Goal: Task Accomplishment & Management: Manage account settings

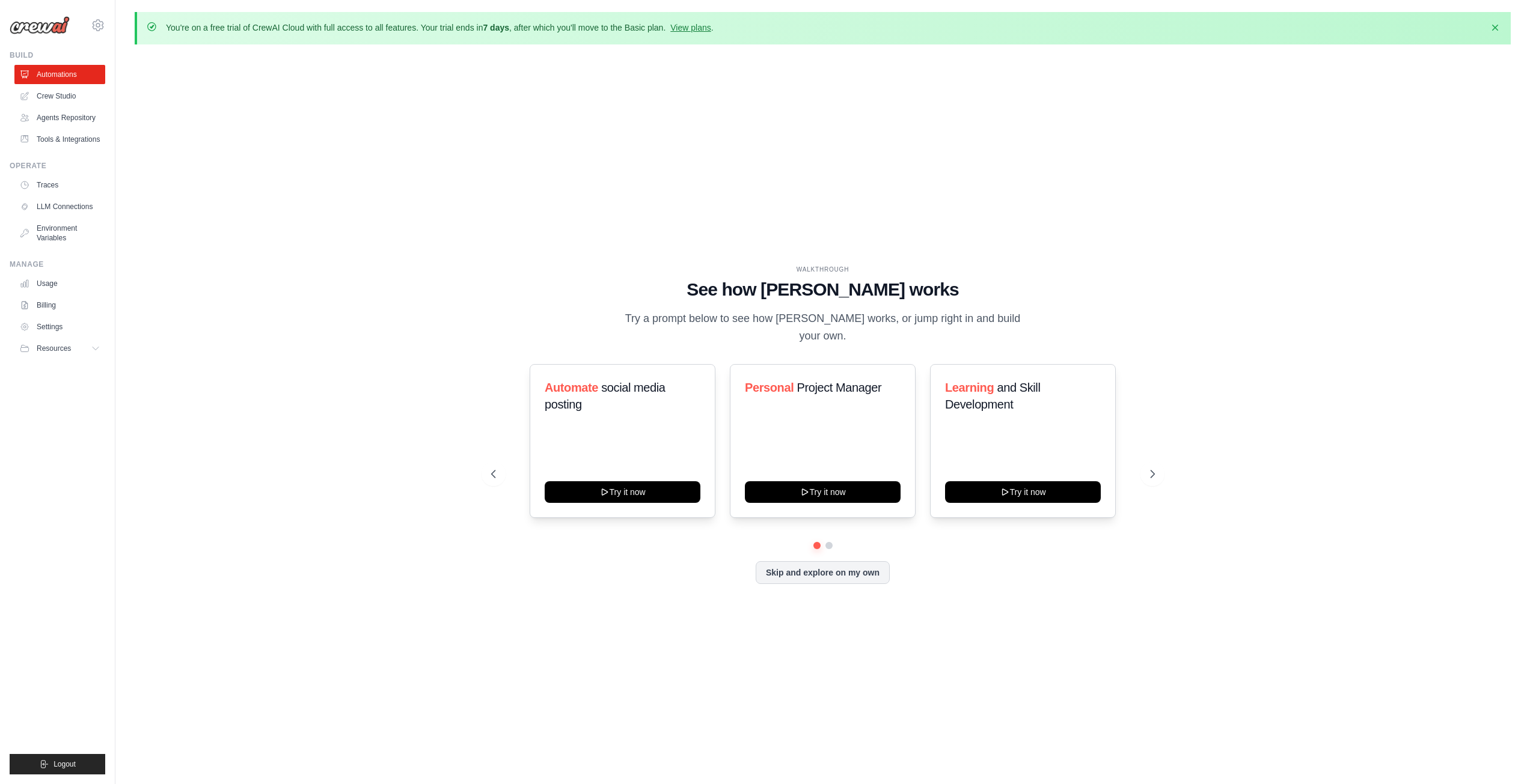
click at [34, 108] on ul "Automations Crew Studio Agents Repository Tools & Integrations" at bounding box center [60, 107] width 91 height 84
click at [54, 93] on link "Crew Studio" at bounding box center [61, 97] width 91 height 19
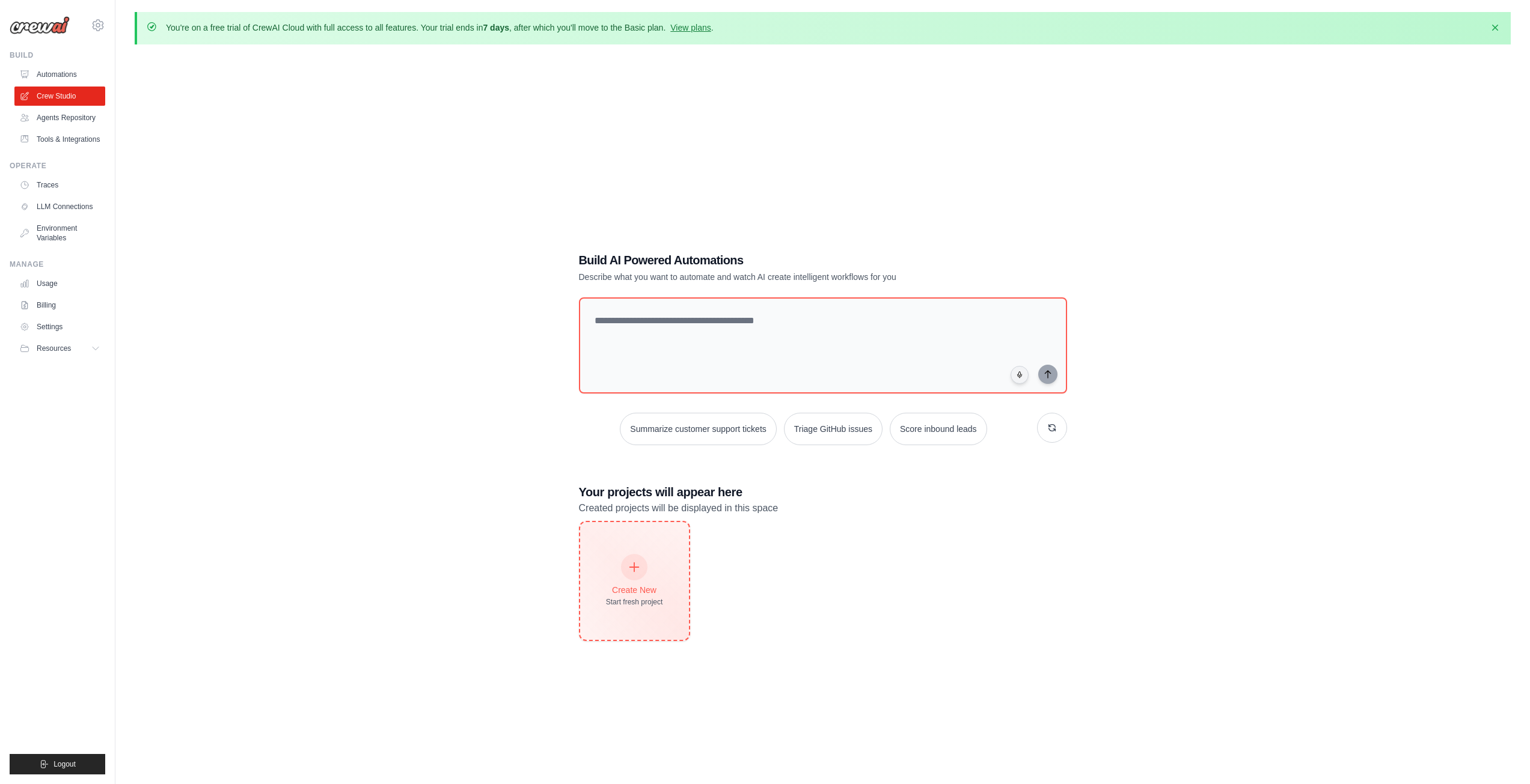
click at [631, 573] on div at bounding box center [634, 567] width 27 height 27
click at [62, 122] on link "Agents Repository" at bounding box center [61, 118] width 91 height 19
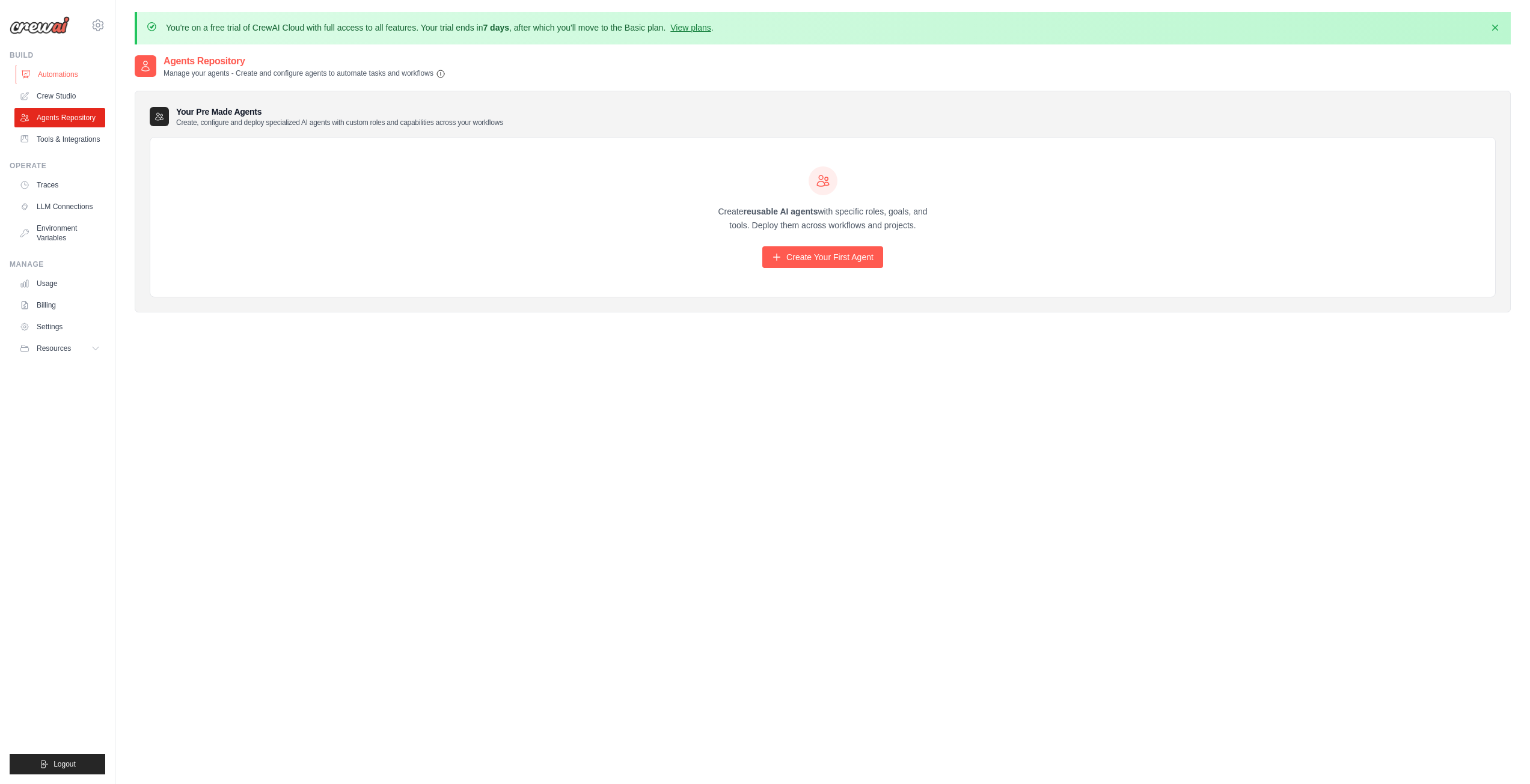
click at [57, 78] on link "Automations" at bounding box center [61, 75] width 91 height 19
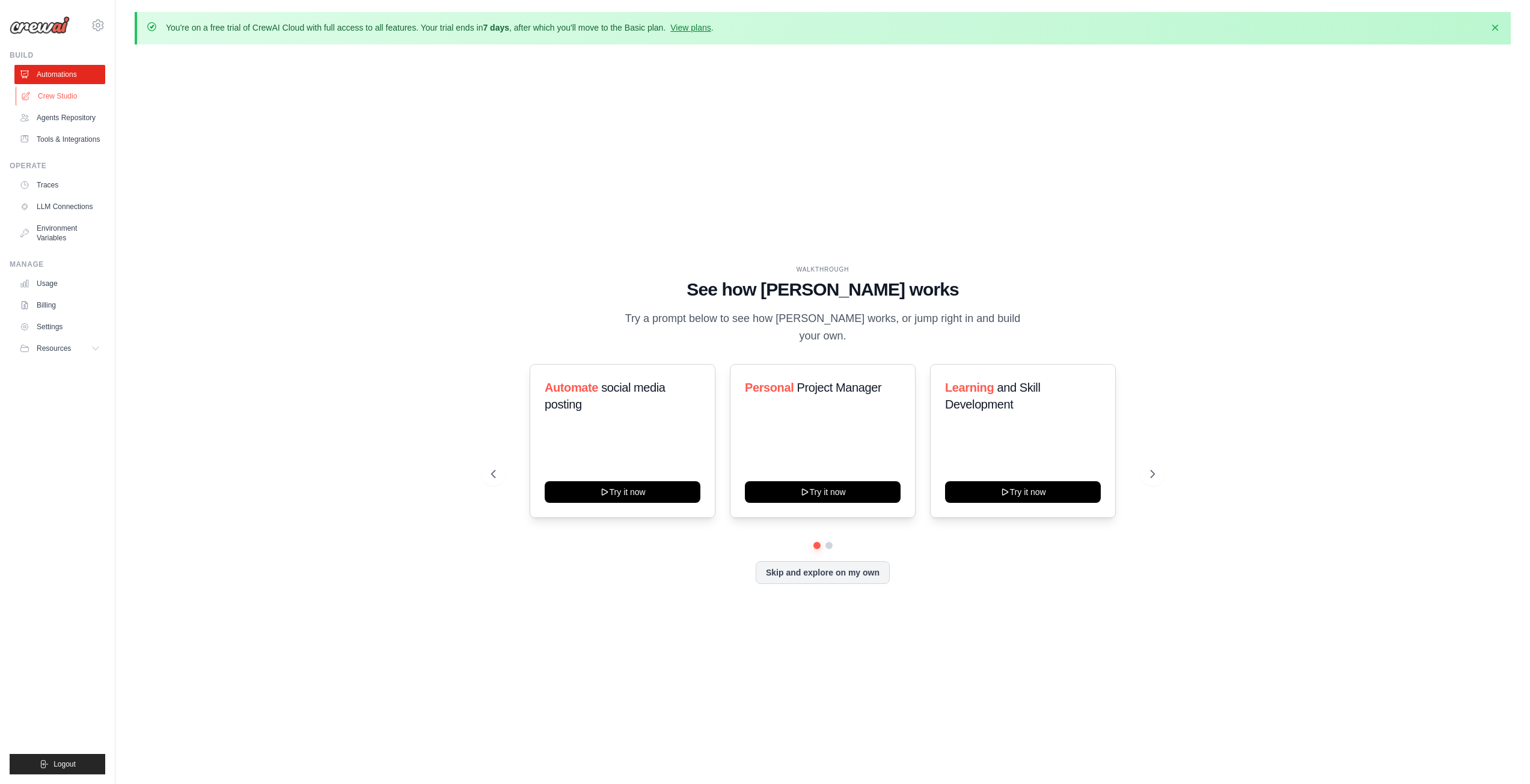
click at [65, 100] on link "Crew Studio" at bounding box center [61, 97] width 91 height 19
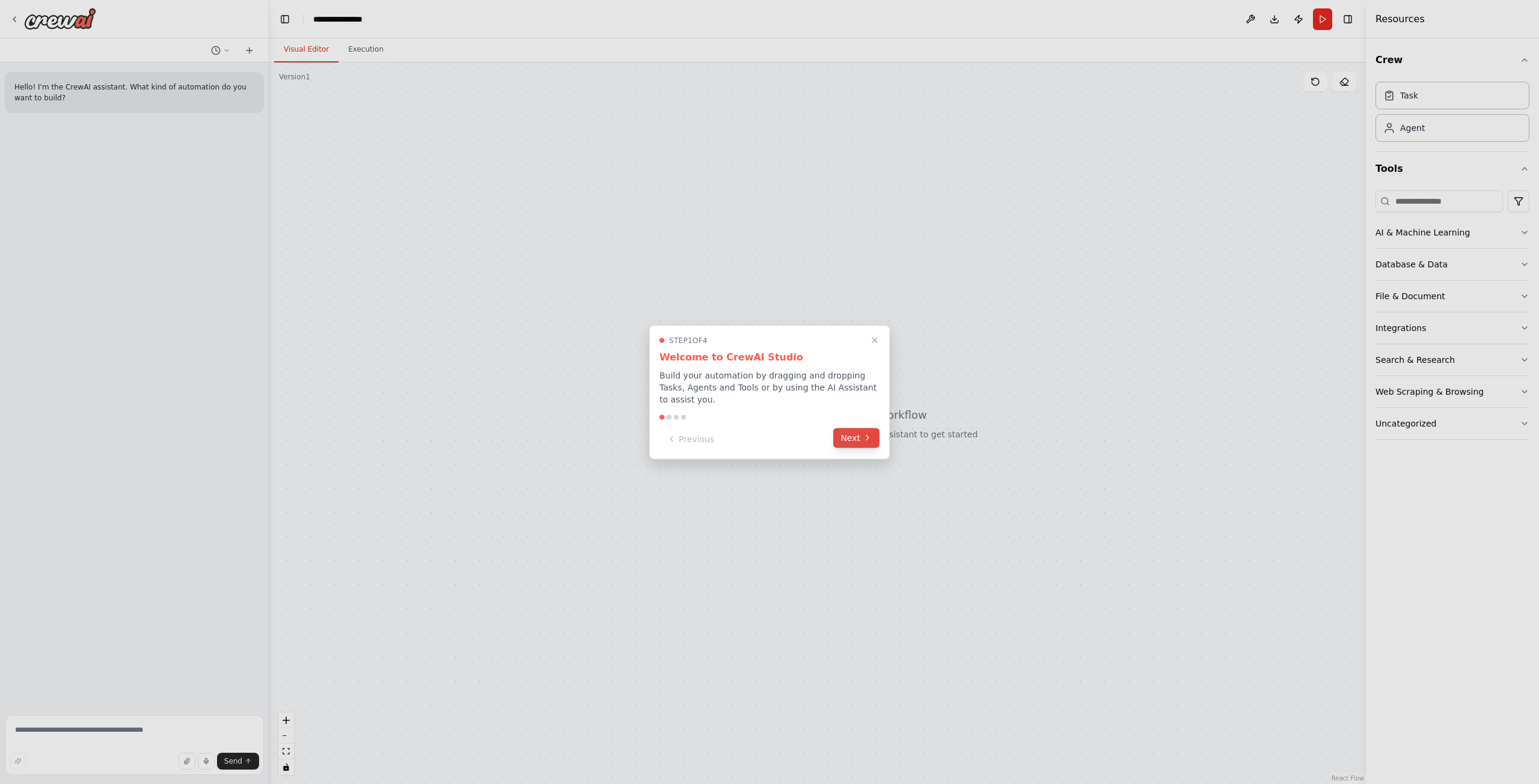
click at [851, 436] on button "Next" at bounding box center [856, 437] width 46 height 19
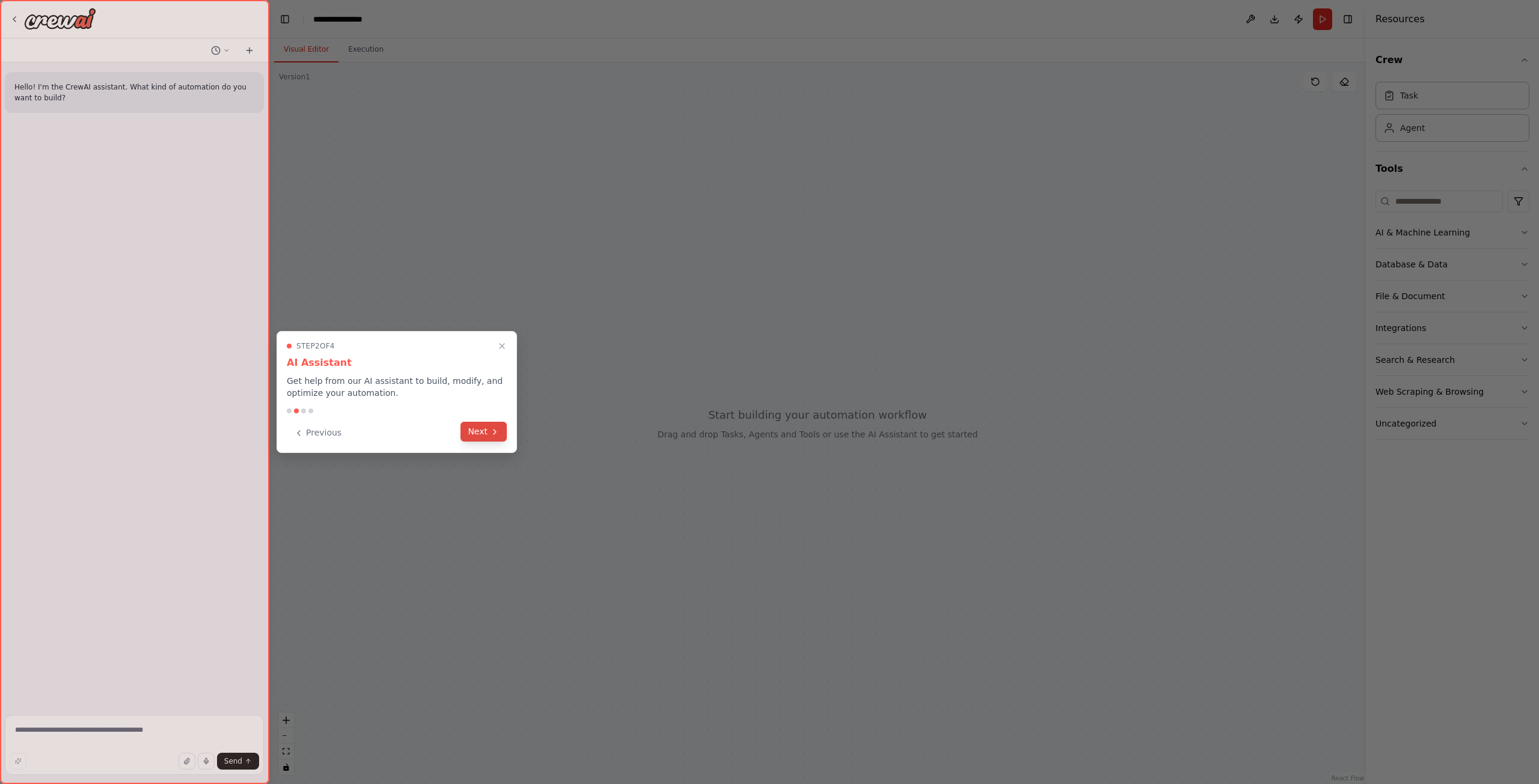
click at [469, 436] on button "Next" at bounding box center [483, 432] width 46 height 19
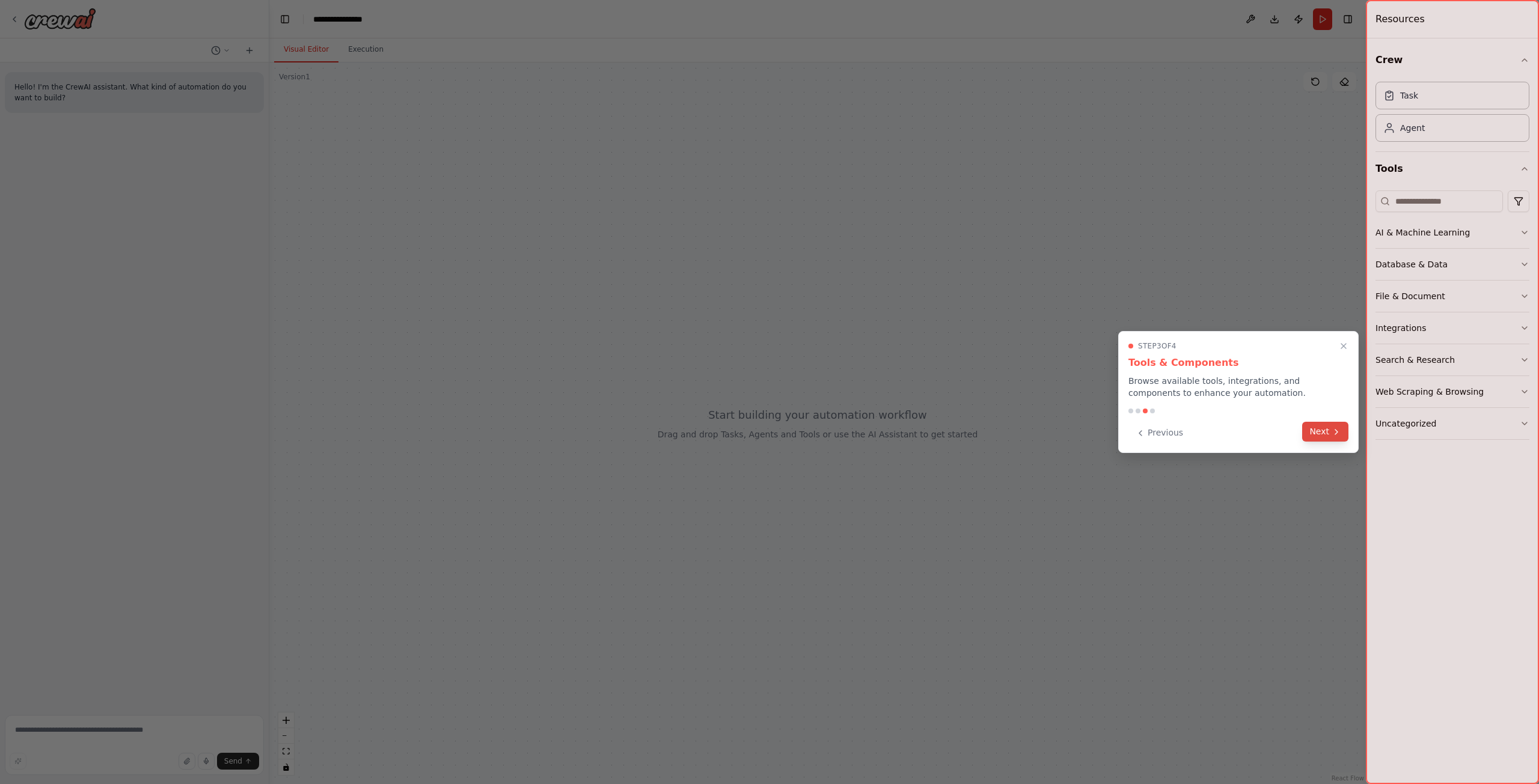
click at [1323, 433] on button "Next" at bounding box center [1325, 432] width 46 height 19
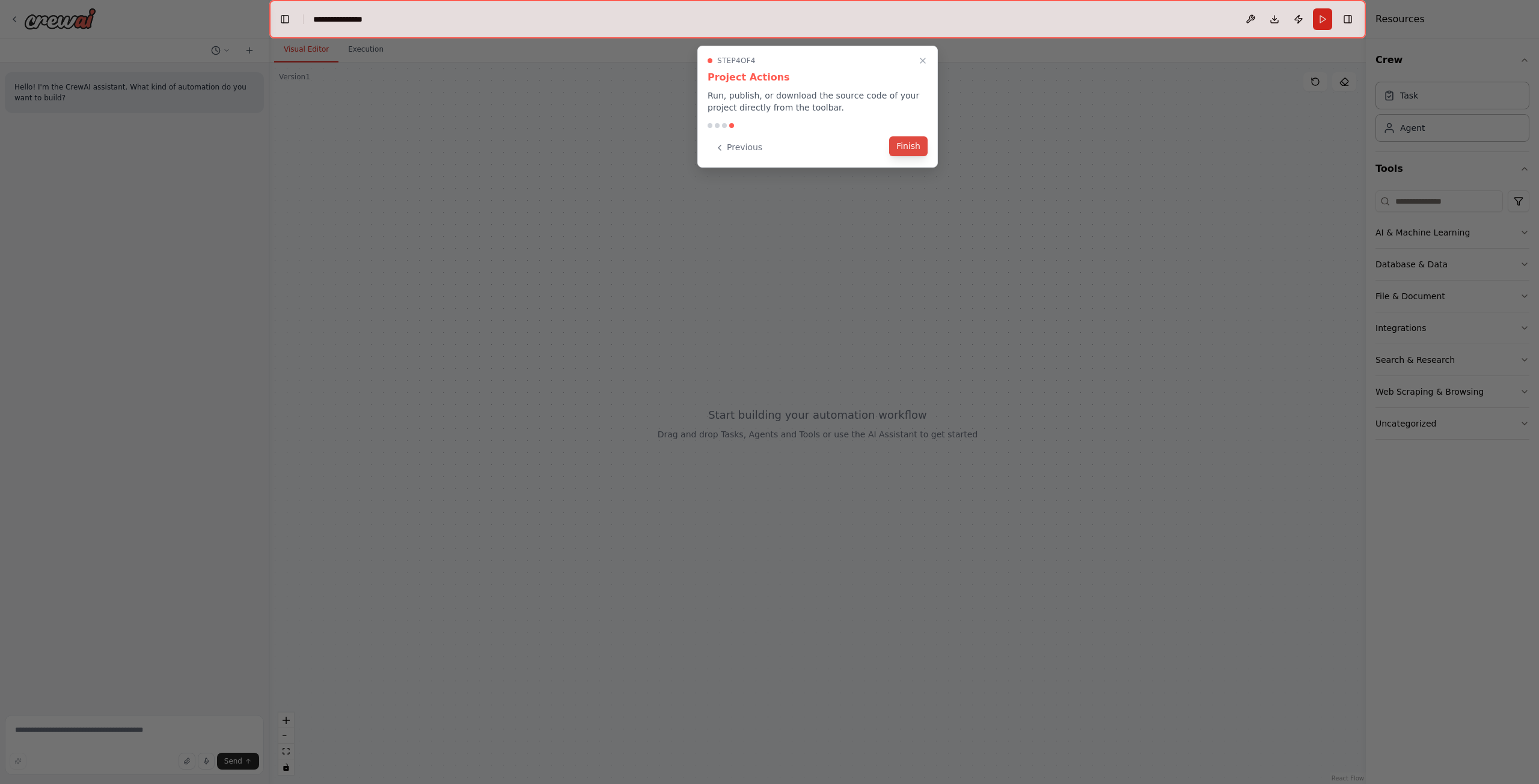
click at [921, 152] on button "Finish" at bounding box center [907, 146] width 38 height 19
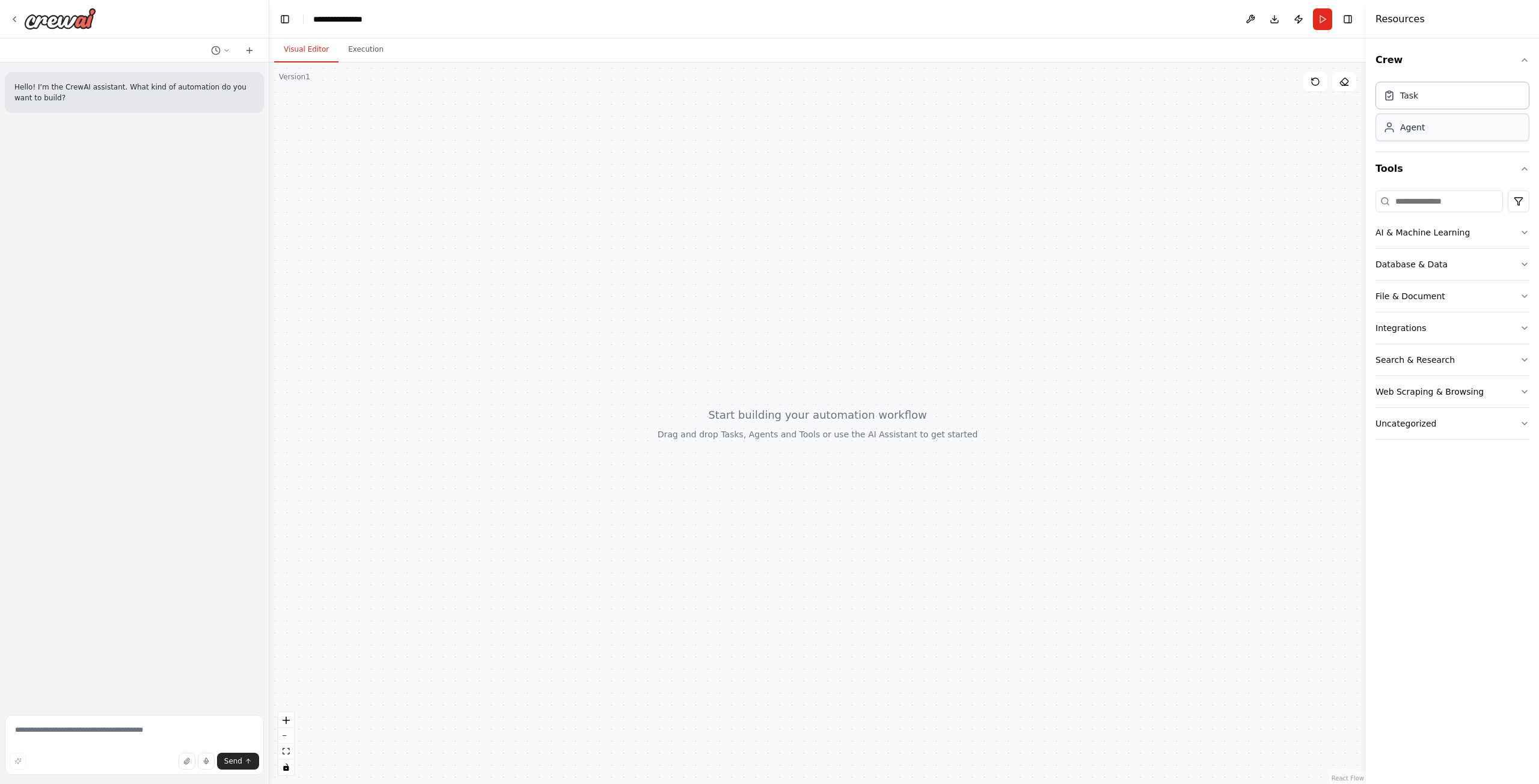
click at [1420, 130] on div "Agent" at bounding box center [1412, 127] width 24 height 12
click at [711, 448] on button at bounding box center [705, 447] width 68 height 15
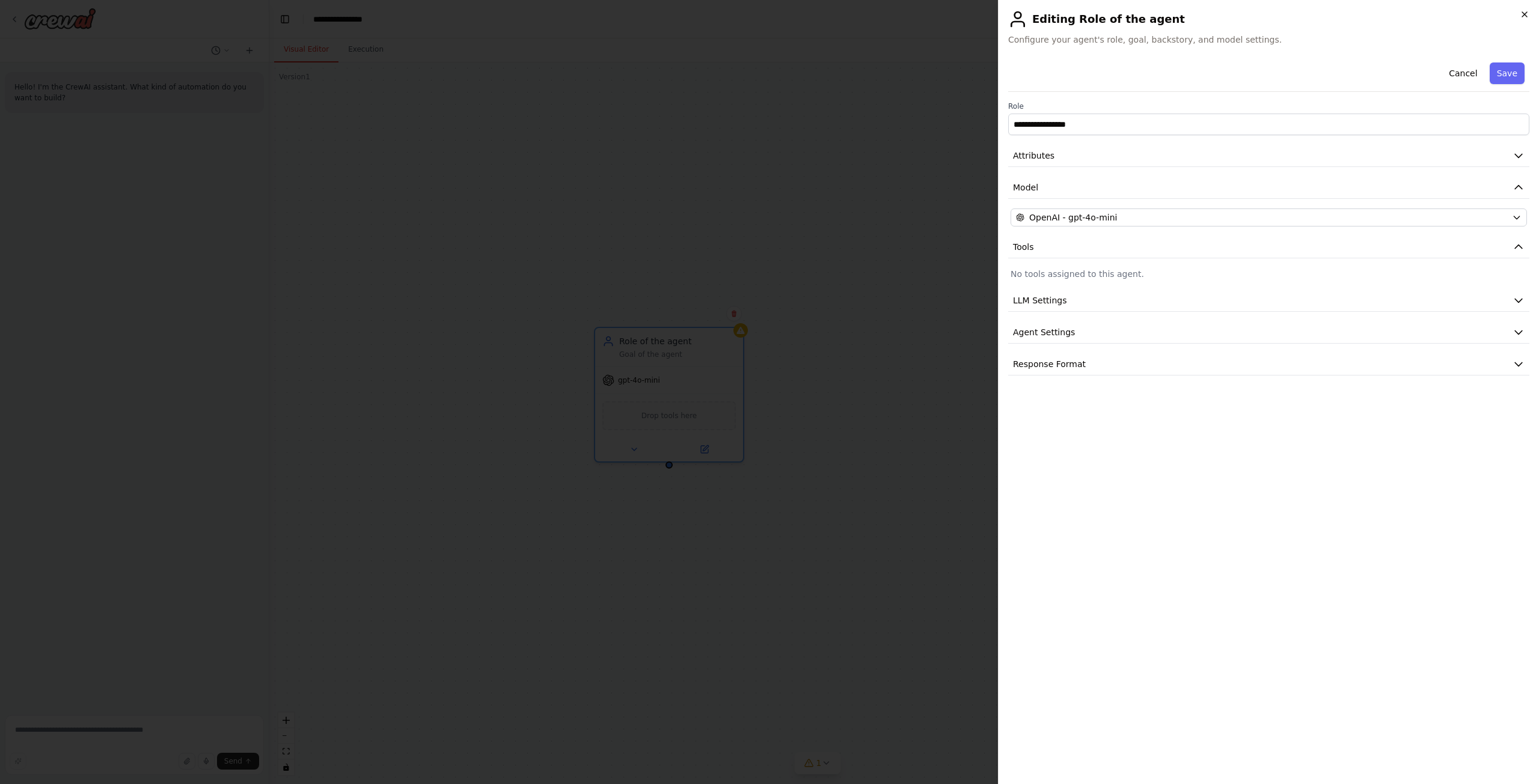
click at [1521, 17] on icon "button" at bounding box center [1524, 15] width 10 height 10
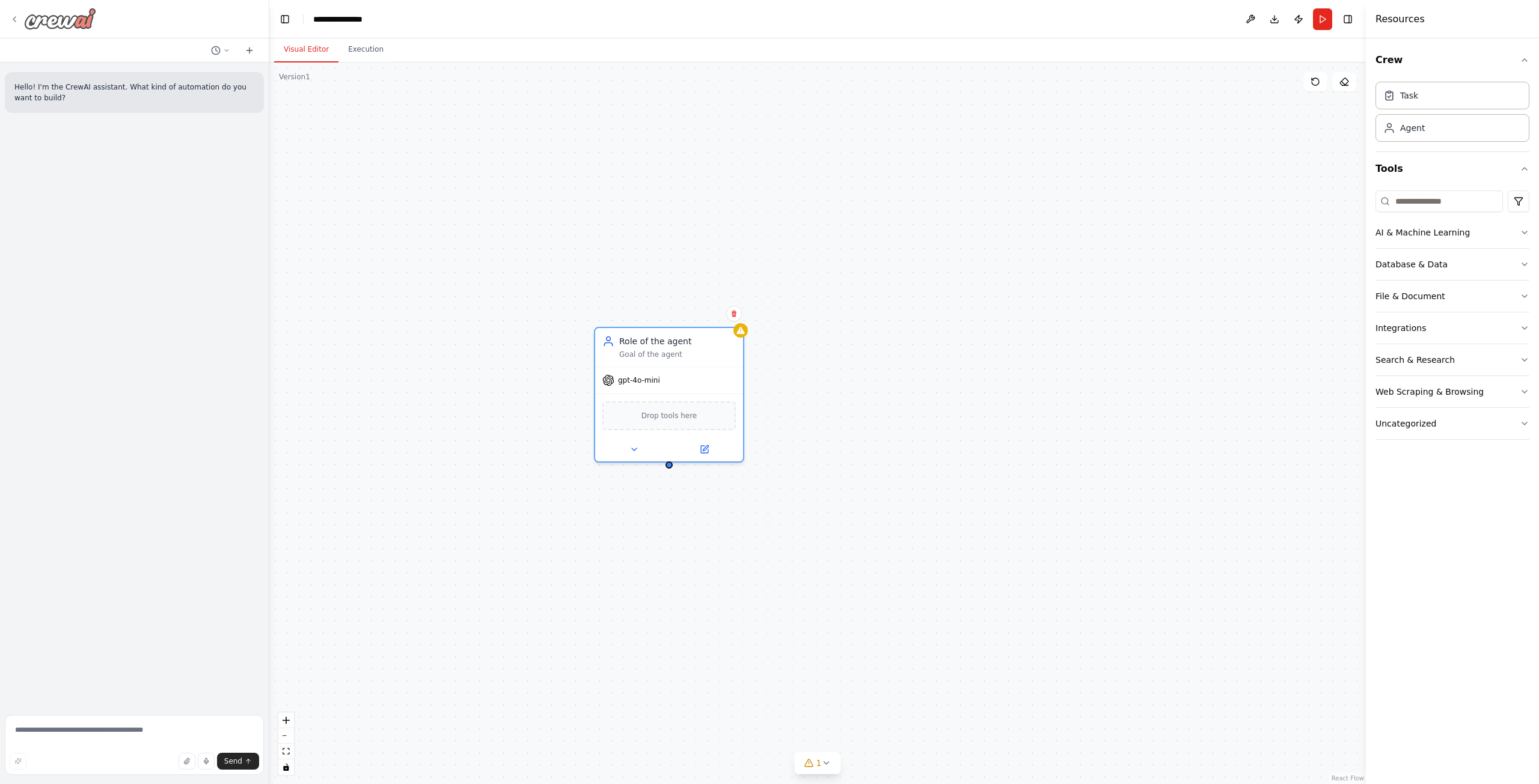
click at [13, 14] on div at bounding box center [53, 19] width 87 height 22
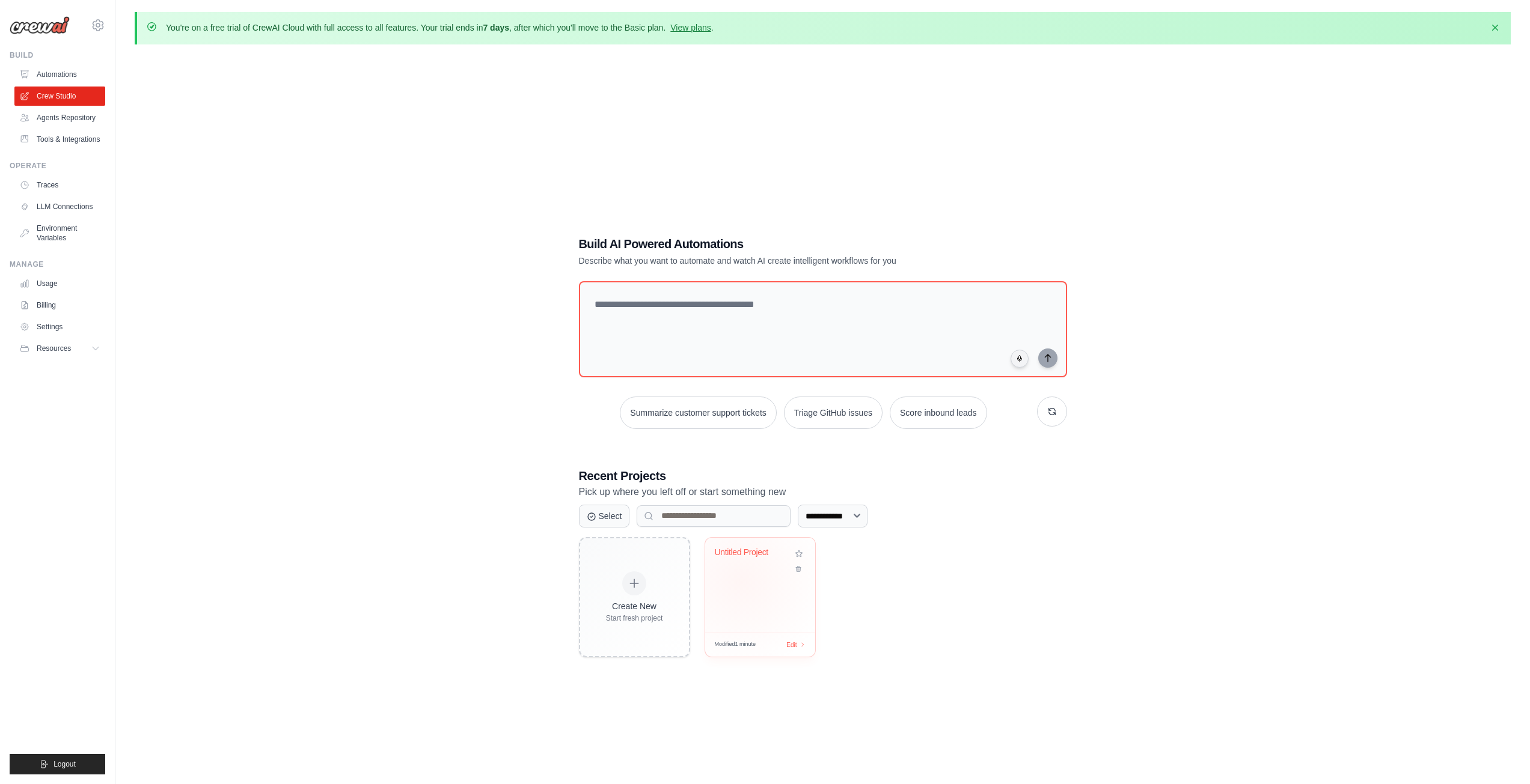
click at [743, 579] on div "Untitled Project" at bounding box center [761, 585] width 110 height 95
click at [53, 122] on link "Agents Repository" at bounding box center [61, 118] width 91 height 19
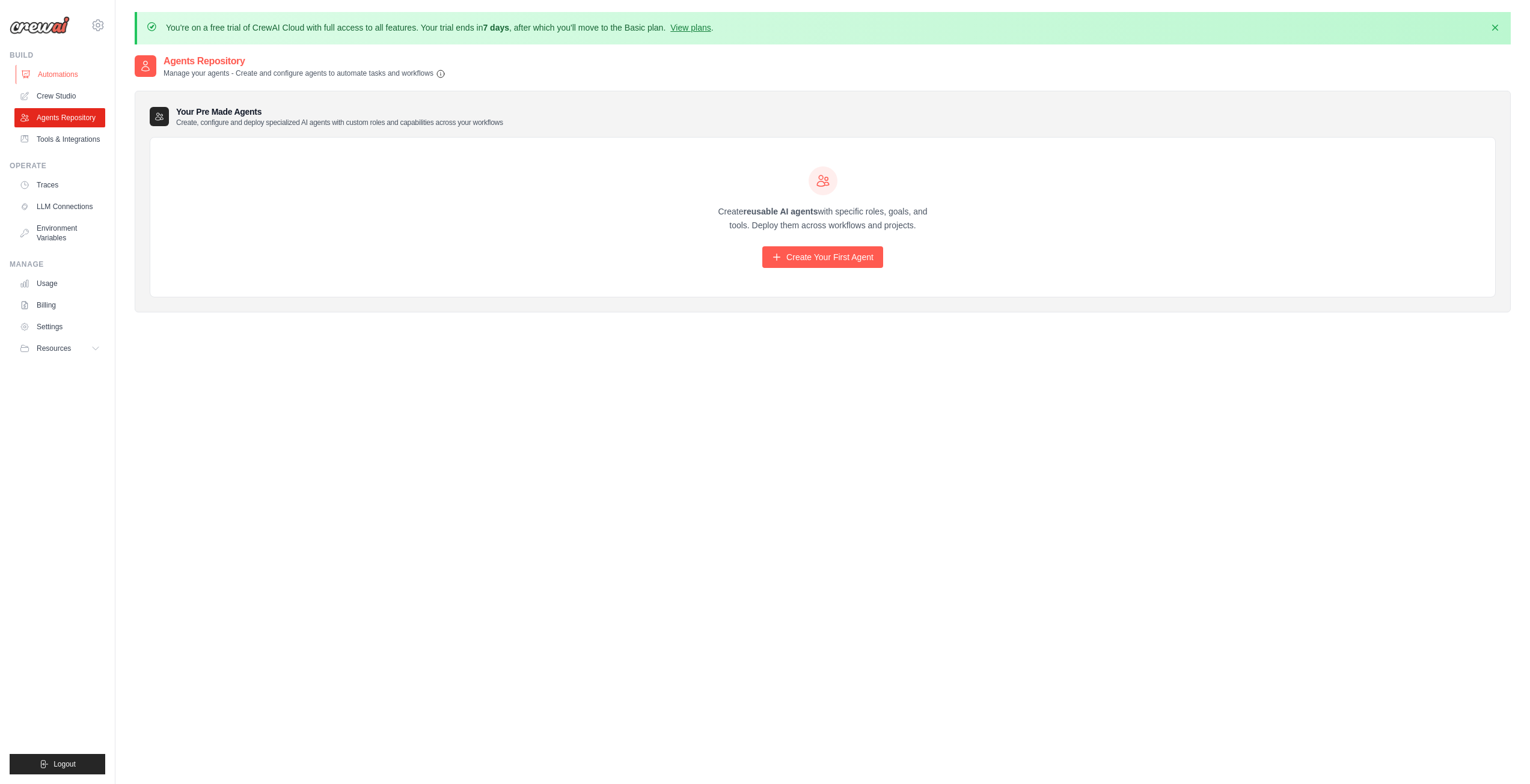
click at [53, 79] on link "Automations" at bounding box center [61, 75] width 91 height 19
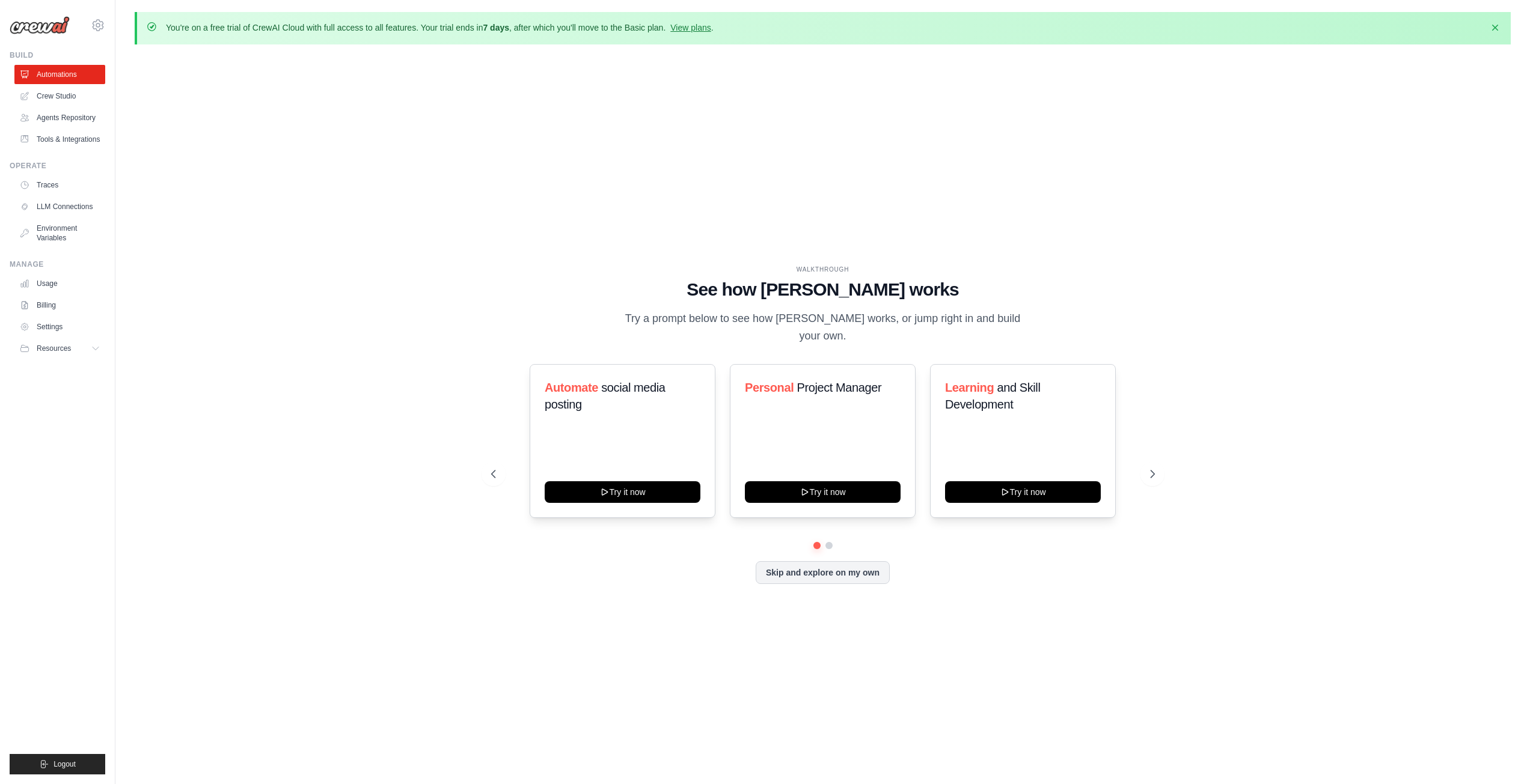
click at [50, 92] on link "Crew Studio" at bounding box center [60, 97] width 91 height 19
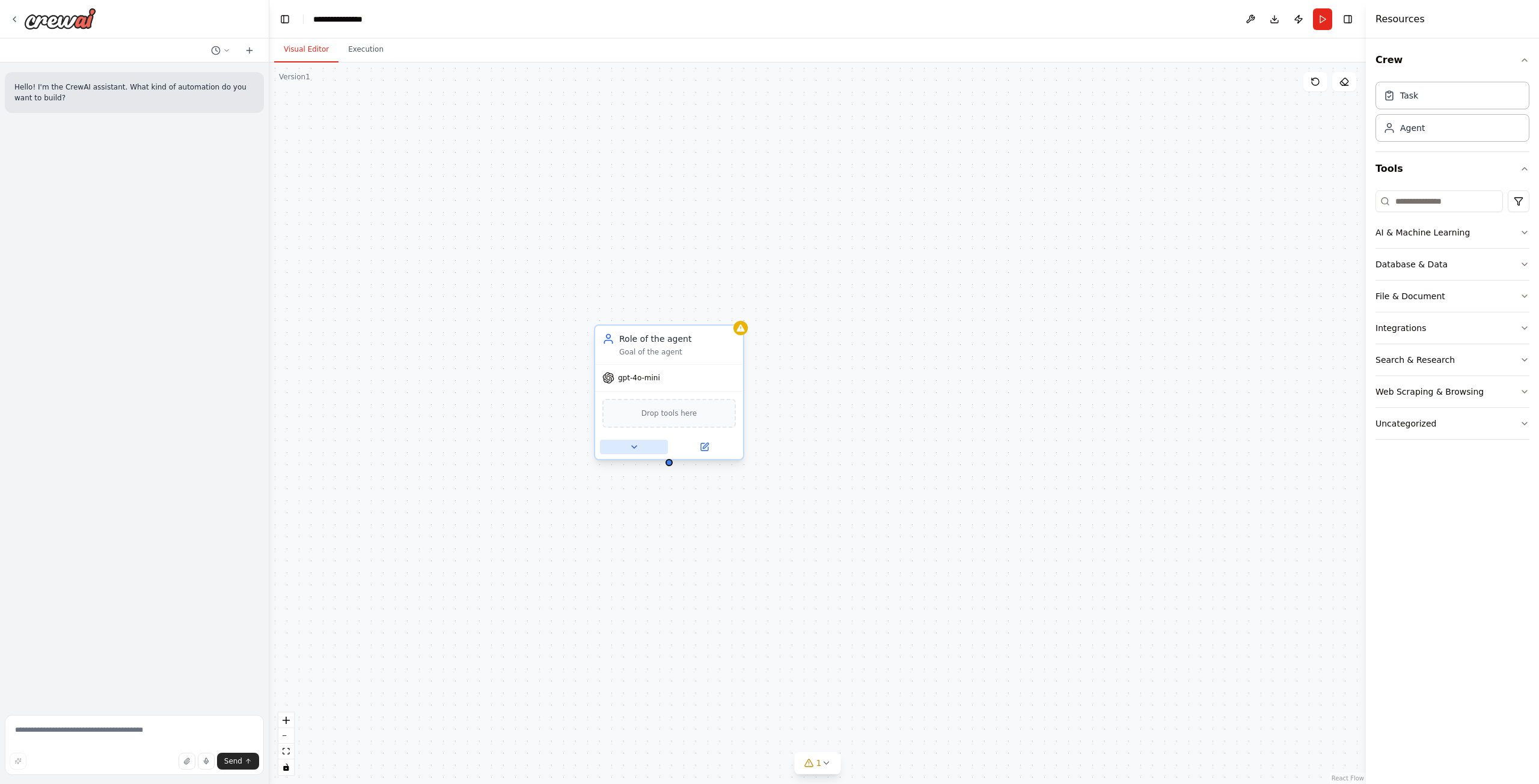
click at [635, 452] on button at bounding box center [634, 447] width 68 height 15
click at [780, 745] on div "**********" at bounding box center [713, 622] width 238 height 308
click at [778, 756] on button "Cancel" at bounding box center [761, 756] width 43 height 22
click at [740, 328] on icon at bounding box center [740, 328] width 8 height 7
click at [734, 314] on icon at bounding box center [734, 313] width 7 height 7
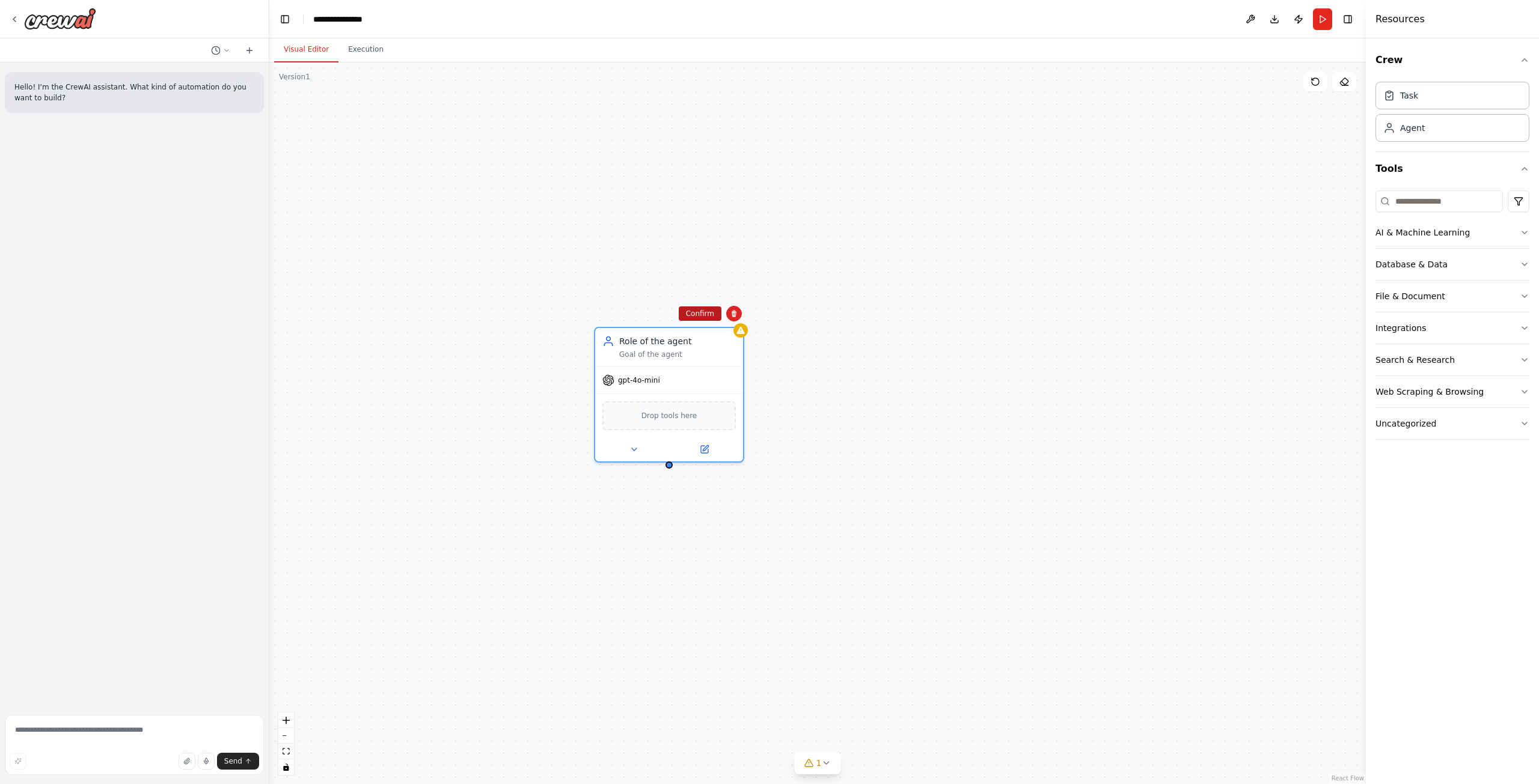
click at [716, 319] on button "Confirm" at bounding box center [700, 314] width 43 height 15
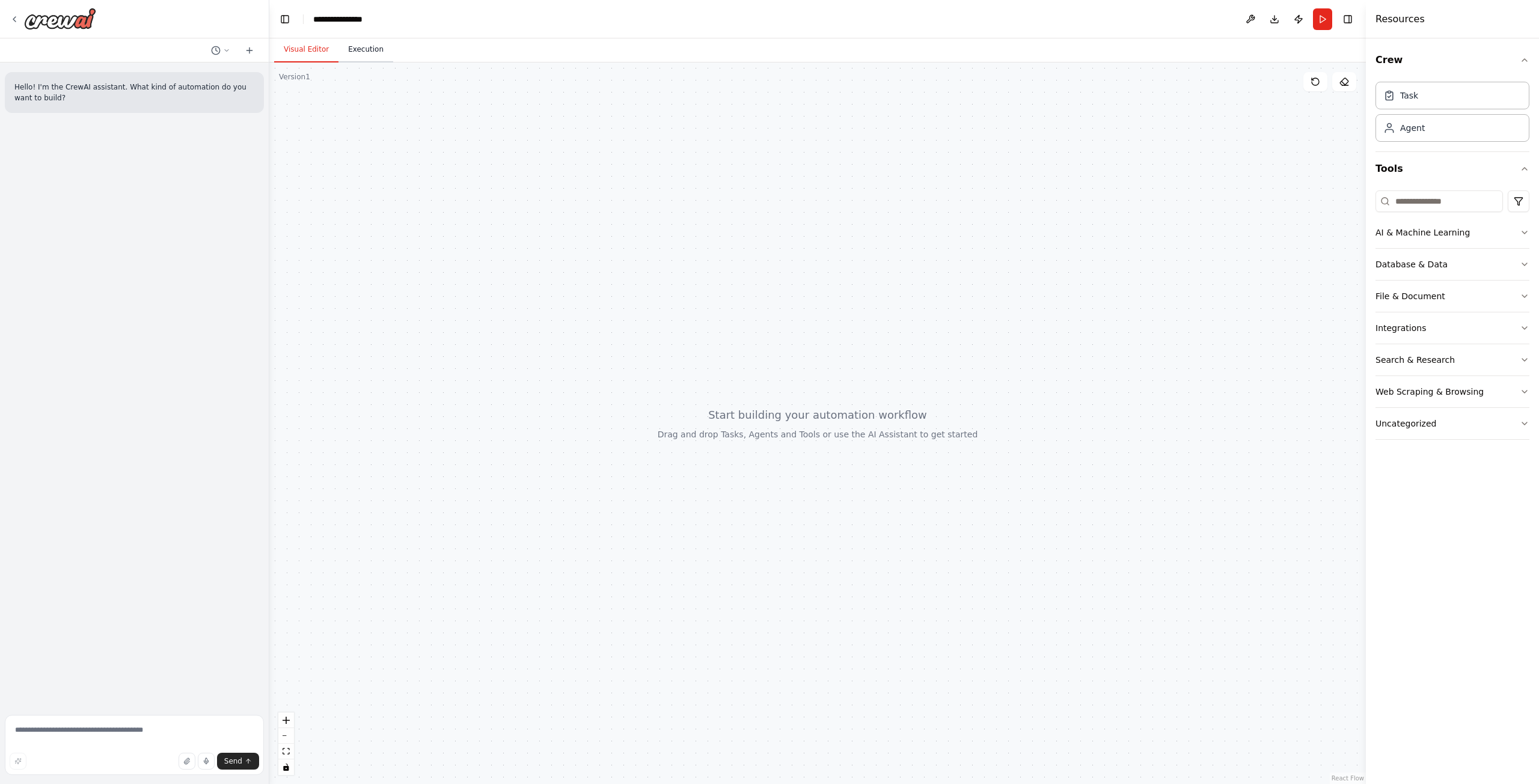
click at [369, 50] on button "Execution" at bounding box center [365, 50] width 54 height 25
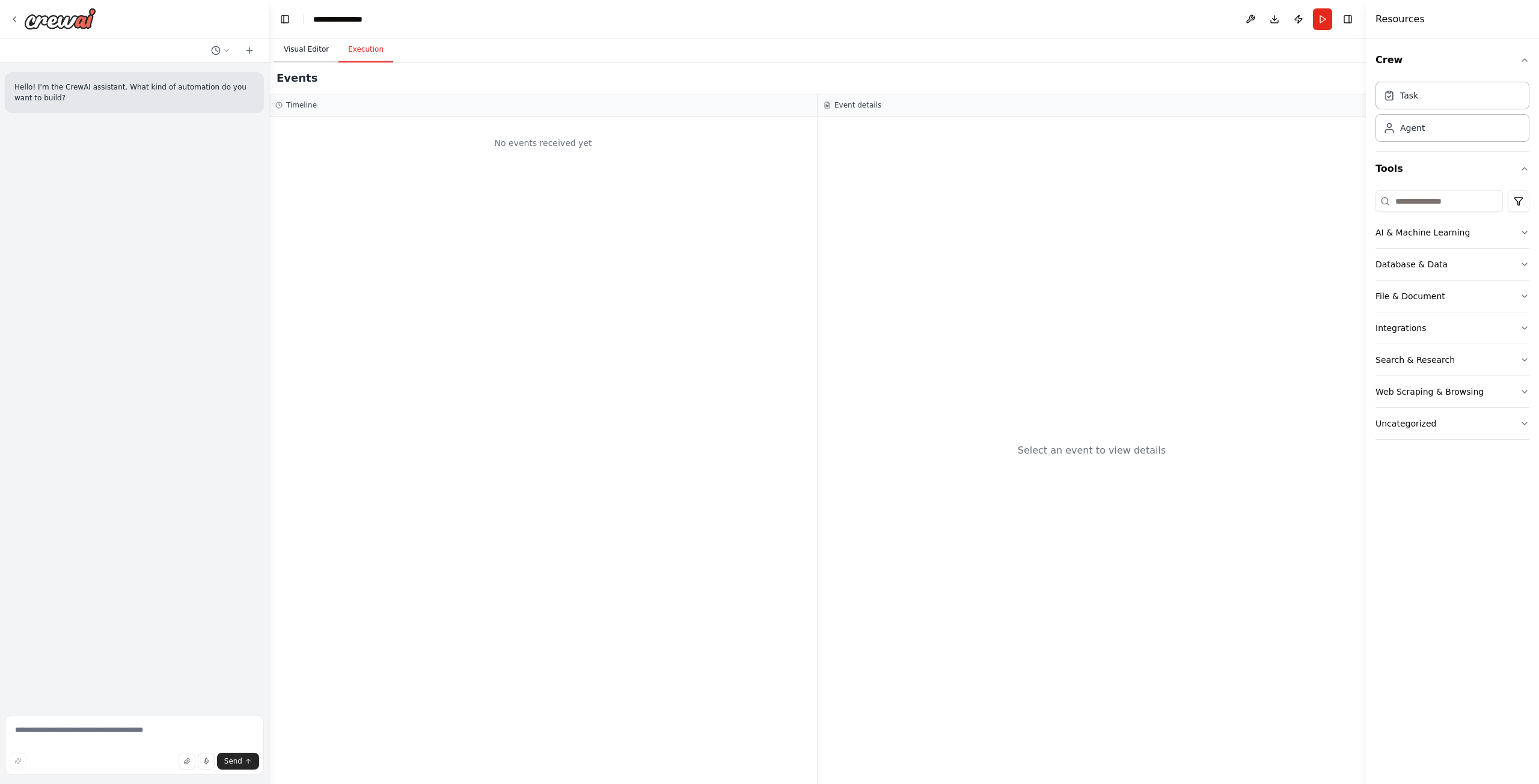
click at [304, 52] on button "Visual Editor" at bounding box center [306, 50] width 64 height 25
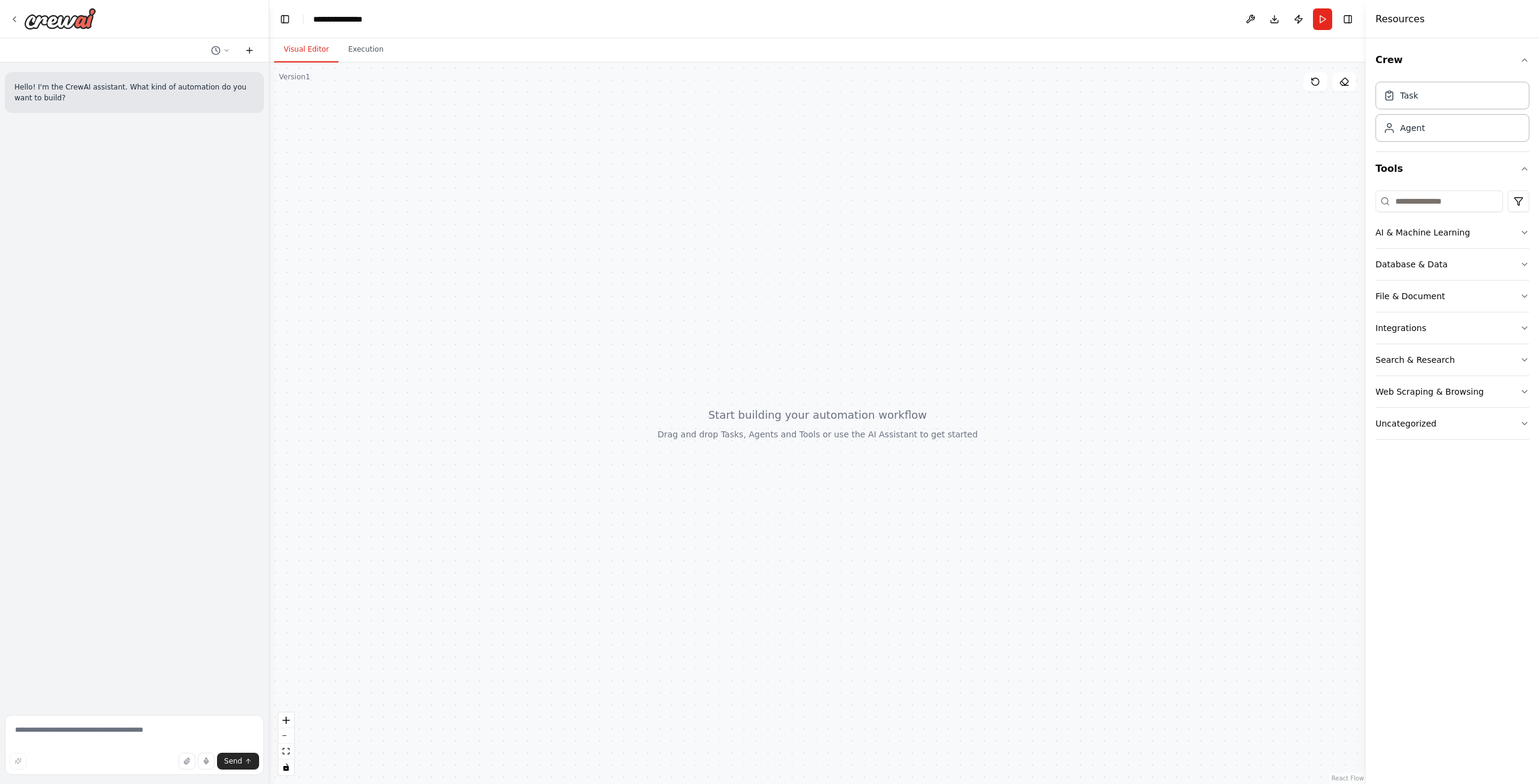
click at [248, 48] on icon at bounding box center [249, 50] width 10 height 10
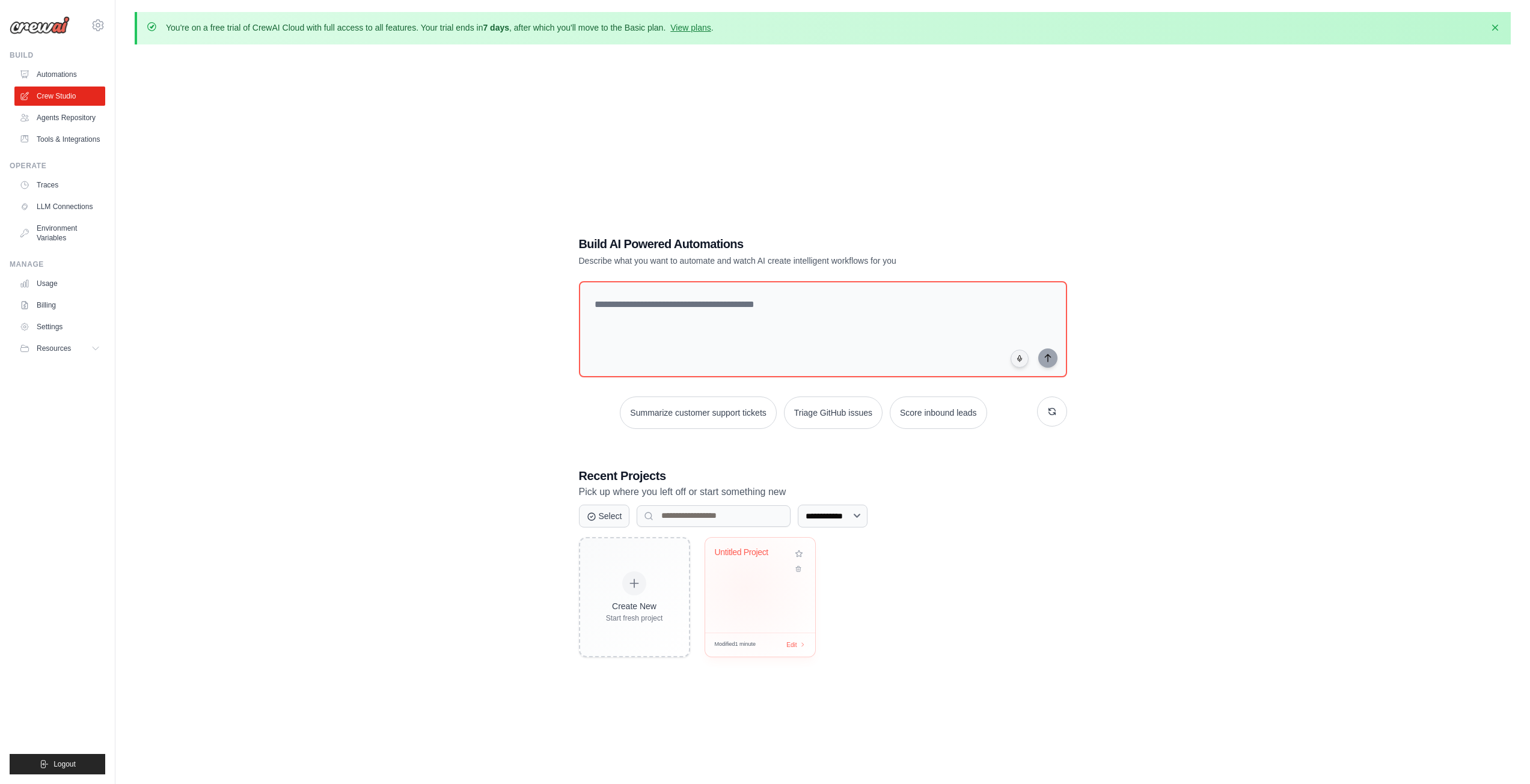
click at [746, 589] on div "Untitled Project" at bounding box center [761, 585] width 110 height 95
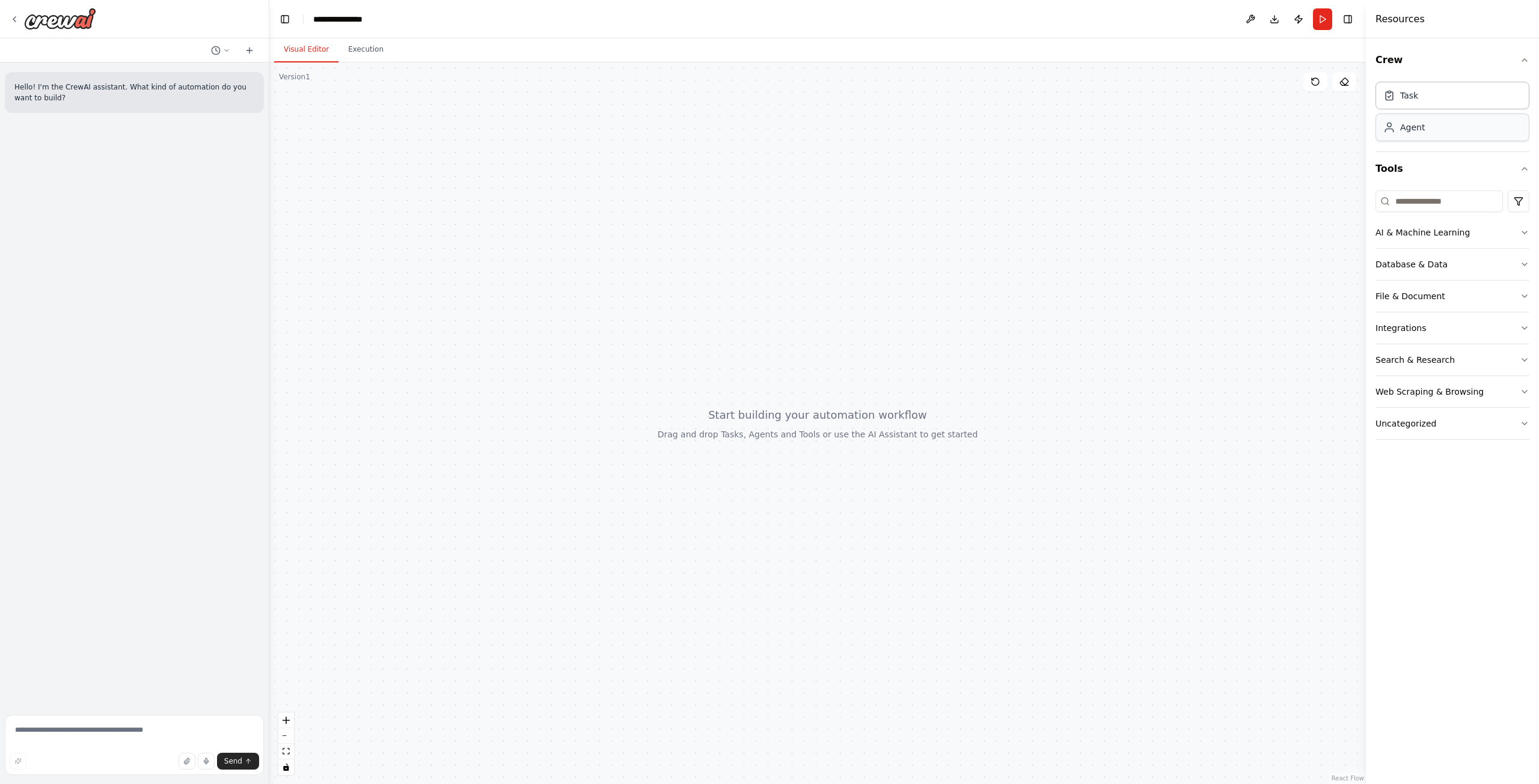
click at [1421, 126] on div "Agent" at bounding box center [1412, 127] width 24 height 12
click at [588, 467] on icon at bounding box center [584, 472] width 10 height 10
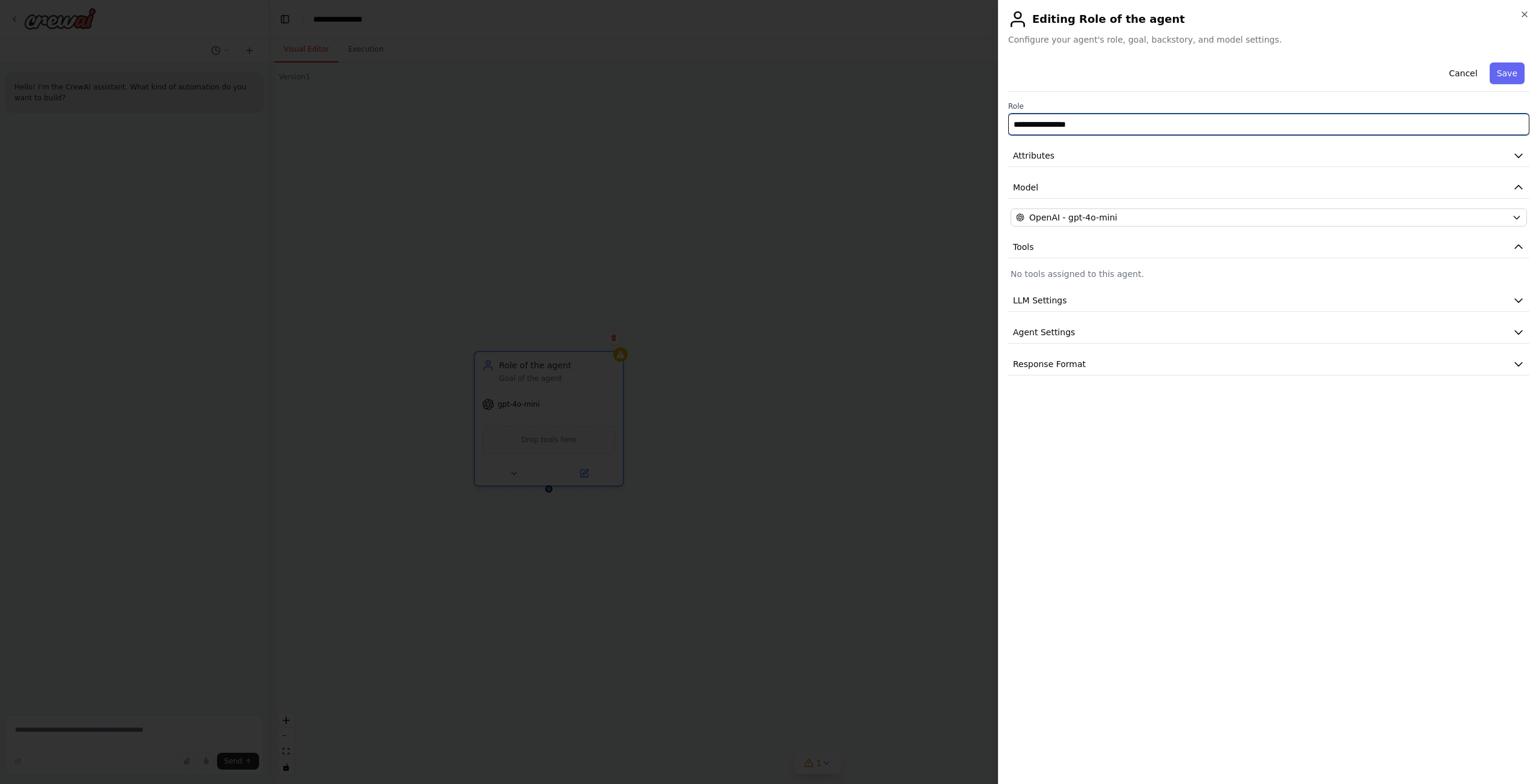
click at [1054, 124] on input "**********" at bounding box center [1269, 124] width 521 height 22
paste input "text"
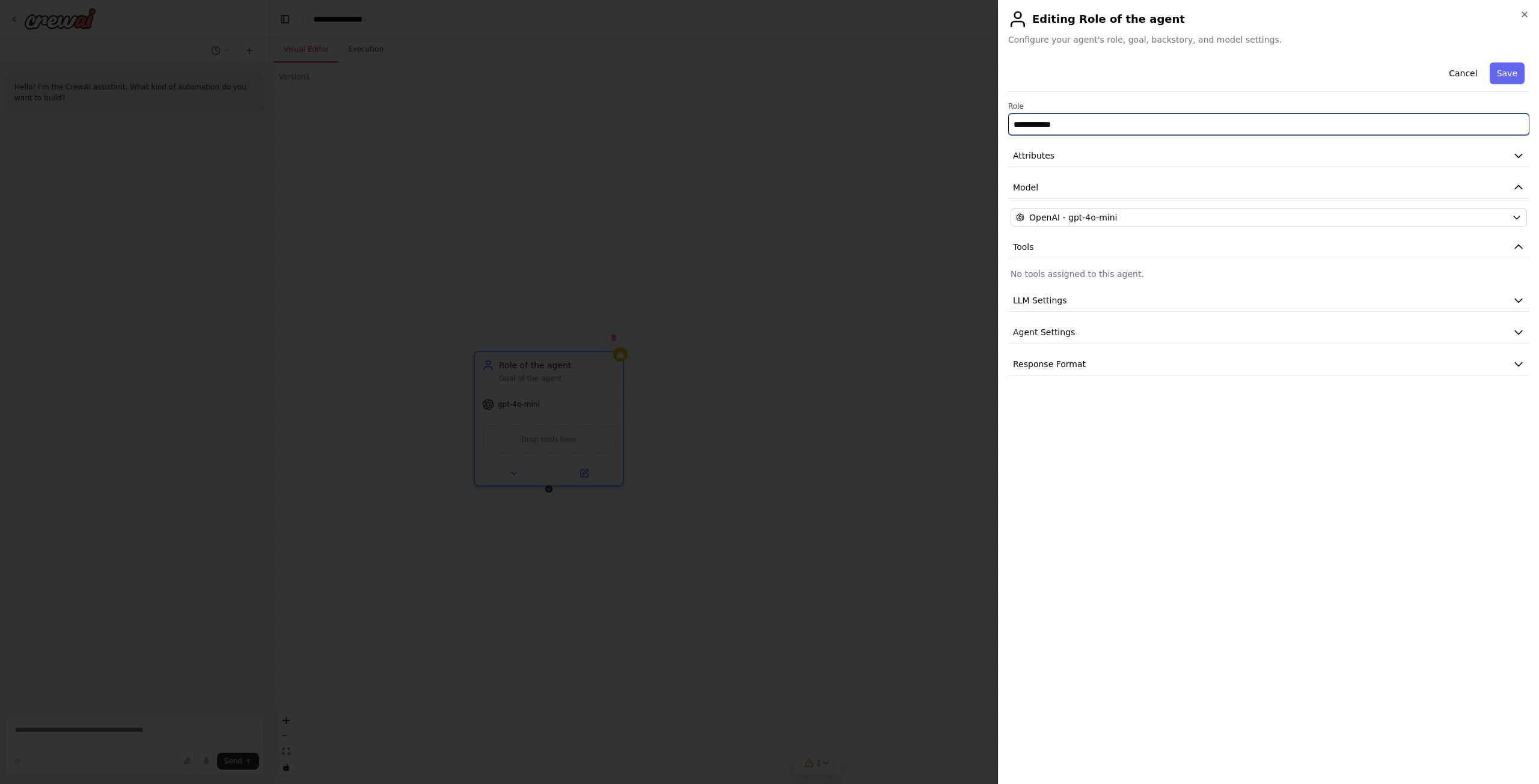
type input "**********"
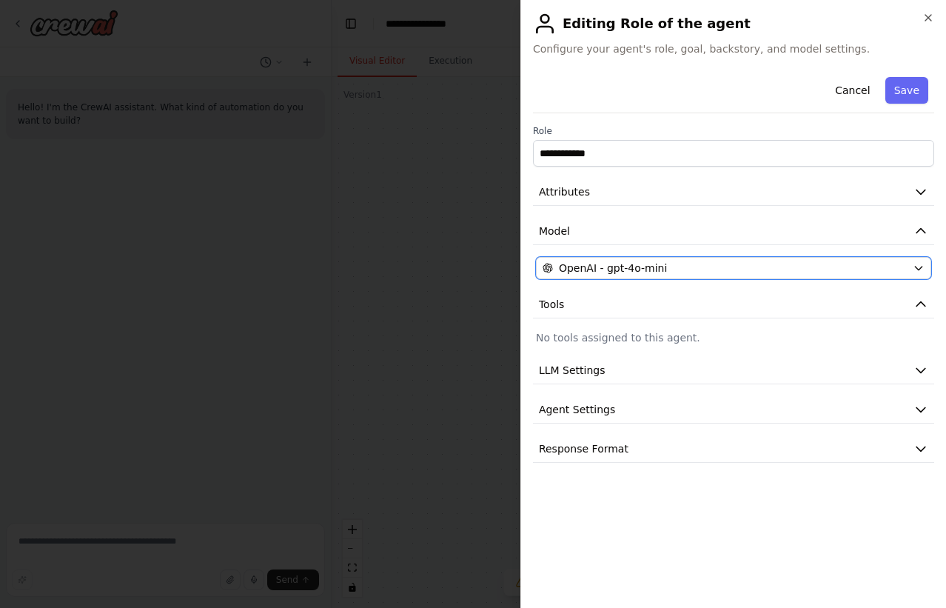
click at [787, 262] on div "OpenAI - gpt-4o-mini" at bounding box center [725, 268] width 364 height 15
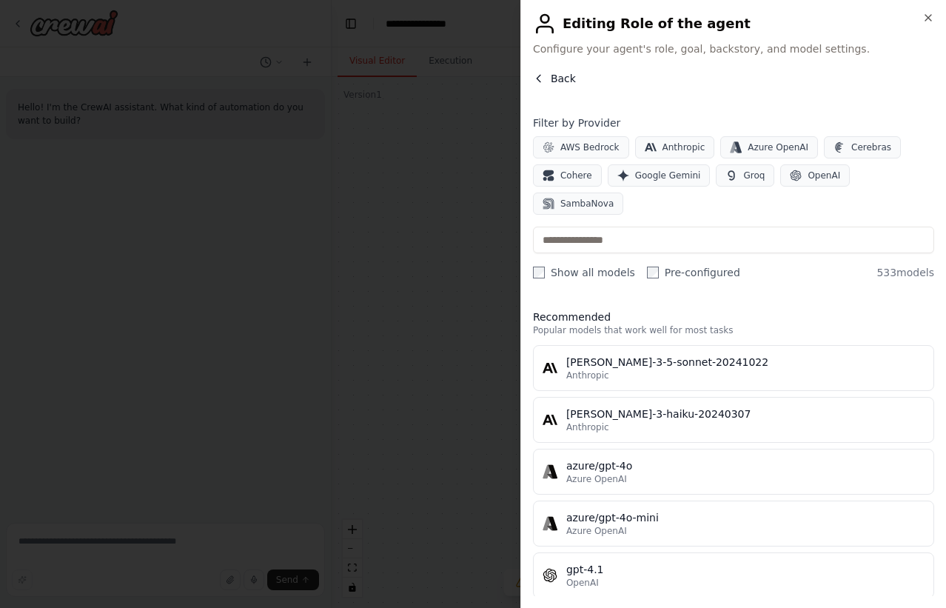
click at [551, 77] on span "Back" at bounding box center [563, 78] width 25 height 15
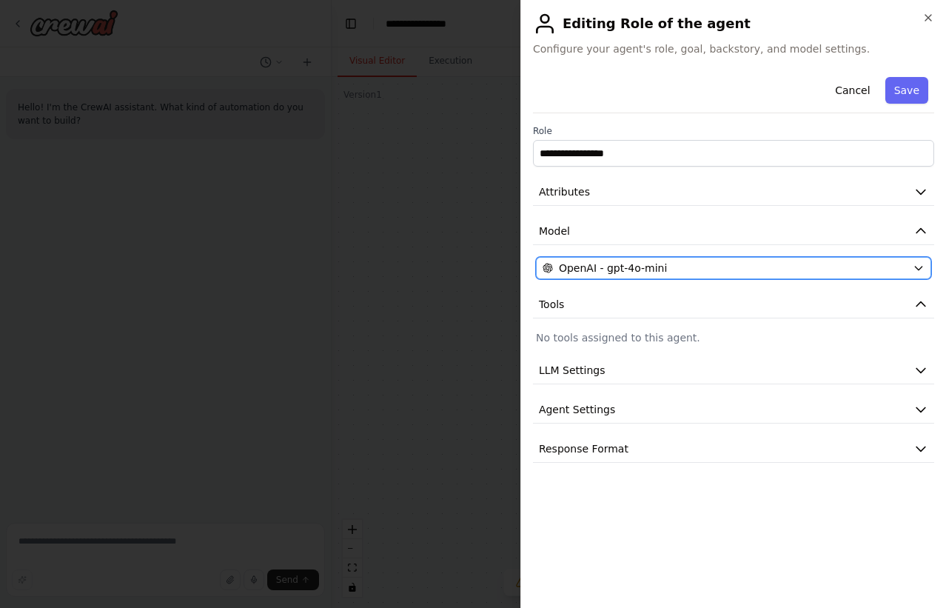
click at [644, 257] on button "OpenAI - gpt-4o-mini" at bounding box center [733, 268] width 395 height 22
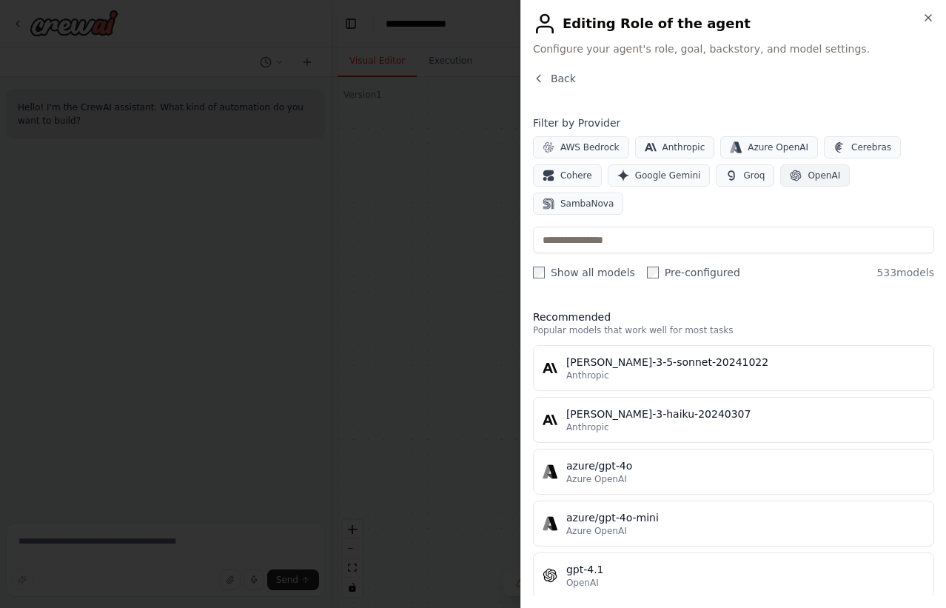
click at [804, 181] on button "OpenAI" at bounding box center [816, 175] width 70 height 22
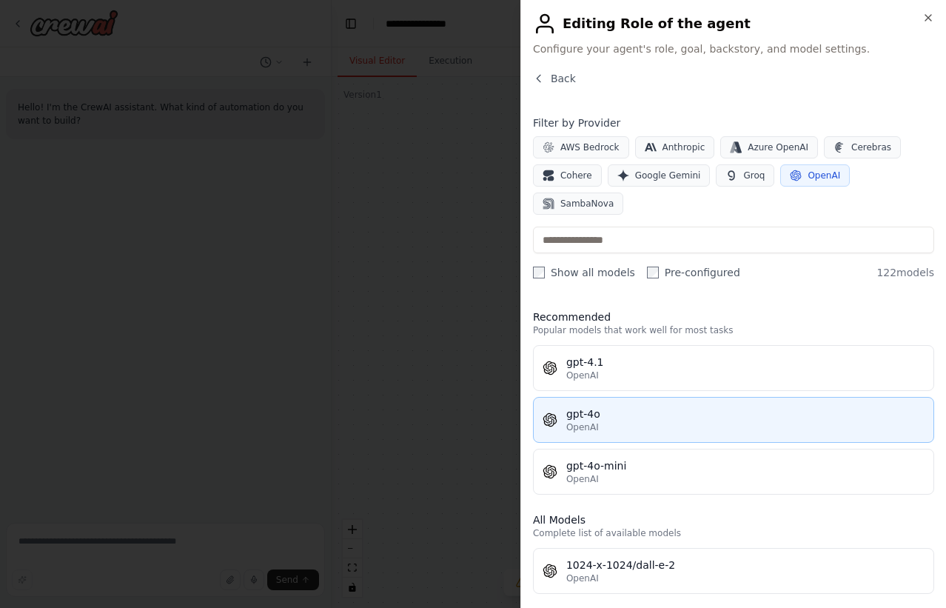
click at [606, 421] on div "OpenAI" at bounding box center [746, 427] width 358 height 12
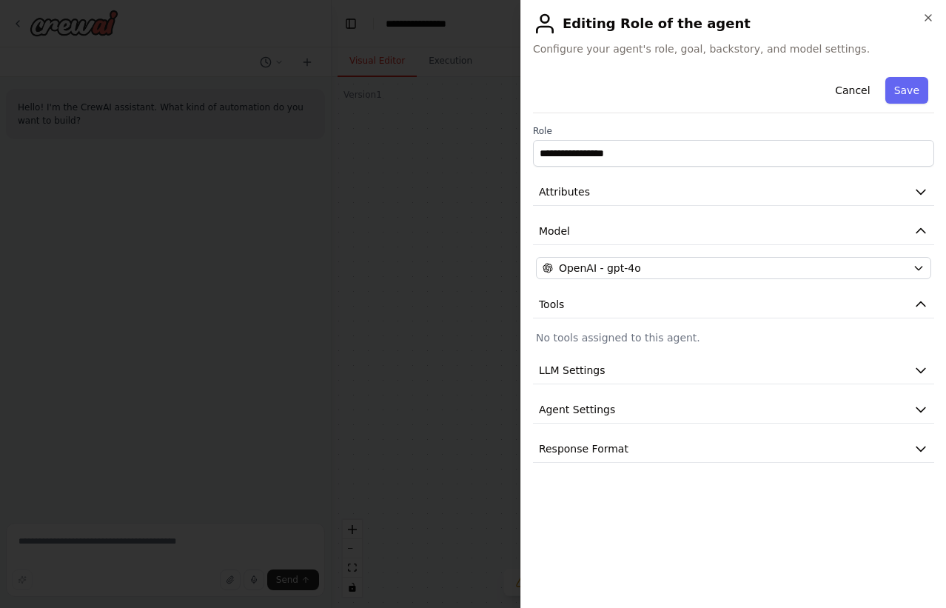
click at [700, 176] on div "**********" at bounding box center [733, 267] width 401 height 392
click at [675, 190] on button "Attributes" at bounding box center [733, 191] width 401 height 27
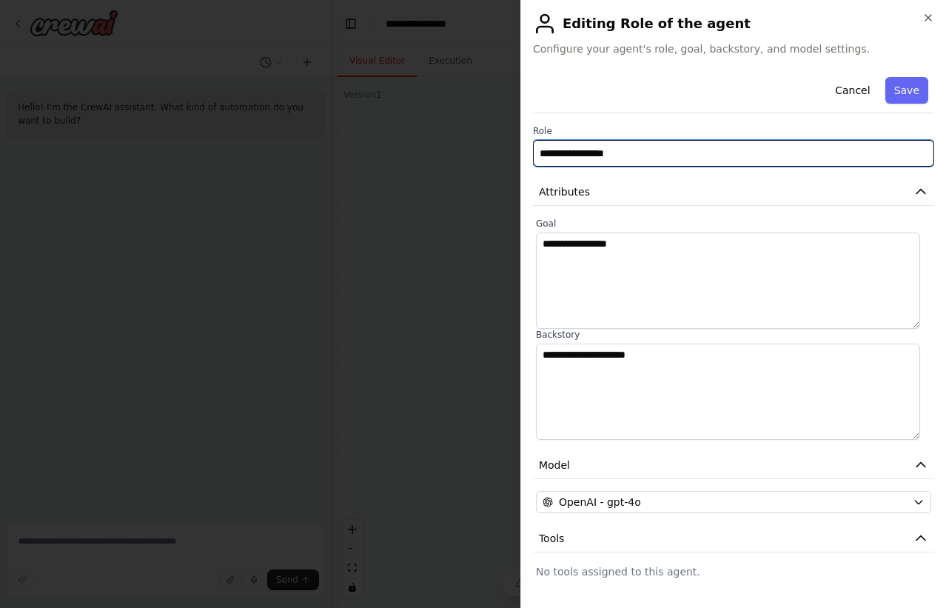
click at [606, 155] on input "**********" at bounding box center [733, 153] width 401 height 27
paste input "*****"
type input "**********"
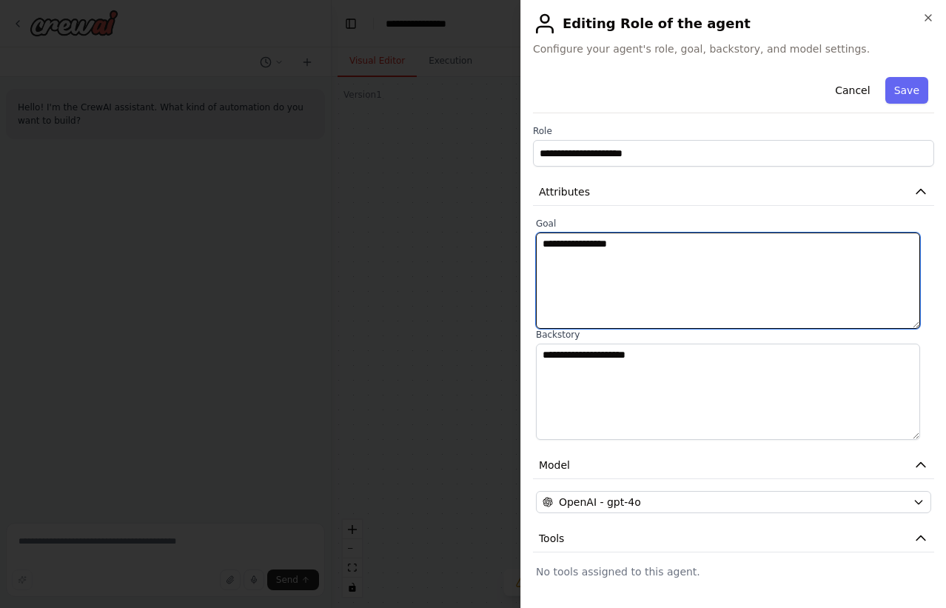
click at [627, 273] on textarea "**********" at bounding box center [728, 281] width 384 height 96
paste textarea "**********"
click at [661, 248] on textarea "**********" at bounding box center [728, 281] width 384 height 96
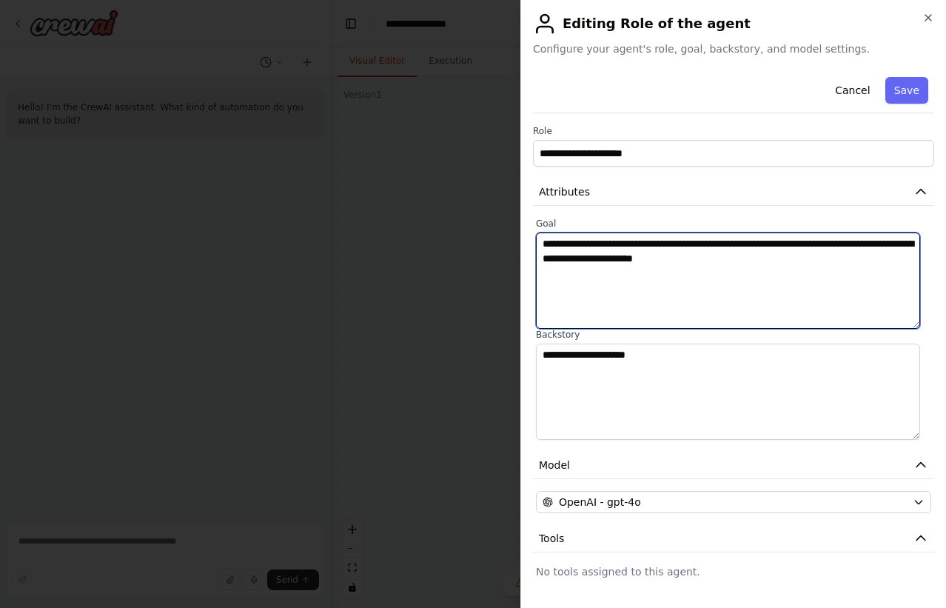
paste textarea "**********"
click at [698, 269] on textarea "**********" at bounding box center [728, 281] width 384 height 96
type textarea "**********"
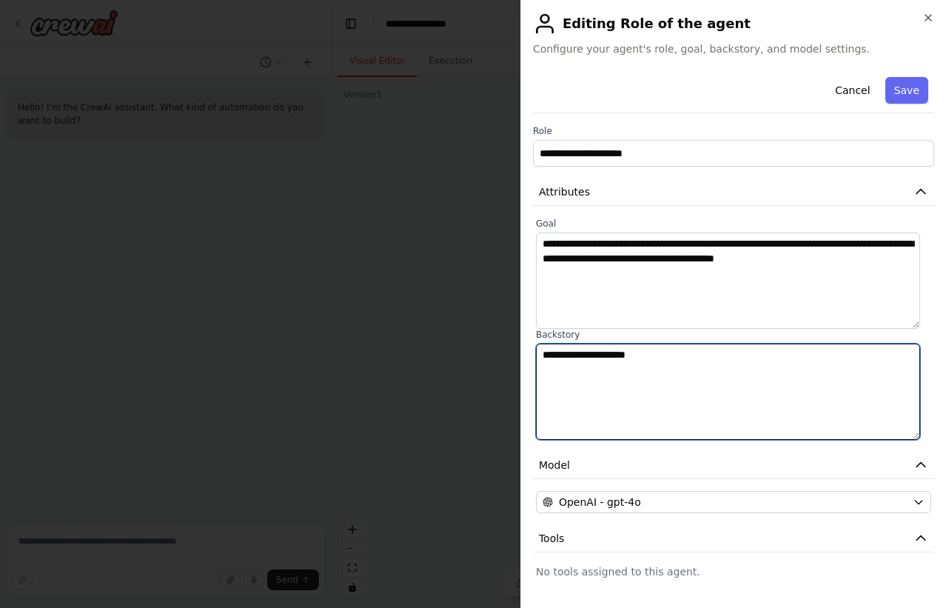
click at [655, 399] on textarea "**********" at bounding box center [728, 392] width 384 height 96
paste textarea "**********"
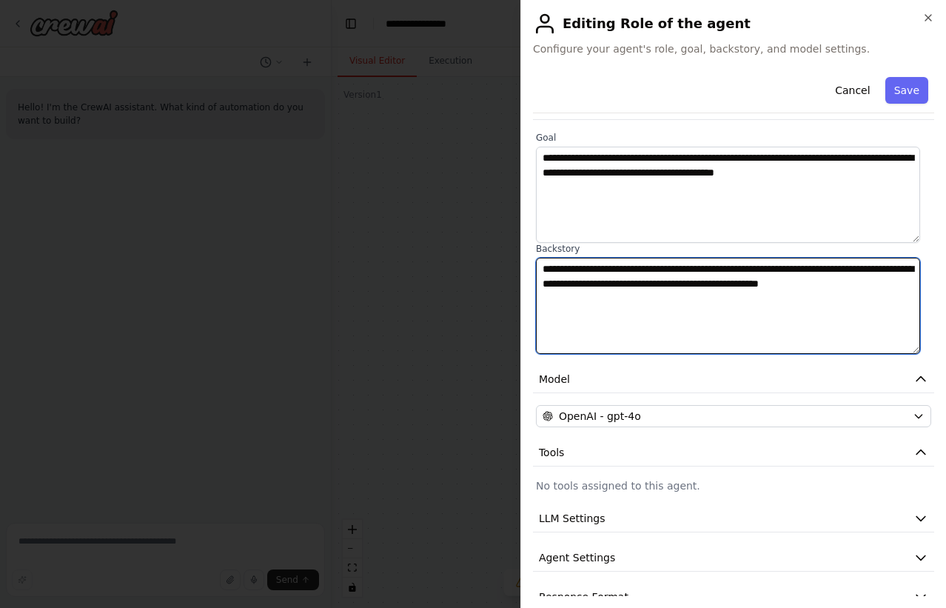
scroll to position [113, 0]
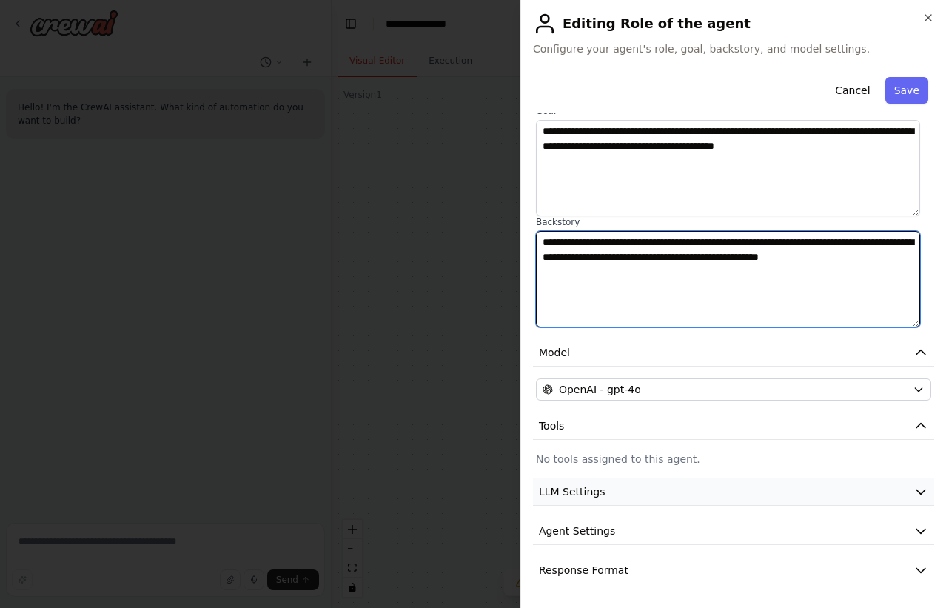
type textarea "**********"
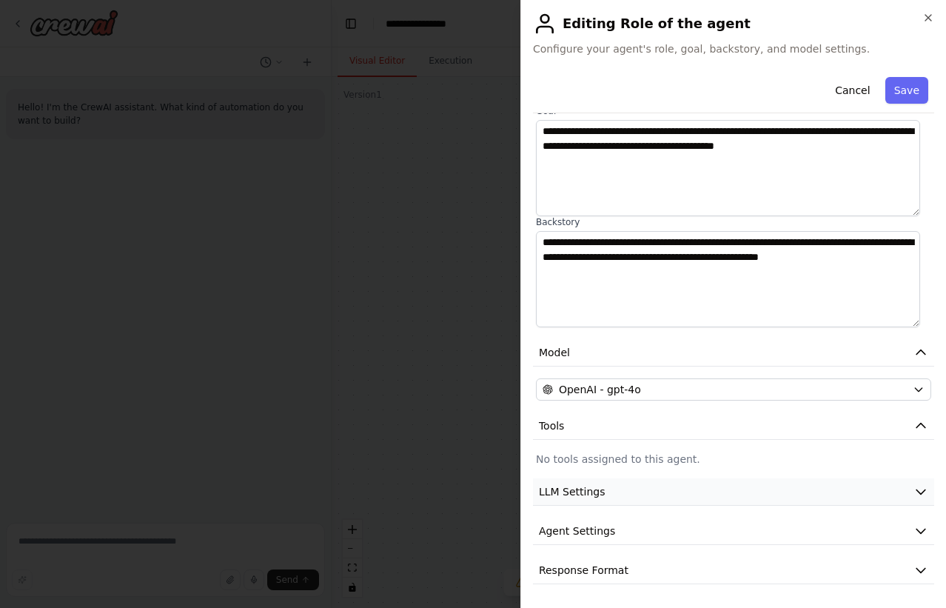
click at [805, 496] on button "LLM Settings" at bounding box center [733, 491] width 401 height 27
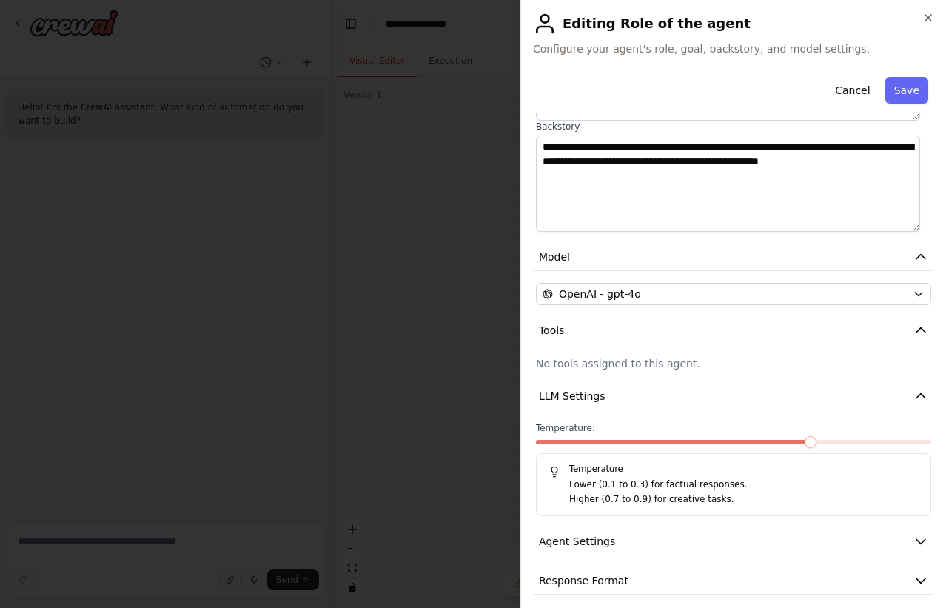
scroll to position [218, 0]
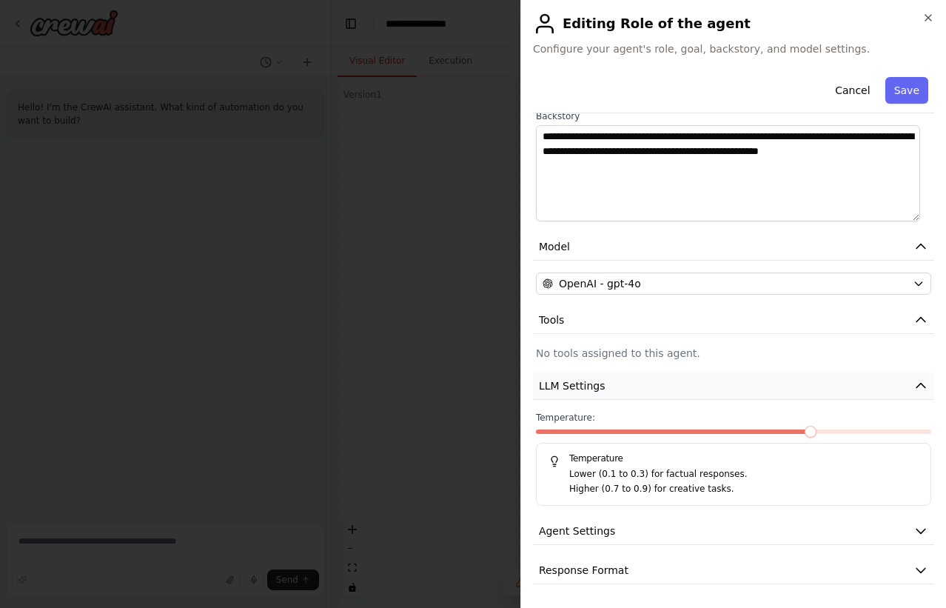
click at [776, 387] on button "LLM Settings" at bounding box center [733, 386] width 401 height 27
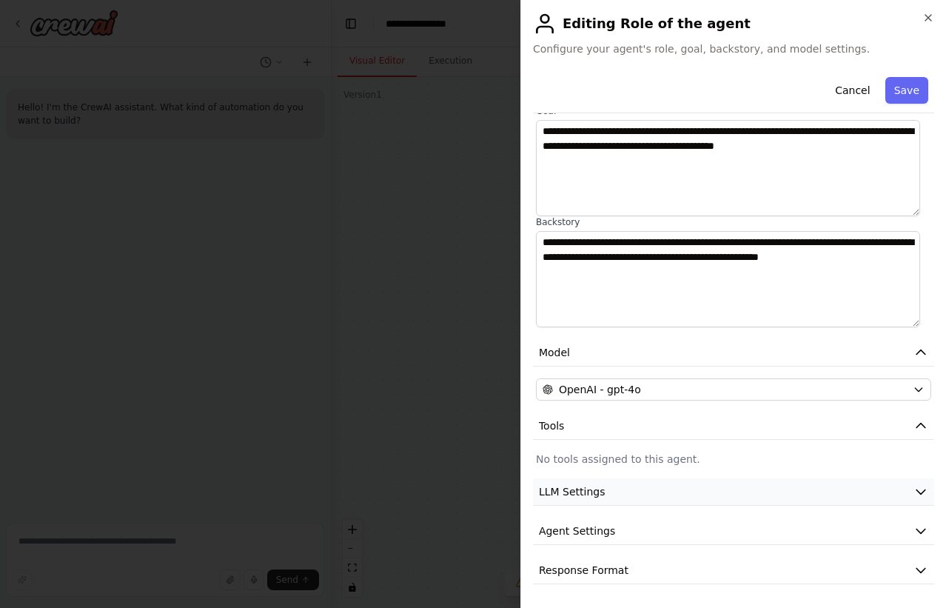
scroll to position [113, 0]
click at [623, 524] on button "Agent Settings" at bounding box center [733, 531] width 401 height 27
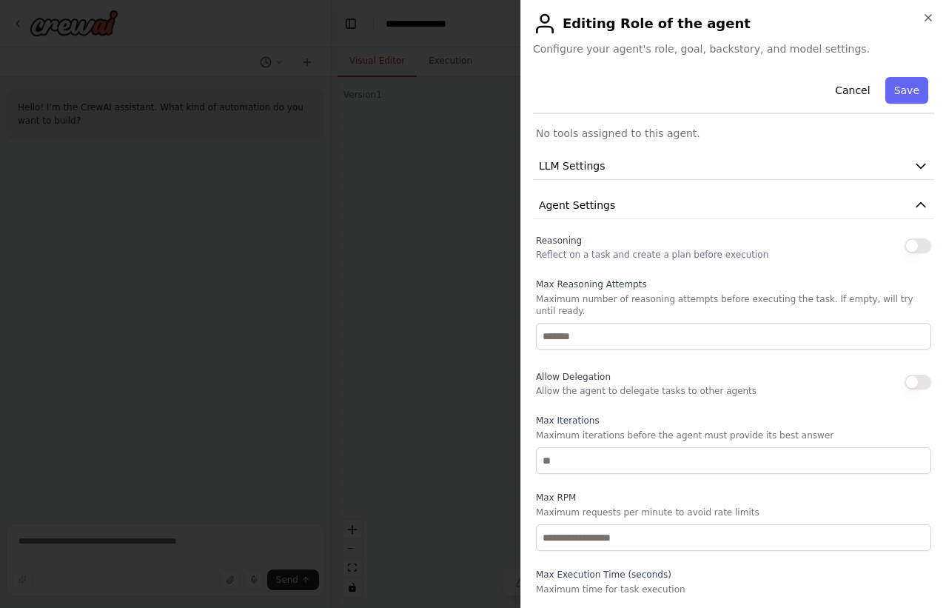
scroll to position [444, 0]
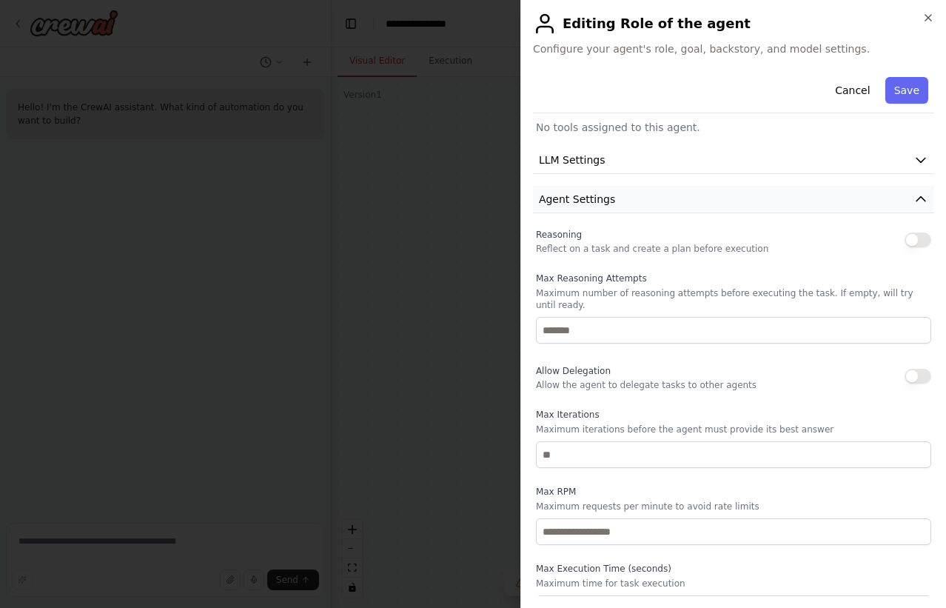
click at [667, 198] on button "Agent Settings" at bounding box center [733, 199] width 401 height 27
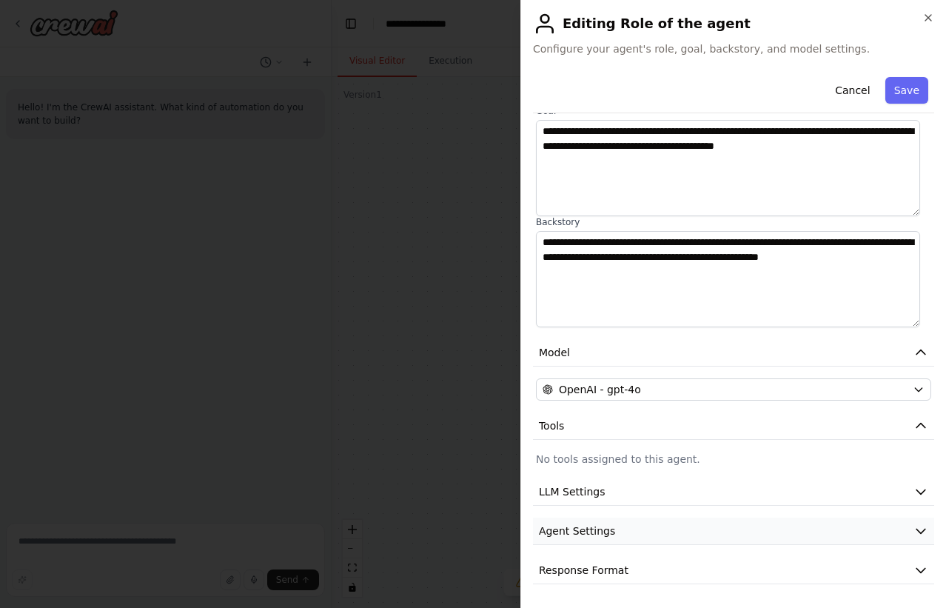
scroll to position [113, 0]
click at [709, 578] on button "Response Format" at bounding box center [733, 570] width 401 height 27
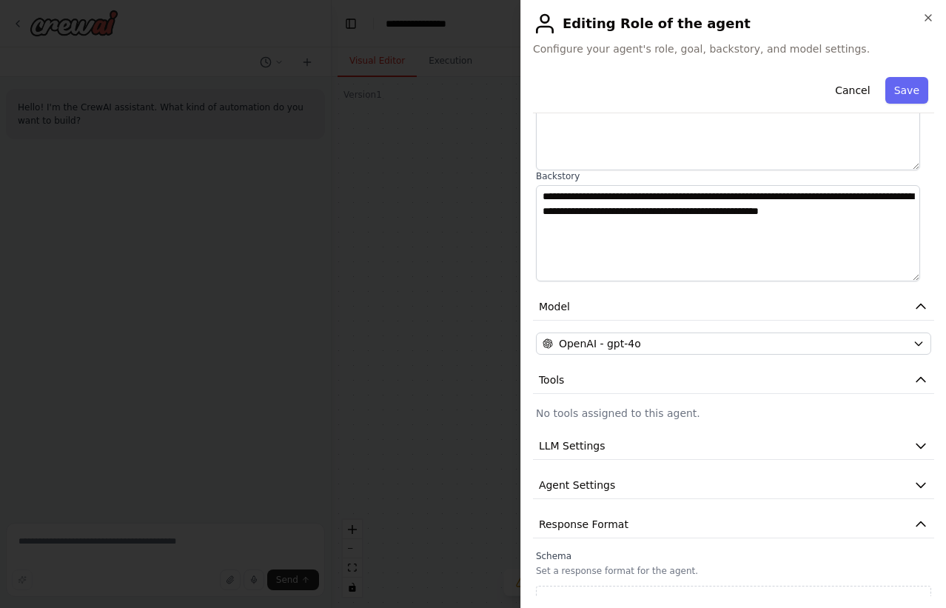
scroll to position [182, 0]
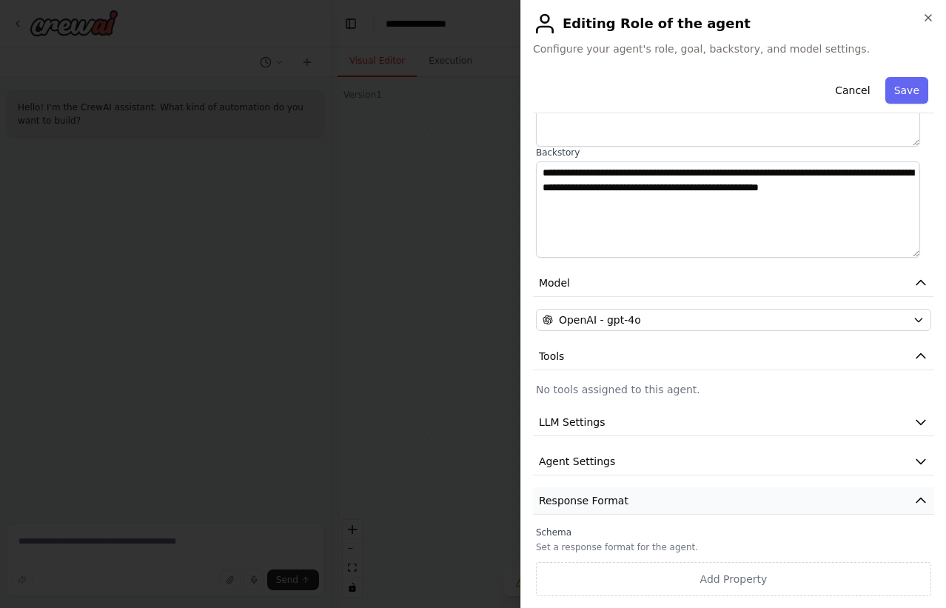
click at [773, 506] on button "Response Format" at bounding box center [733, 500] width 401 height 27
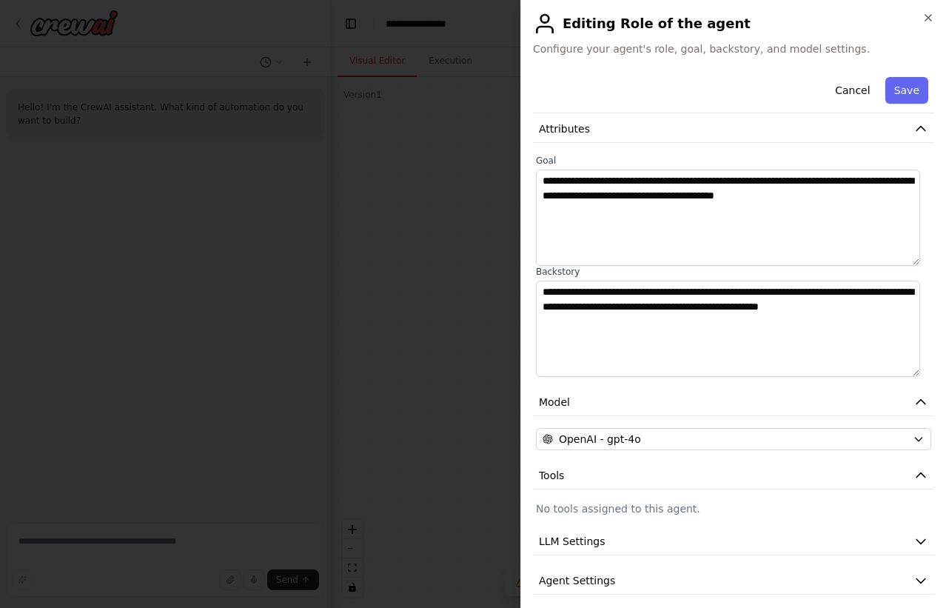
scroll to position [0, 0]
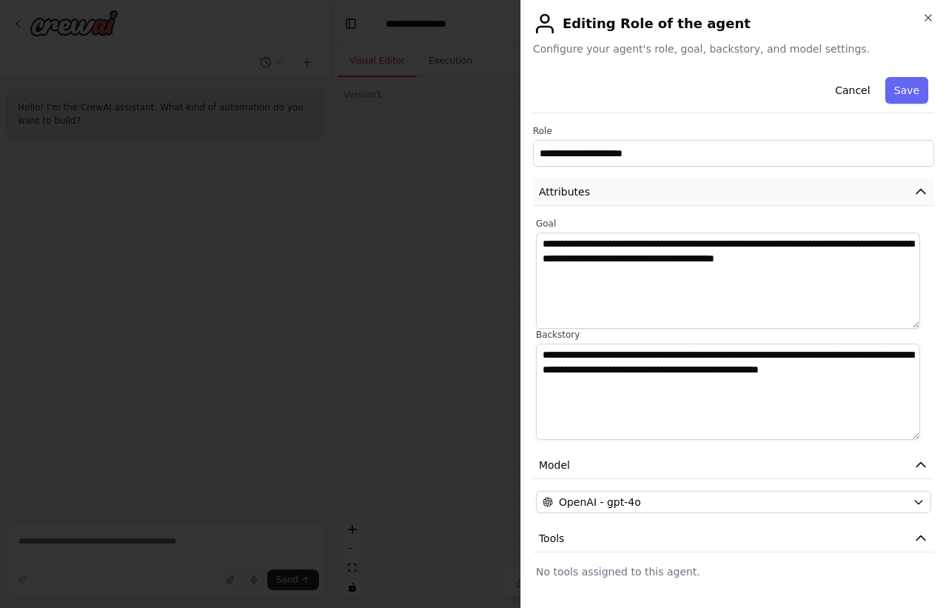
click at [915, 184] on button "Attributes" at bounding box center [733, 191] width 401 height 27
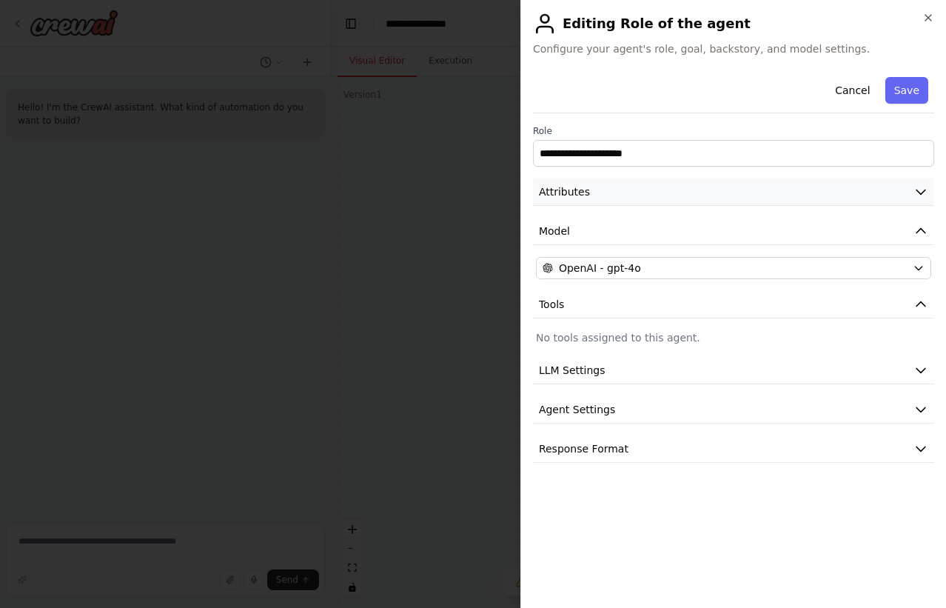
click at [636, 193] on button "Attributes" at bounding box center [733, 191] width 401 height 27
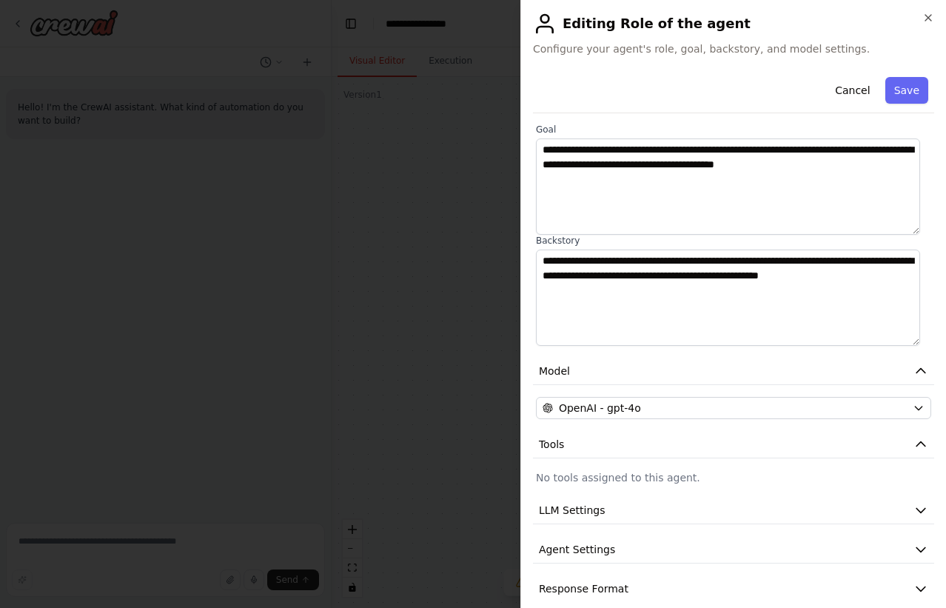
scroll to position [113, 0]
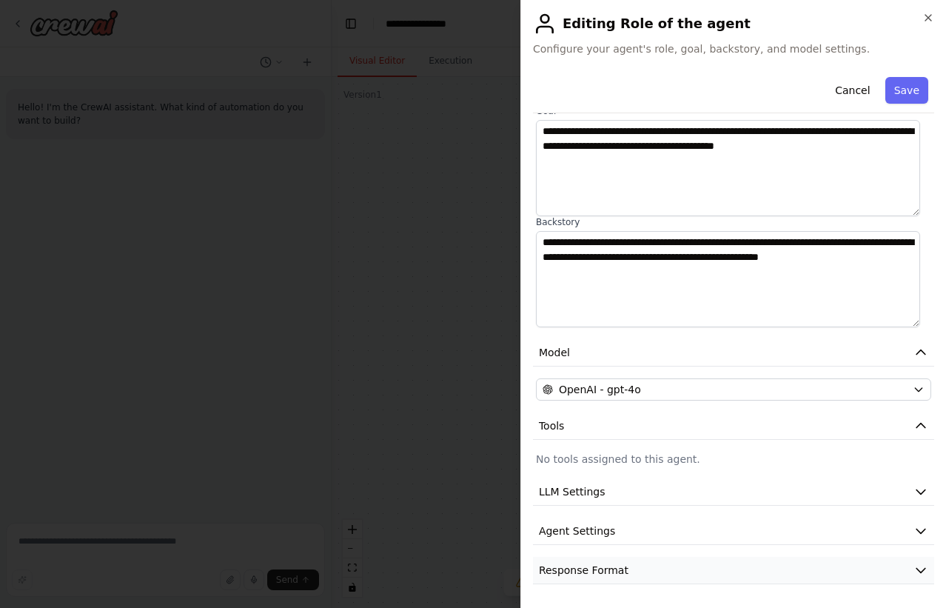
click at [694, 575] on button "Response Format" at bounding box center [733, 570] width 401 height 27
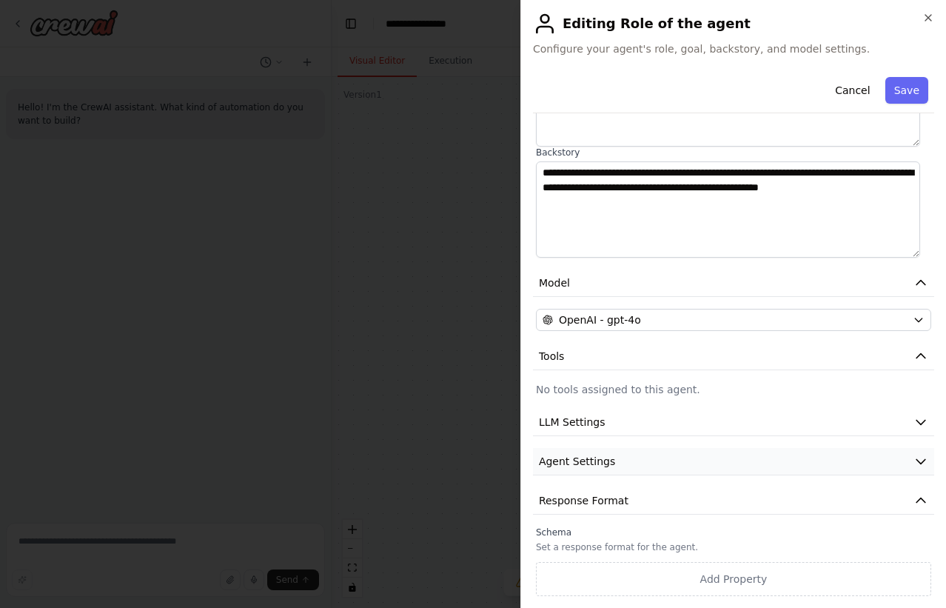
click at [689, 465] on button "Agent Settings" at bounding box center [733, 461] width 401 height 27
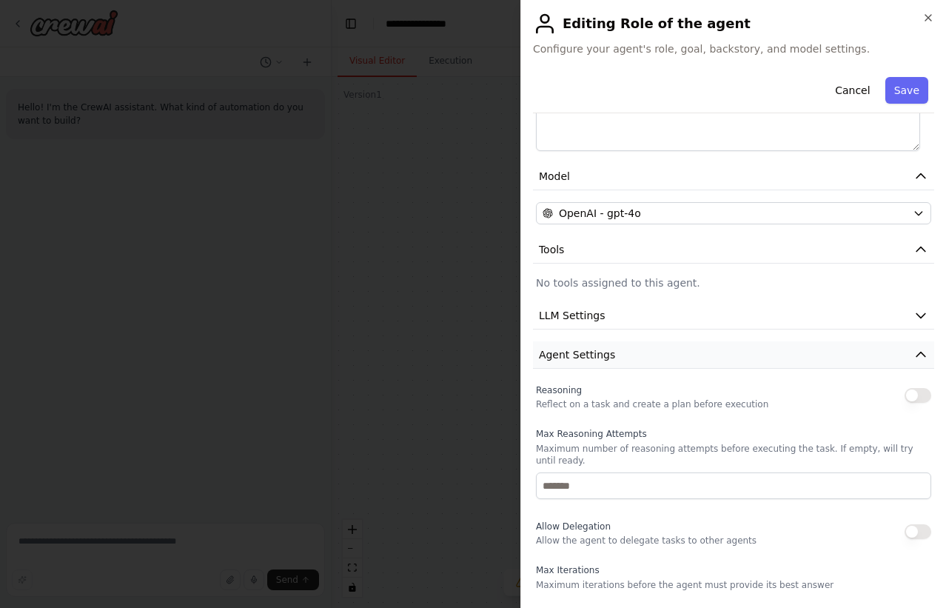
scroll to position [283, 0]
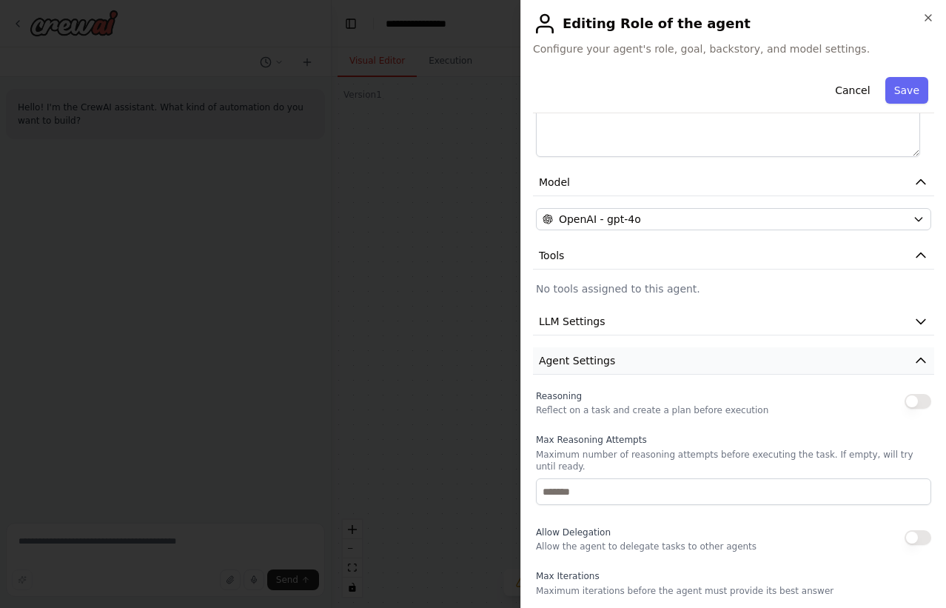
click at [607, 364] on span "Agent Settings" at bounding box center [577, 360] width 76 height 15
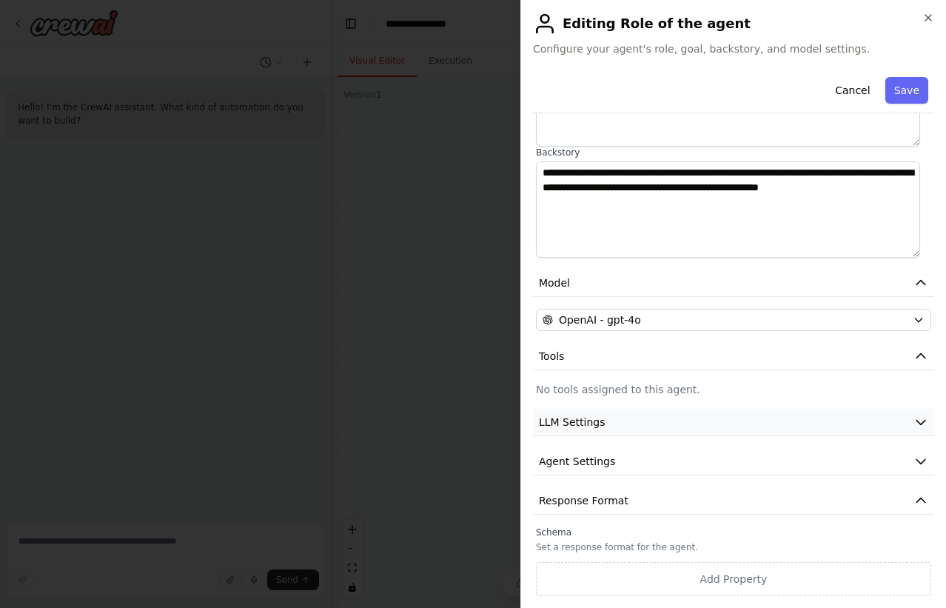
click at [625, 435] on button "LLM Settings" at bounding box center [733, 422] width 401 height 27
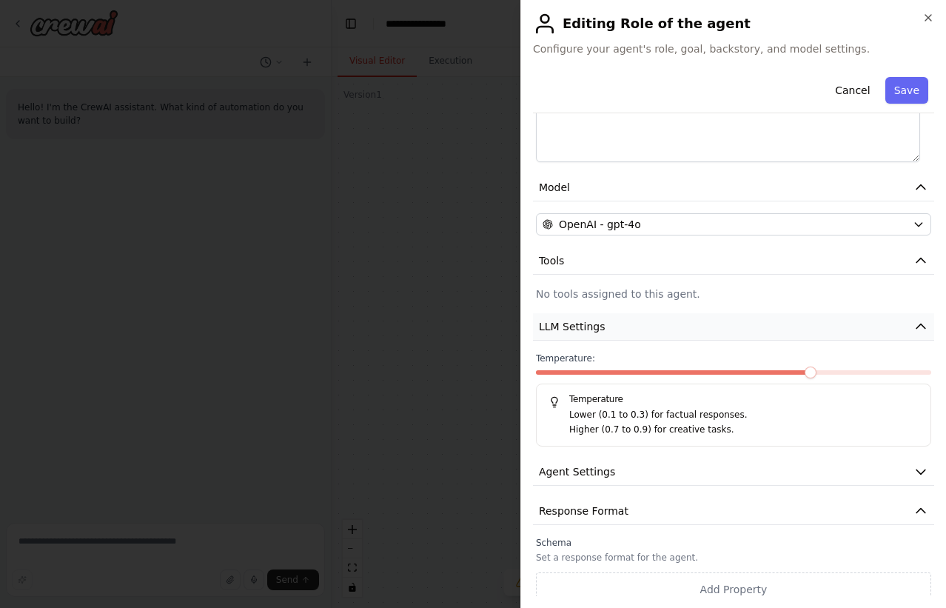
scroll to position [288, 0]
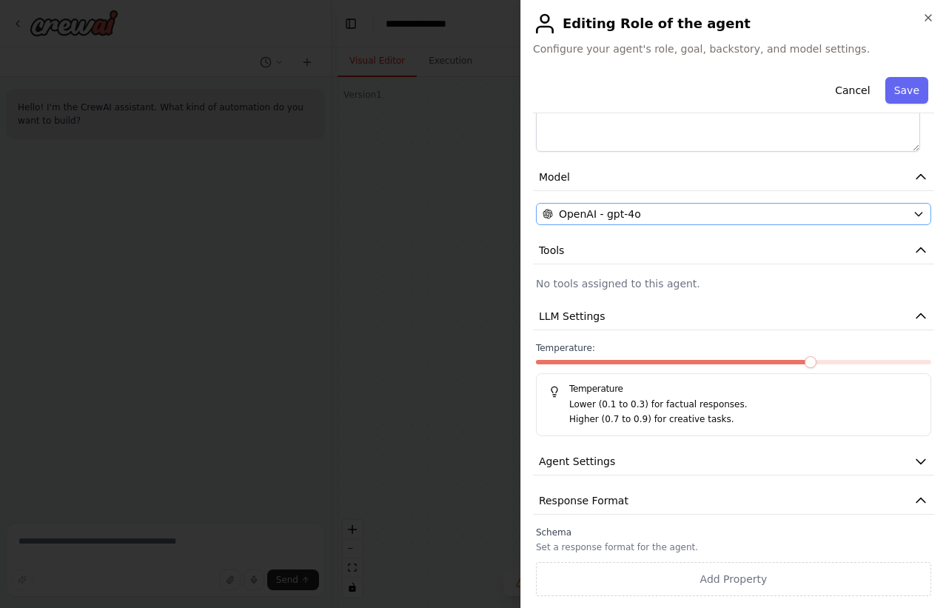
click at [647, 323] on button "LLM Settings" at bounding box center [733, 316] width 401 height 27
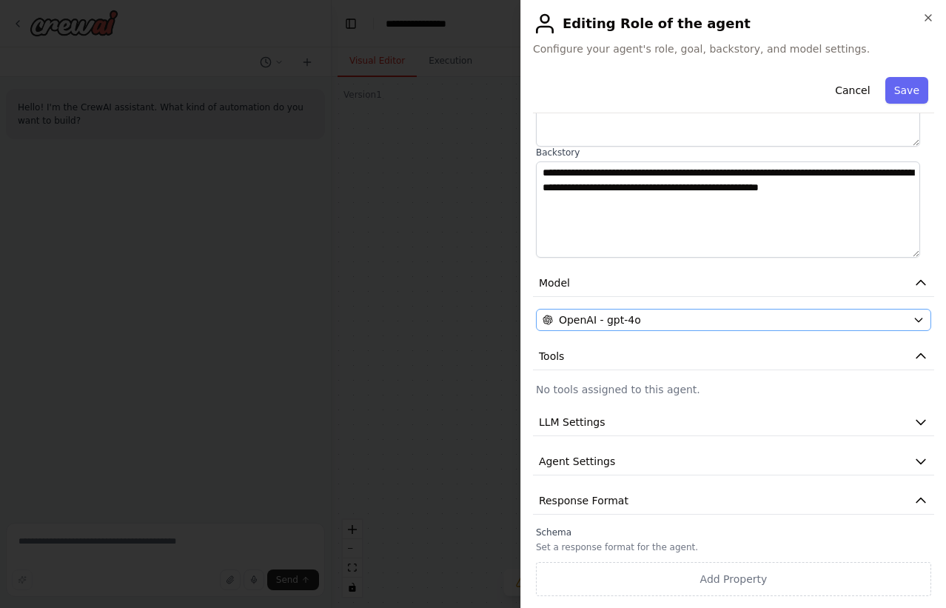
scroll to position [182, 0]
click at [701, 467] on button "Agent Settings" at bounding box center [733, 461] width 401 height 27
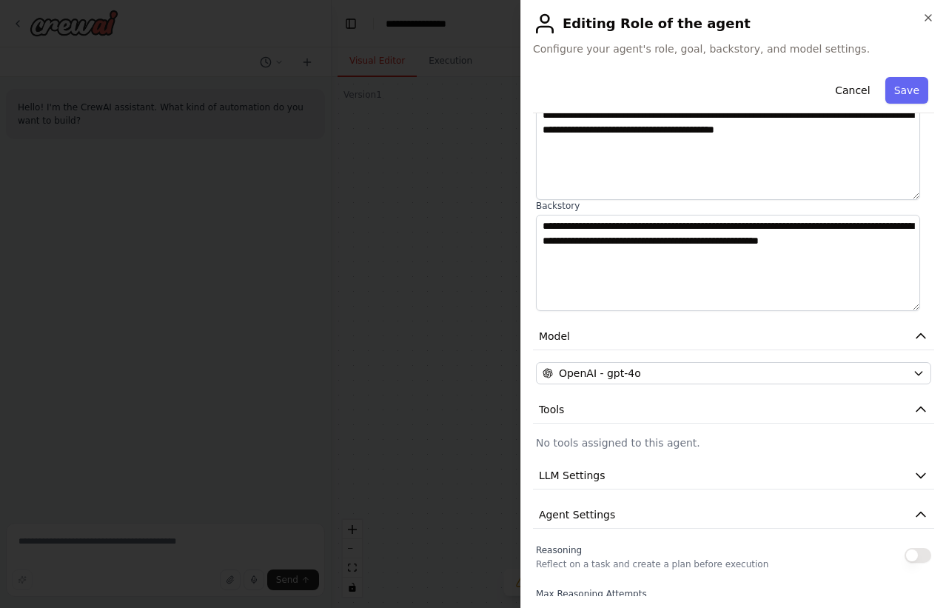
scroll to position [0, 0]
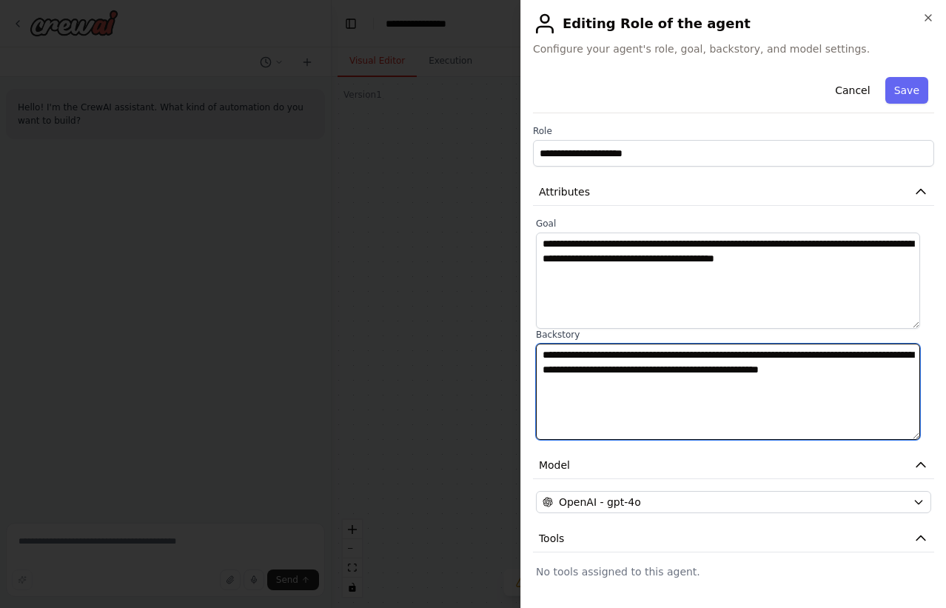
drag, startPoint x: 678, startPoint y: 421, endPoint x: 672, endPoint y: 402, distance: 19.4
click at [678, 421] on textarea "**********" at bounding box center [728, 392] width 384 height 96
click at [657, 397] on textarea "**********" at bounding box center [728, 392] width 384 height 96
click at [604, 377] on textarea "**********" at bounding box center [728, 392] width 384 height 96
paste textarea "**********"
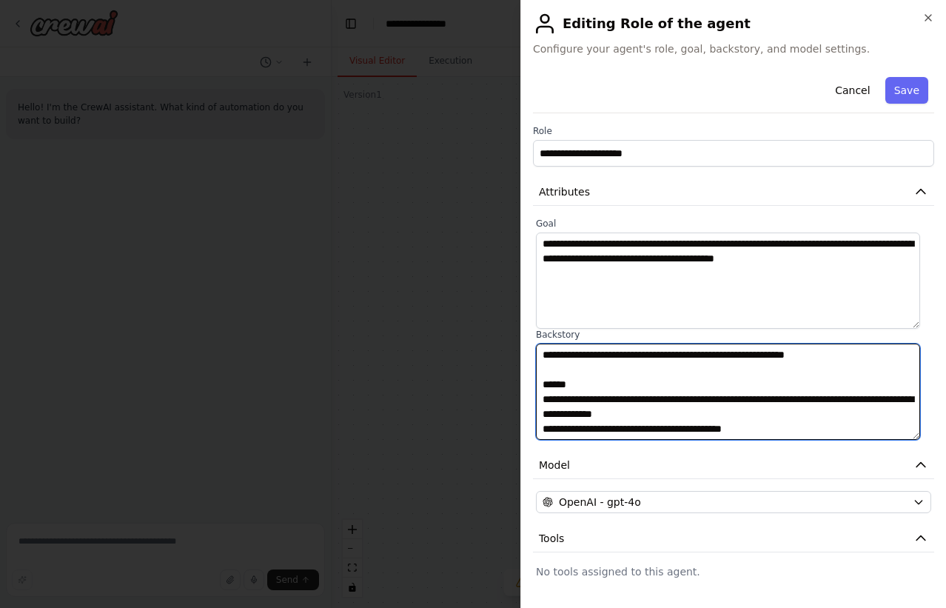
scroll to position [178, 0]
type textarea "**********"
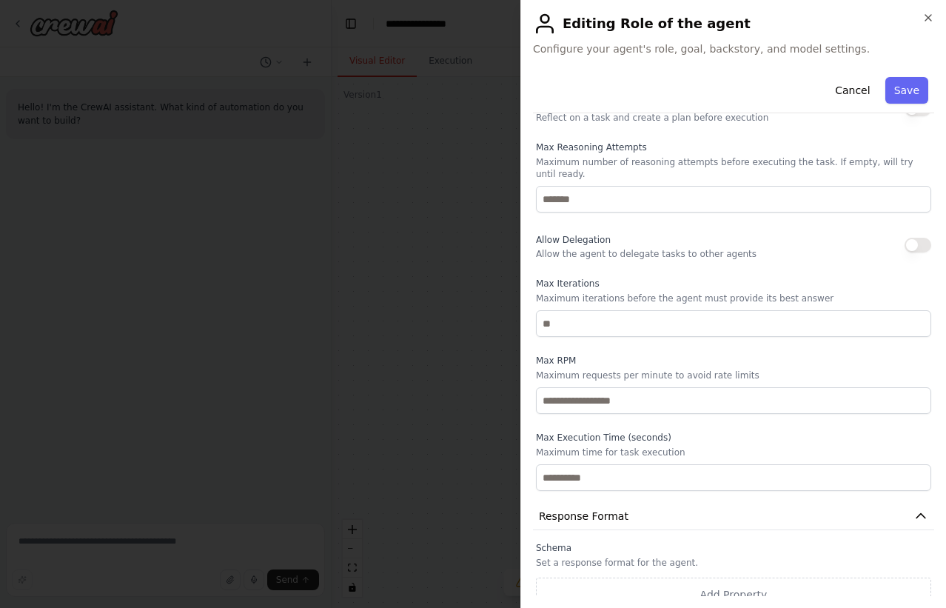
scroll to position [579, 0]
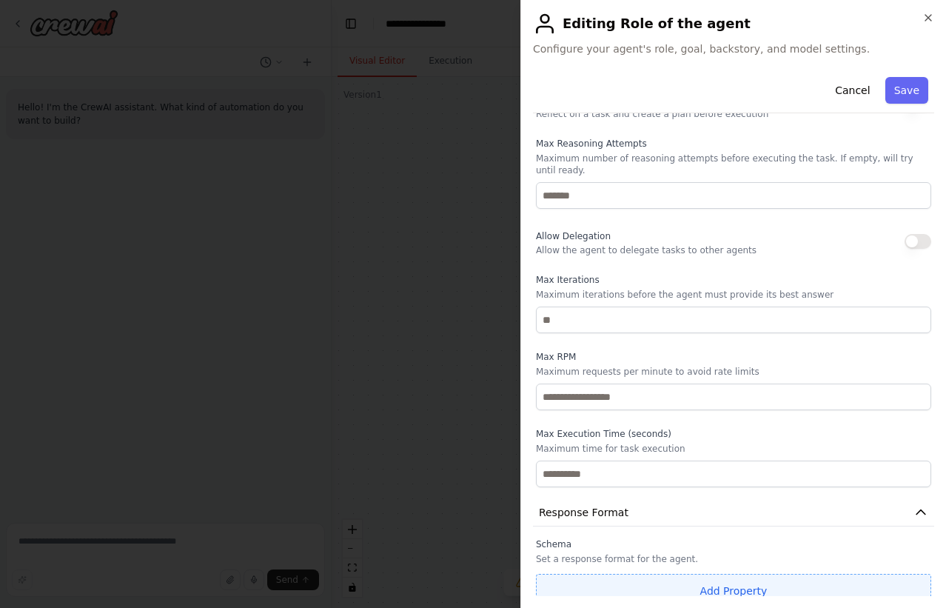
click at [701, 583] on button "Add Property" at bounding box center [733, 591] width 395 height 34
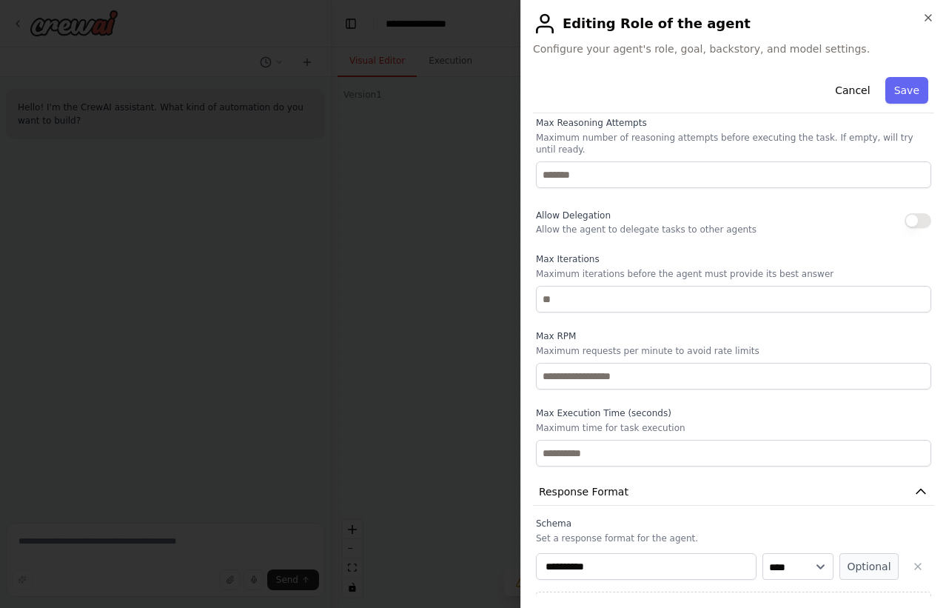
scroll to position [618, 0]
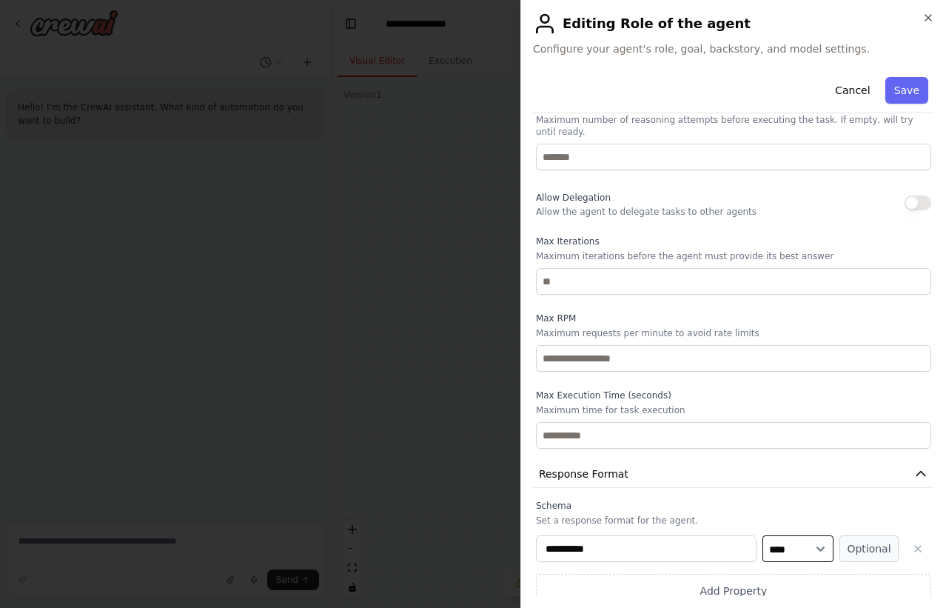
click at [801, 541] on select "**** ******* ******* **** ******" at bounding box center [798, 548] width 71 height 27
click at [763, 535] on select "**** ******* ******* **** ******" at bounding box center [798, 548] width 71 height 27
click at [787, 546] on select "**** ******* ******* **** ******" at bounding box center [798, 548] width 71 height 27
select select "******"
click at [763, 535] on select "**** ******* ******* **** ******" at bounding box center [798, 548] width 71 height 27
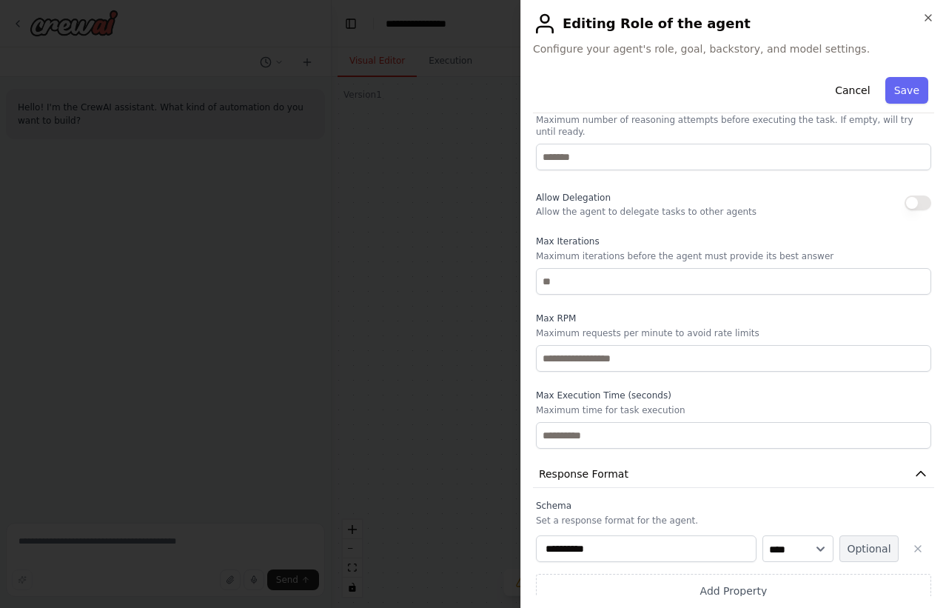
click at [866, 537] on button "Optional" at bounding box center [869, 548] width 59 height 27
click at [862, 542] on button "Required" at bounding box center [869, 548] width 59 height 27
click at [912, 543] on icon "button" at bounding box center [918, 549] width 12 height 12
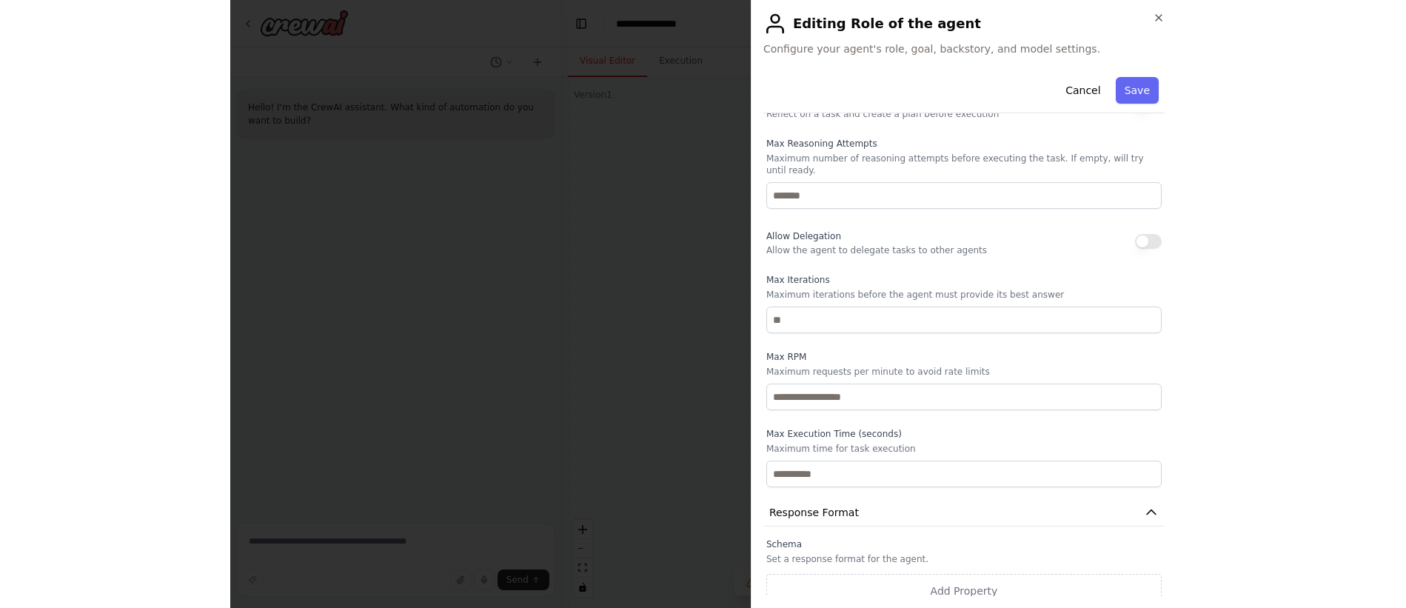
scroll to position [61, 0]
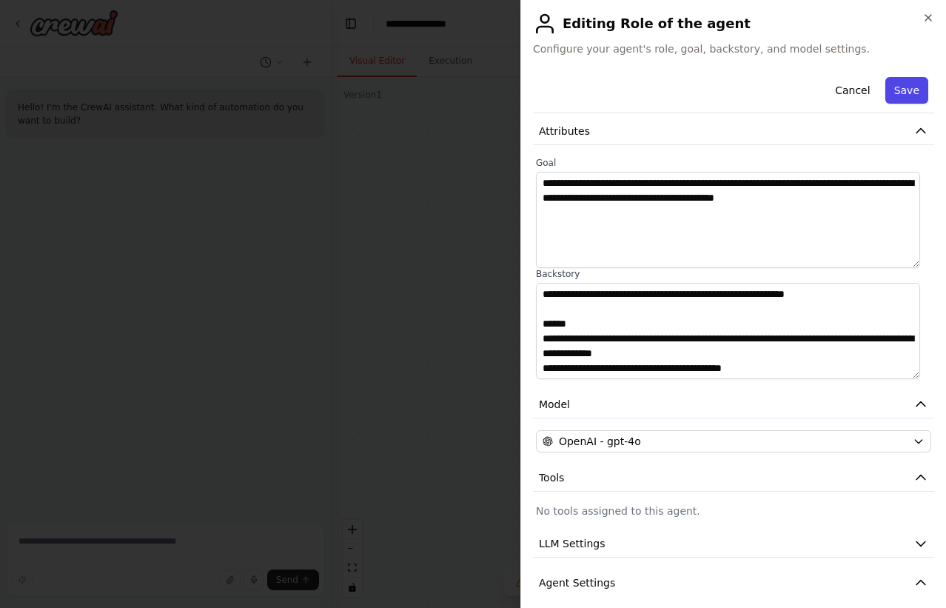
click at [898, 87] on button "Save" at bounding box center [907, 90] width 43 height 27
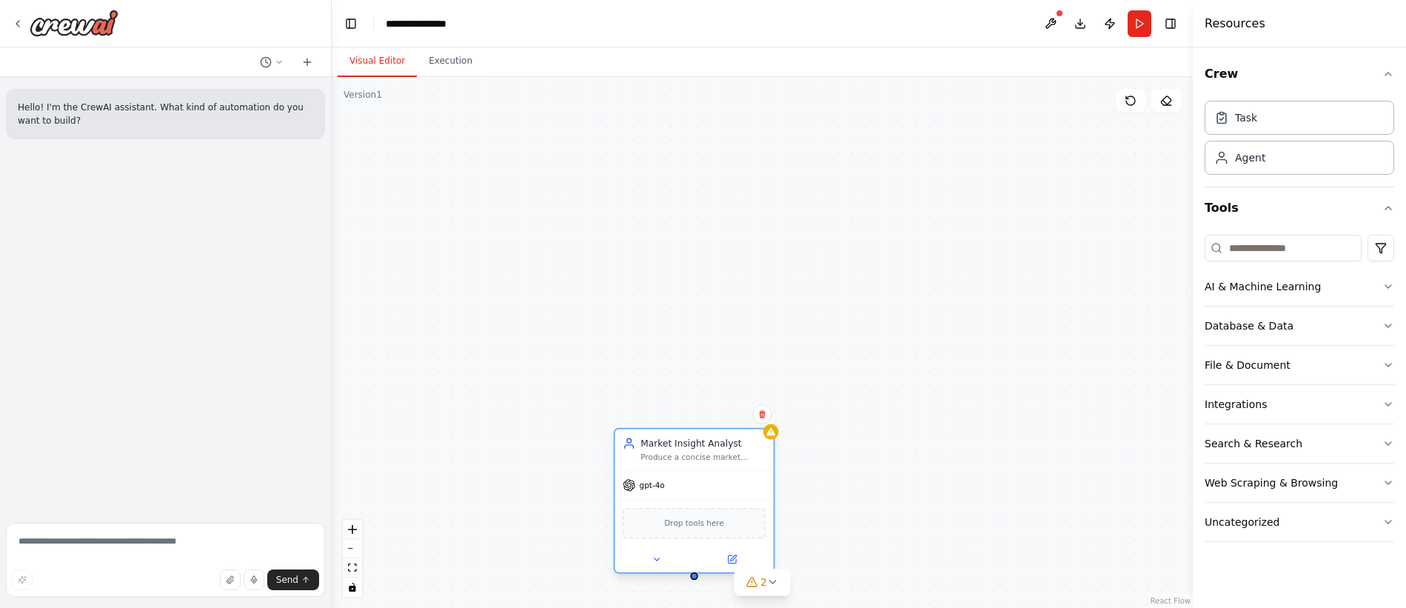
click at [692, 530] on div "Drop tools here" at bounding box center [694, 523] width 143 height 31
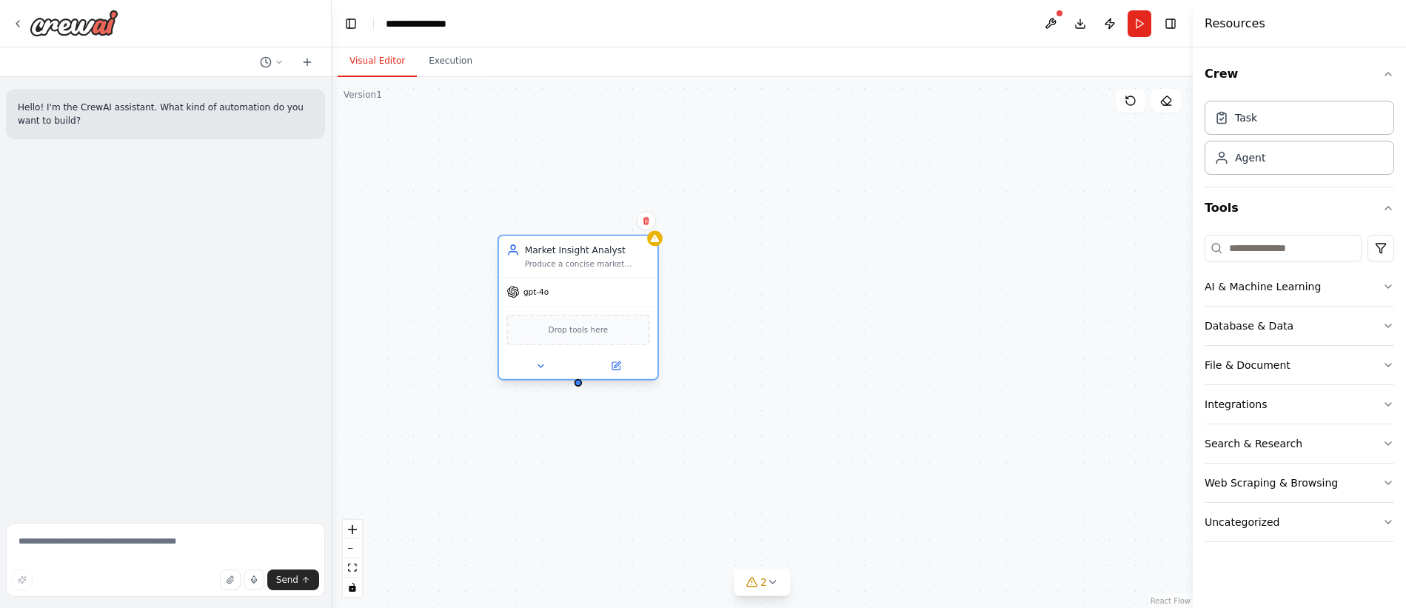
drag, startPoint x: 695, startPoint y: 531, endPoint x: 575, endPoint y: 307, distance: 254.2
click at [575, 315] on div "Drop tools here" at bounding box center [578, 330] width 143 height 31
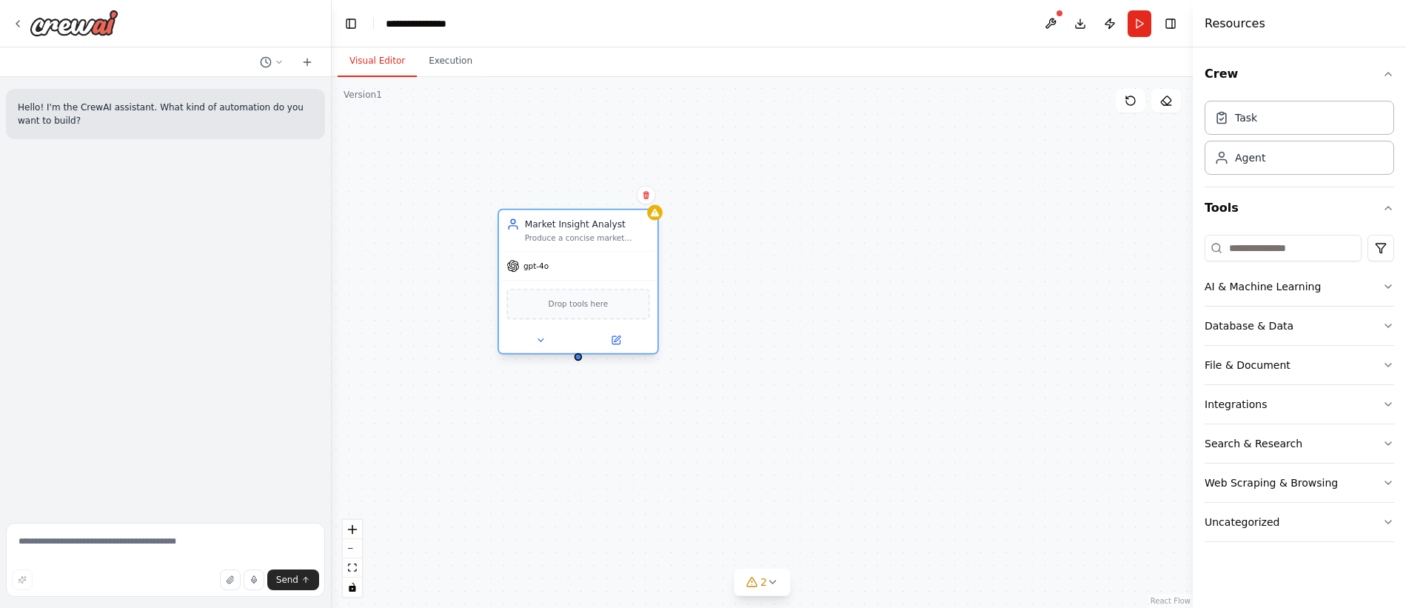
click at [575, 307] on span "Drop tools here" at bounding box center [579, 304] width 60 height 13
click at [1343, 290] on button "AI & Machine Learning" at bounding box center [1300, 286] width 190 height 39
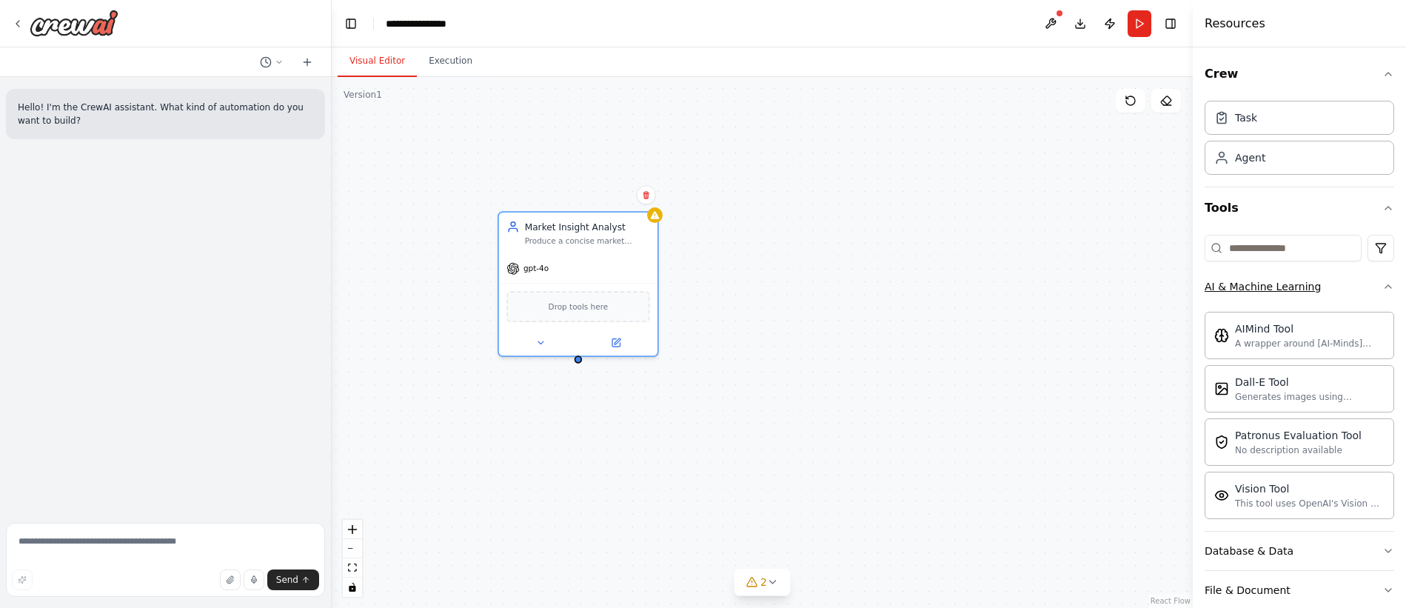
click at [1343, 290] on button "AI & Machine Learning" at bounding box center [1300, 286] width 190 height 39
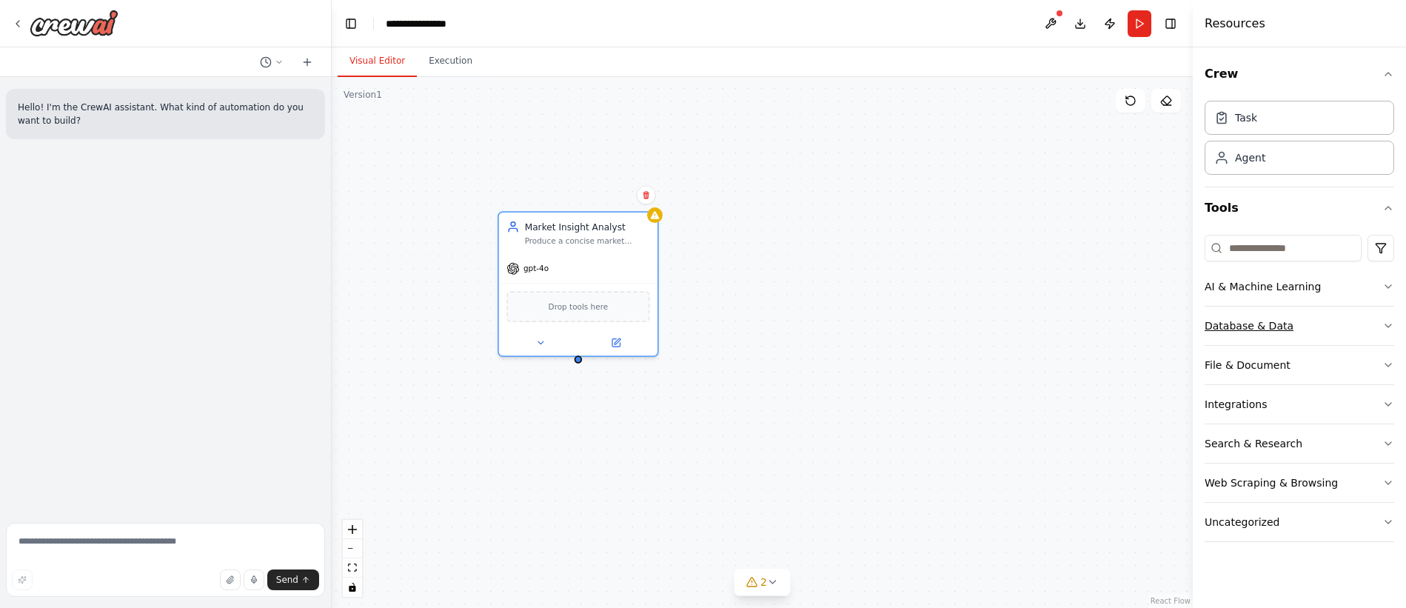
click at [1326, 330] on button "Database & Data" at bounding box center [1300, 326] width 190 height 39
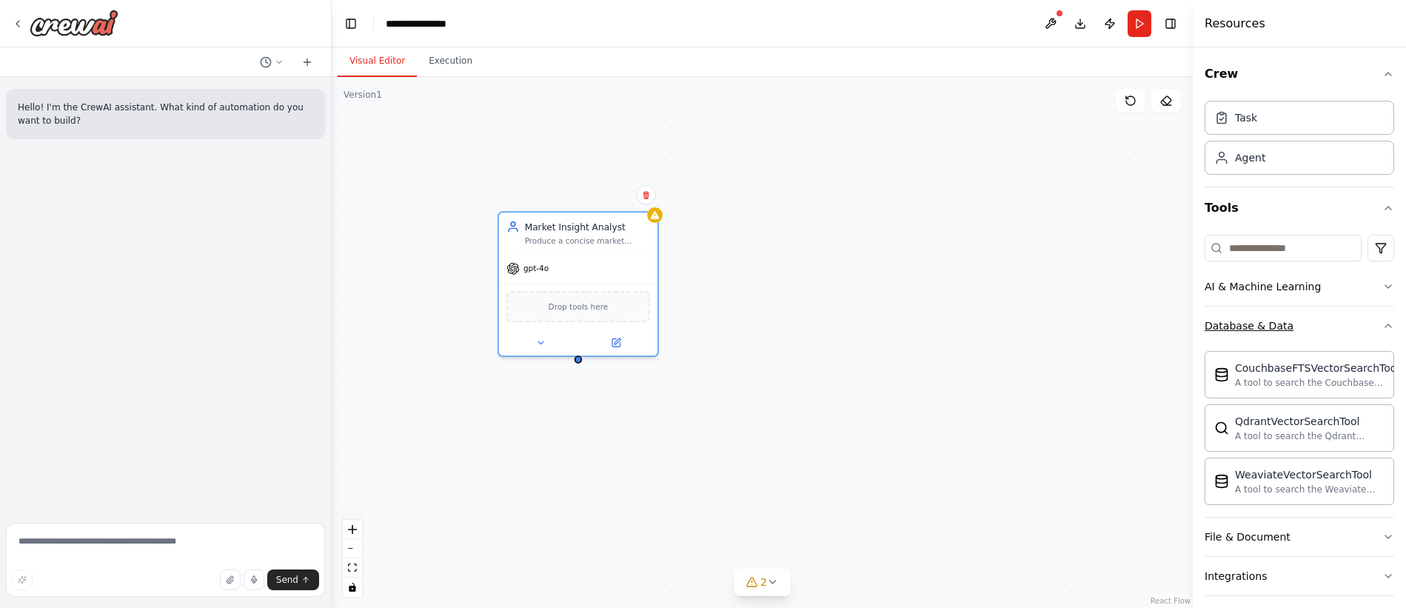
click at [1326, 330] on button "Database & Data" at bounding box center [1300, 326] width 190 height 39
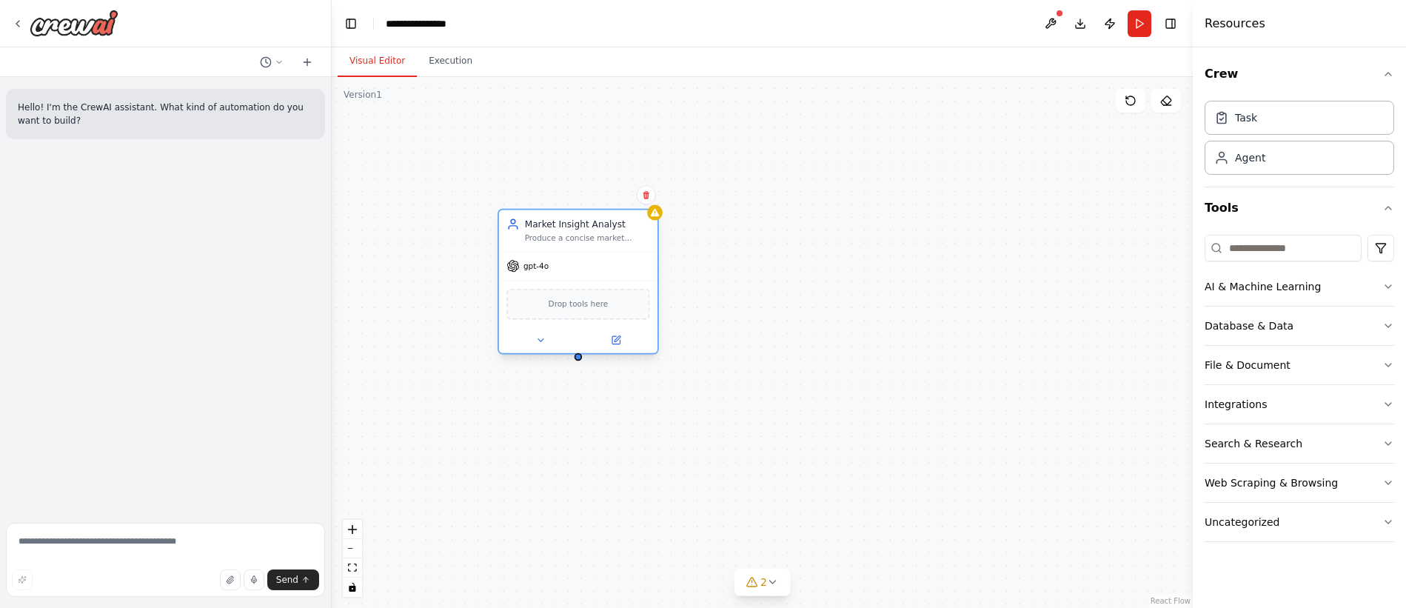
click at [575, 310] on span "Drop tools here" at bounding box center [579, 304] width 60 height 13
click at [613, 348] on div at bounding box center [578, 340] width 158 height 26
click at [615, 345] on icon at bounding box center [616, 340] width 10 height 10
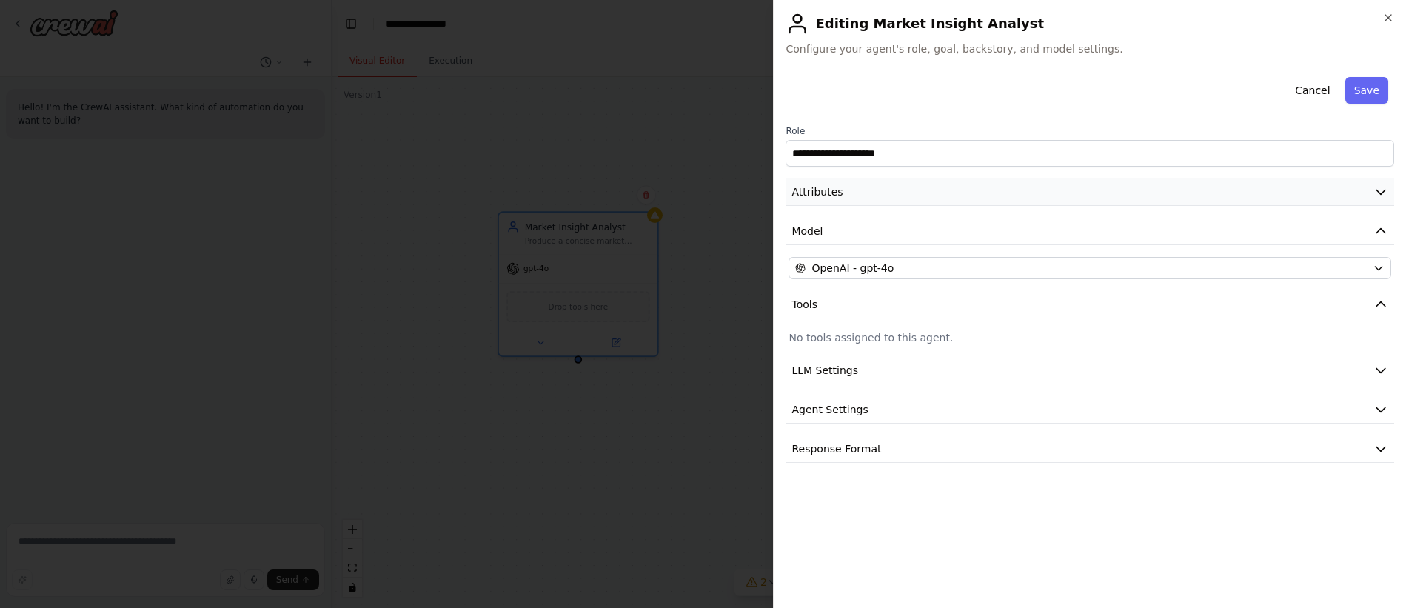
click at [904, 193] on button "Attributes" at bounding box center [1090, 191] width 609 height 27
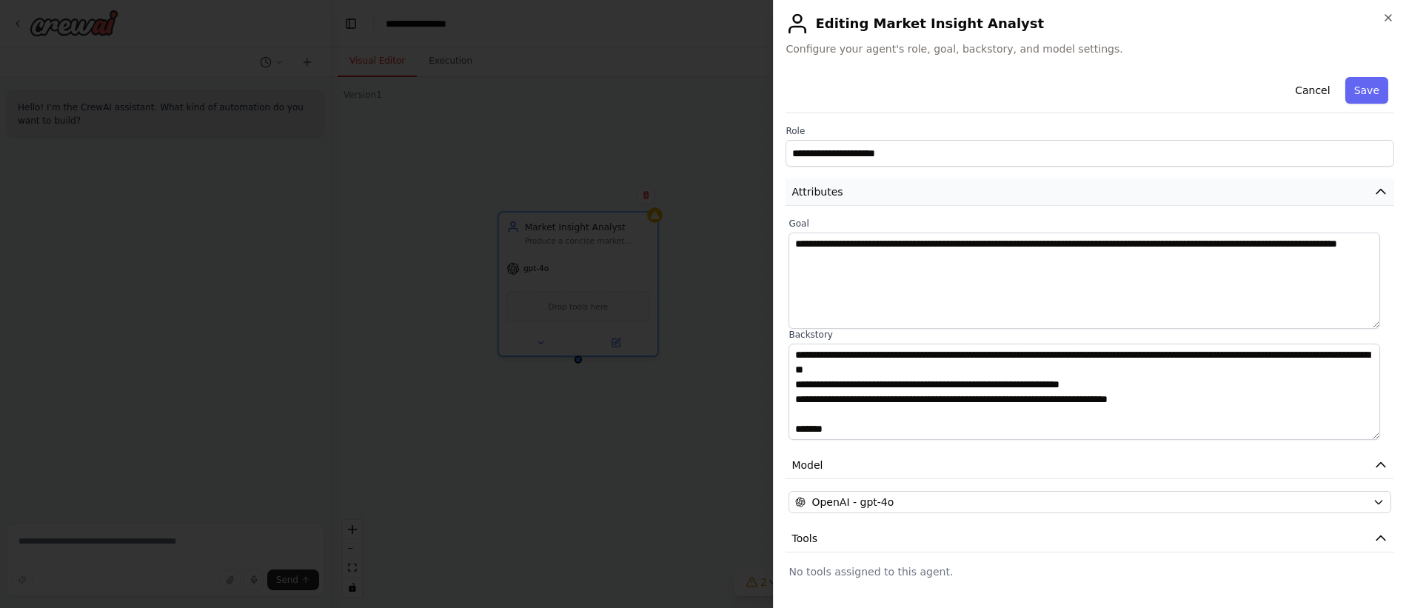
click at [1362, 192] on button "Attributes" at bounding box center [1090, 191] width 609 height 27
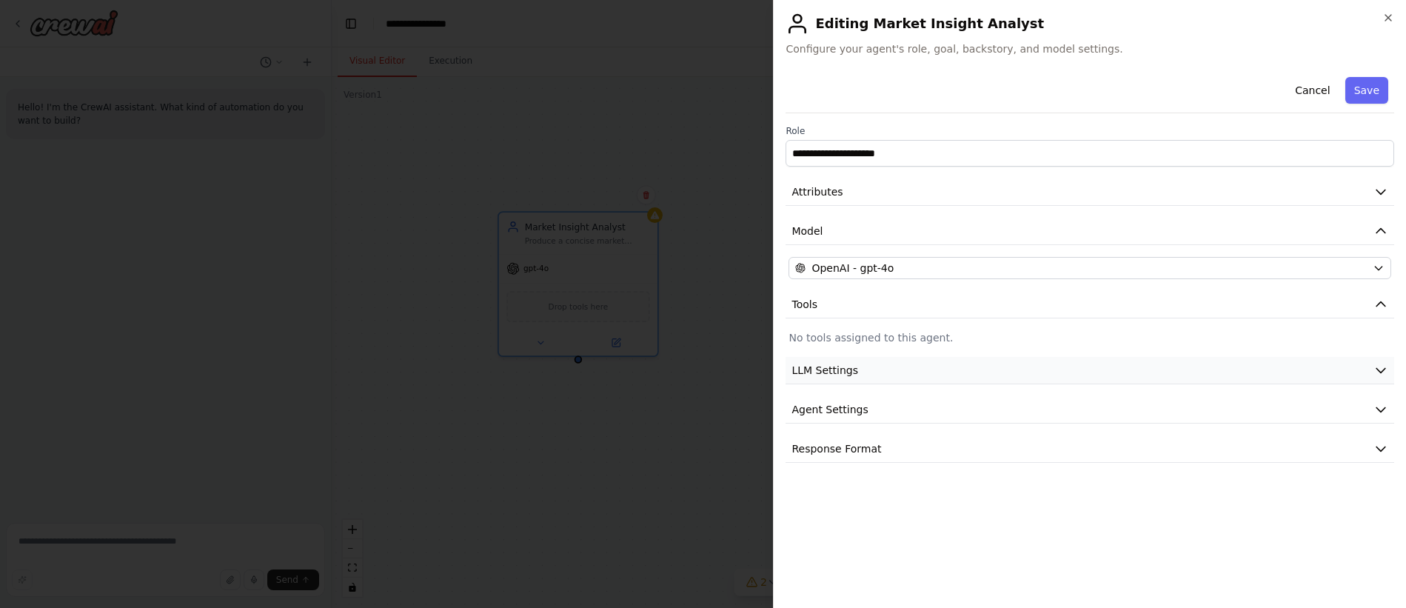
click at [1038, 370] on button "LLM Settings" at bounding box center [1090, 370] width 609 height 27
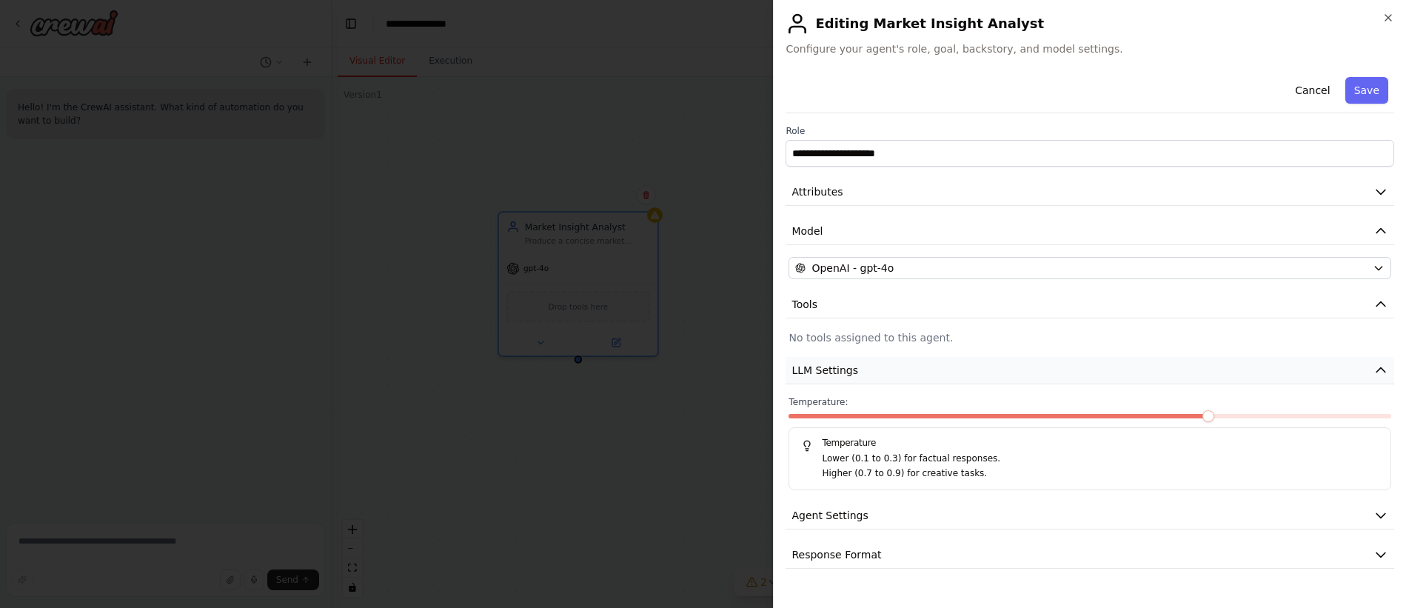
click at [1038, 370] on button "LLM Settings" at bounding box center [1090, 370] width 609 height 27
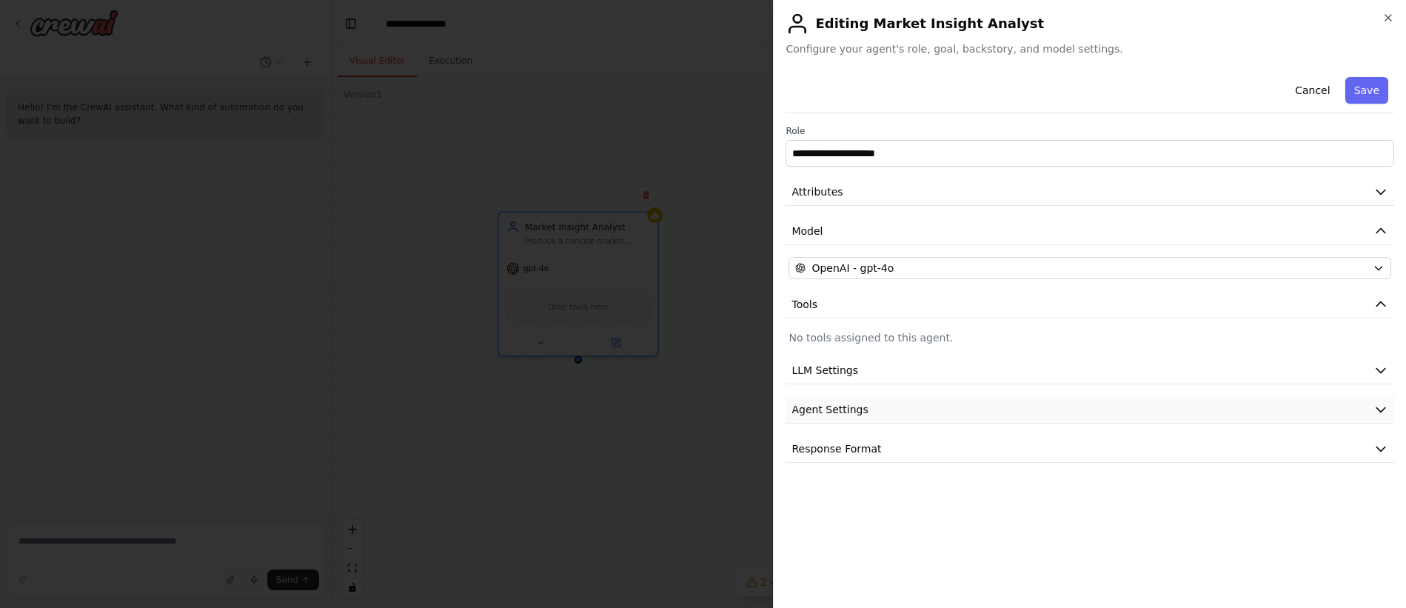
click at [973, 421] on button "Agent Settings" at bounding box center [1090, 409] width 609 height 27
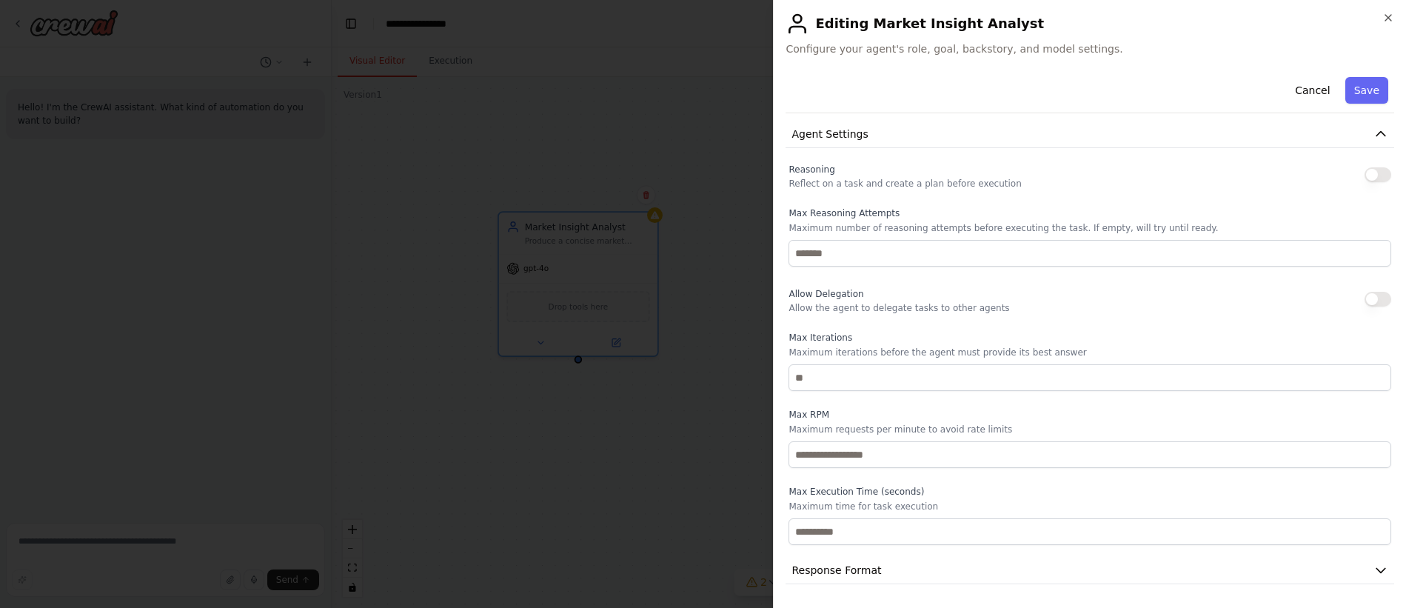
scroll to position [0, 0]
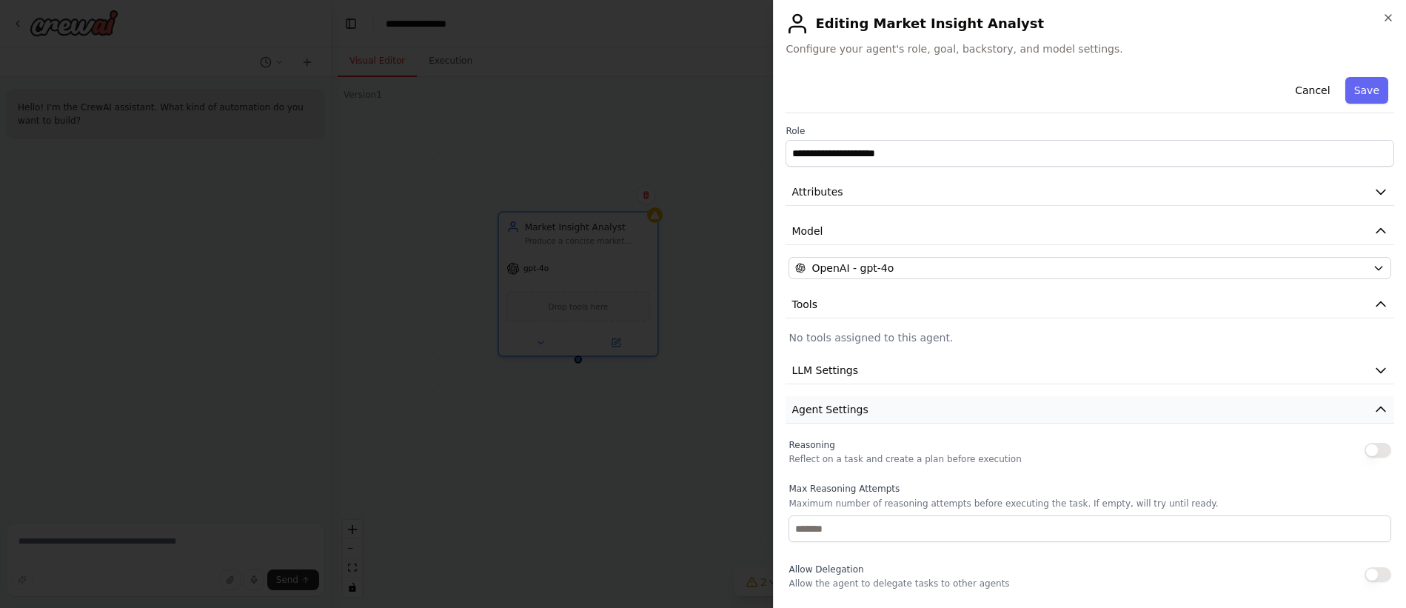
click at [863, 409] on button "Agent Settings" at bounding box center [1090, 409] width 609 height 27
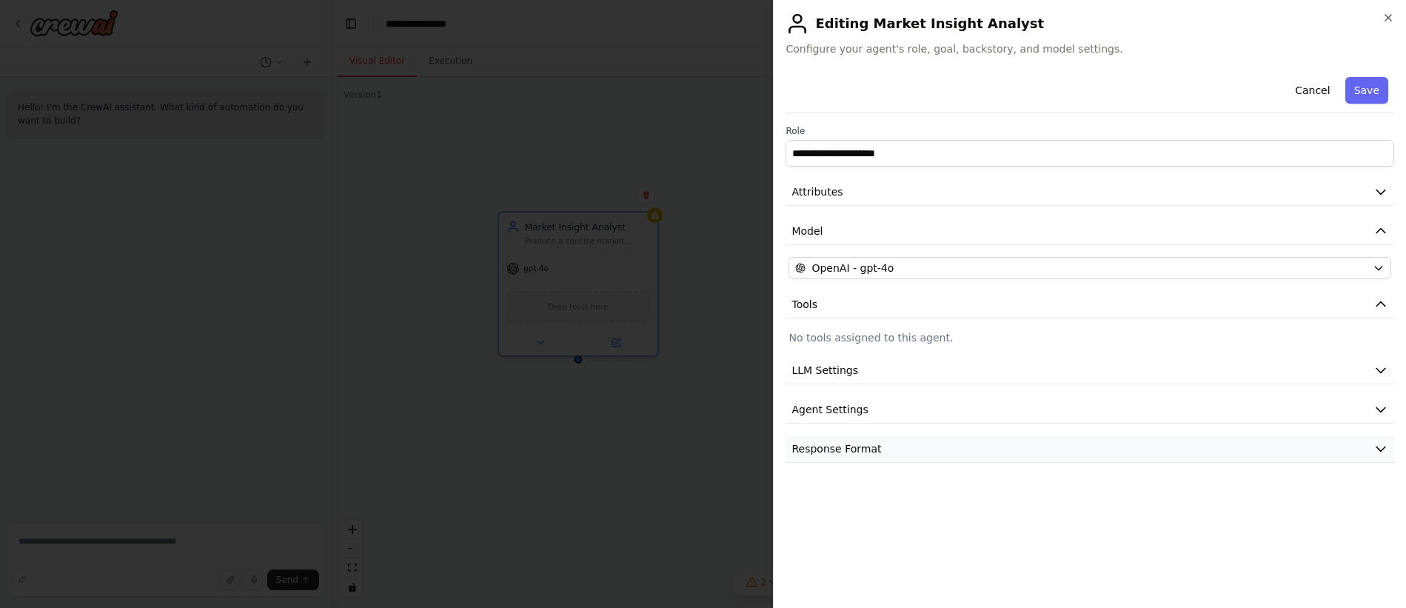
click at [873, 453] on button "Response Format" at bounding box center [1090, 448] width 609 height 27
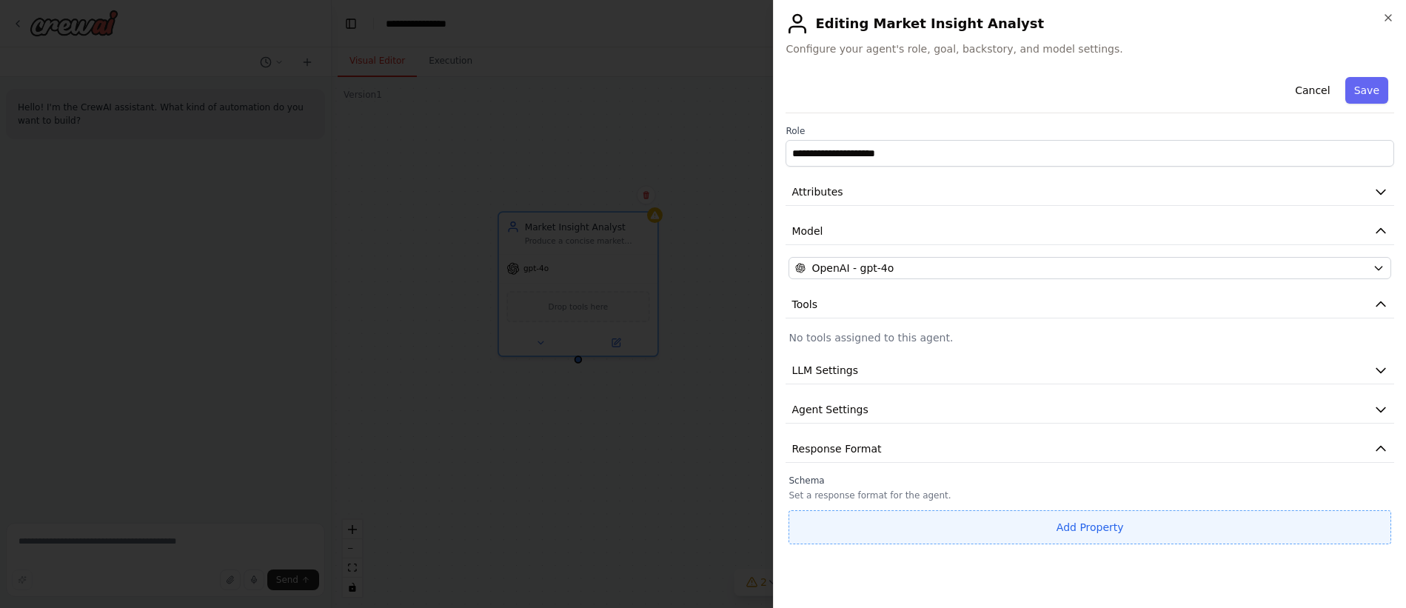
click at [1089, 530] on button "Add Property" at bounding box center [1090, 527] width 603 height 34
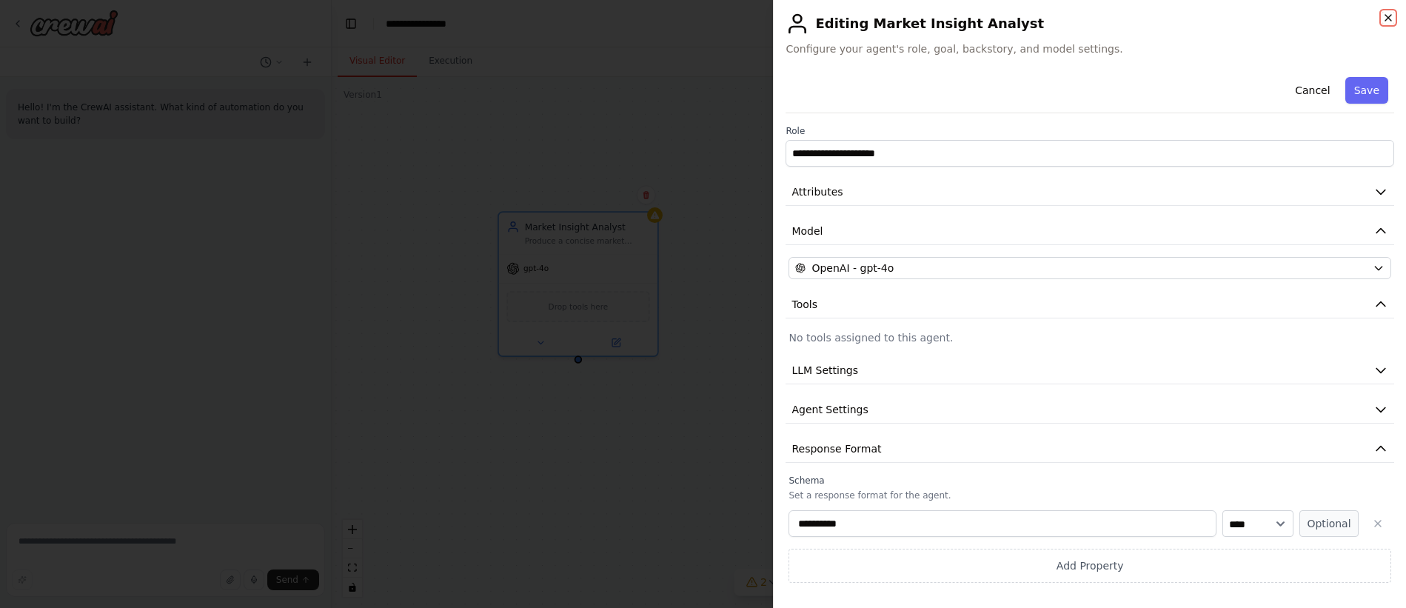
click at [1392, 22] on icon "button" at bounding box center [1389, 18] width 12 height 12
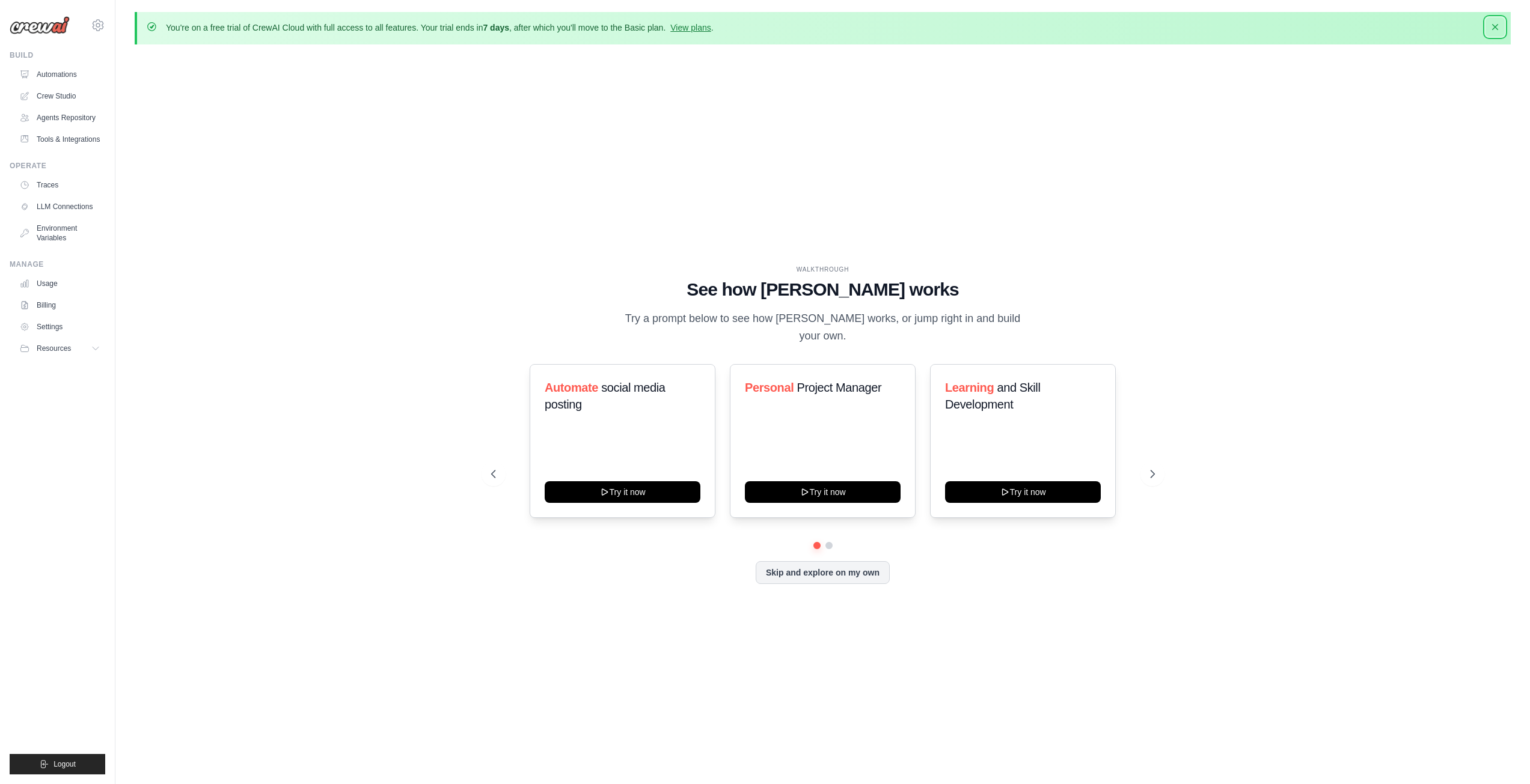
click at [1492, 24] on icon "button" at bounding box center [1494, 27] width 12 height 12
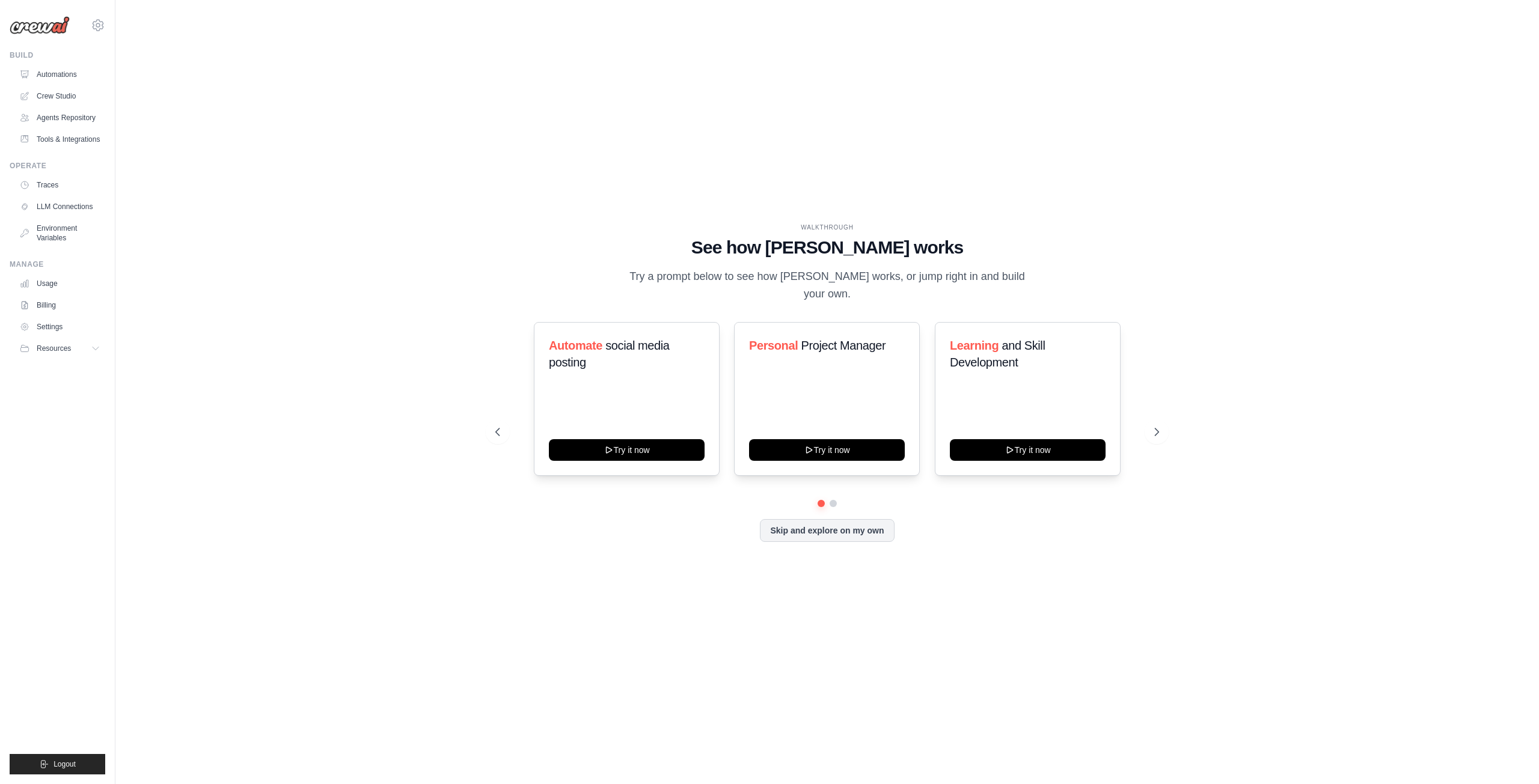
click at [50, 17] on img at bounding box center [40, 25] width 60 height 18
click at [94, 19] on icon at bounding box center [98, 25] width 15 height 15
click at [147, 49] on div "[EMAIL_ADDRESS][DOMAIN_NAME]" at bounding box center [148, 46] width 95 height 12
click at [139, 73] on span "Settings" at bounding box center [150, 74] width 95 height 12
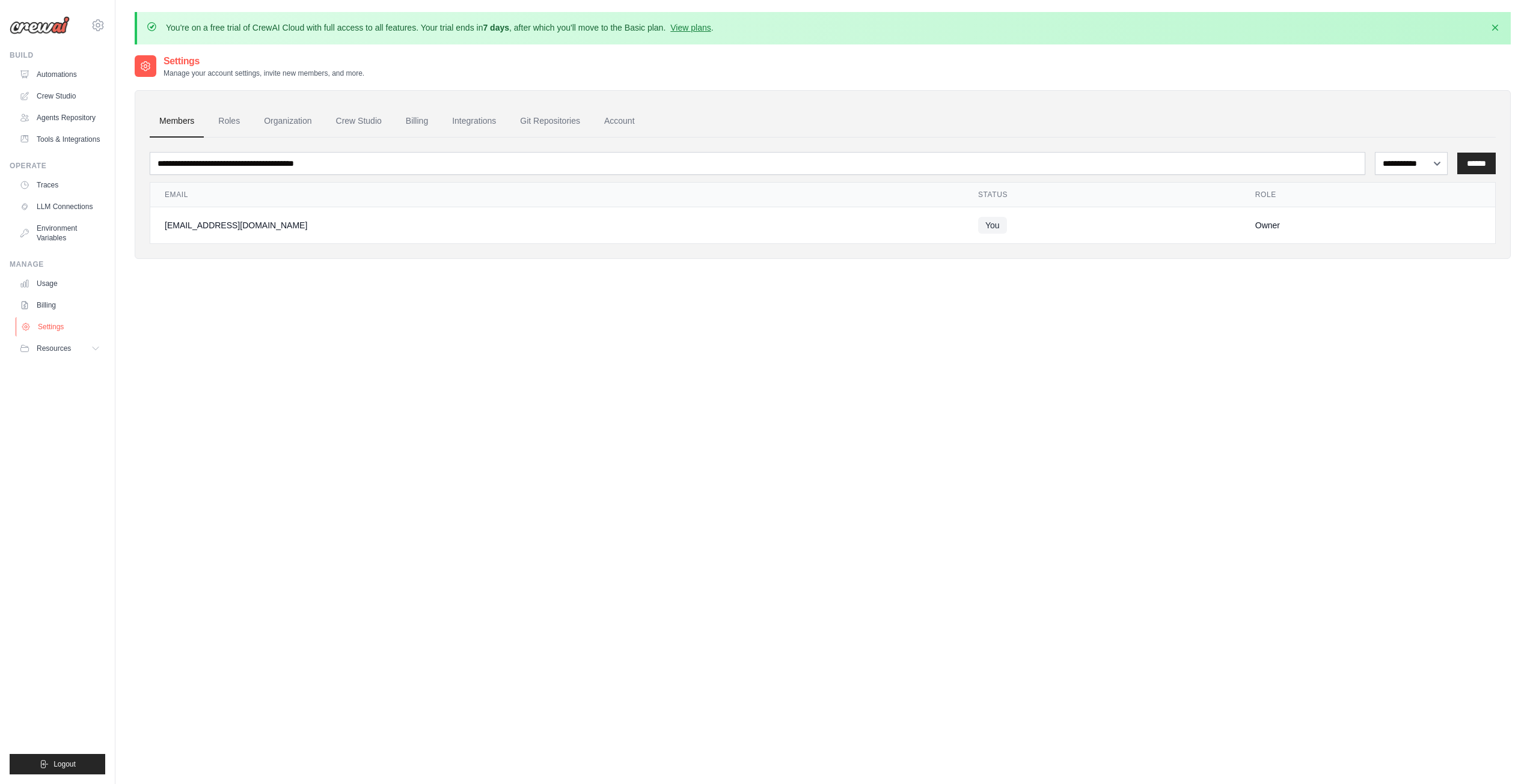
click at [48, 333] on link "Settings" at bounding box center [61, 327] width 91 height 19
click at [47, 330] on link "Settings" at bounding box center [61, 327] width 91 height 19
click at [93, 347] on icon at bounding box center [97, 349] width 10 height 10
click at [48, 333] on link "Settings" at bounding box center [61, 327] width 91 height 19
click at [48, 329] on link "Settings" at bounding box center [61, 327] width 91 height 19
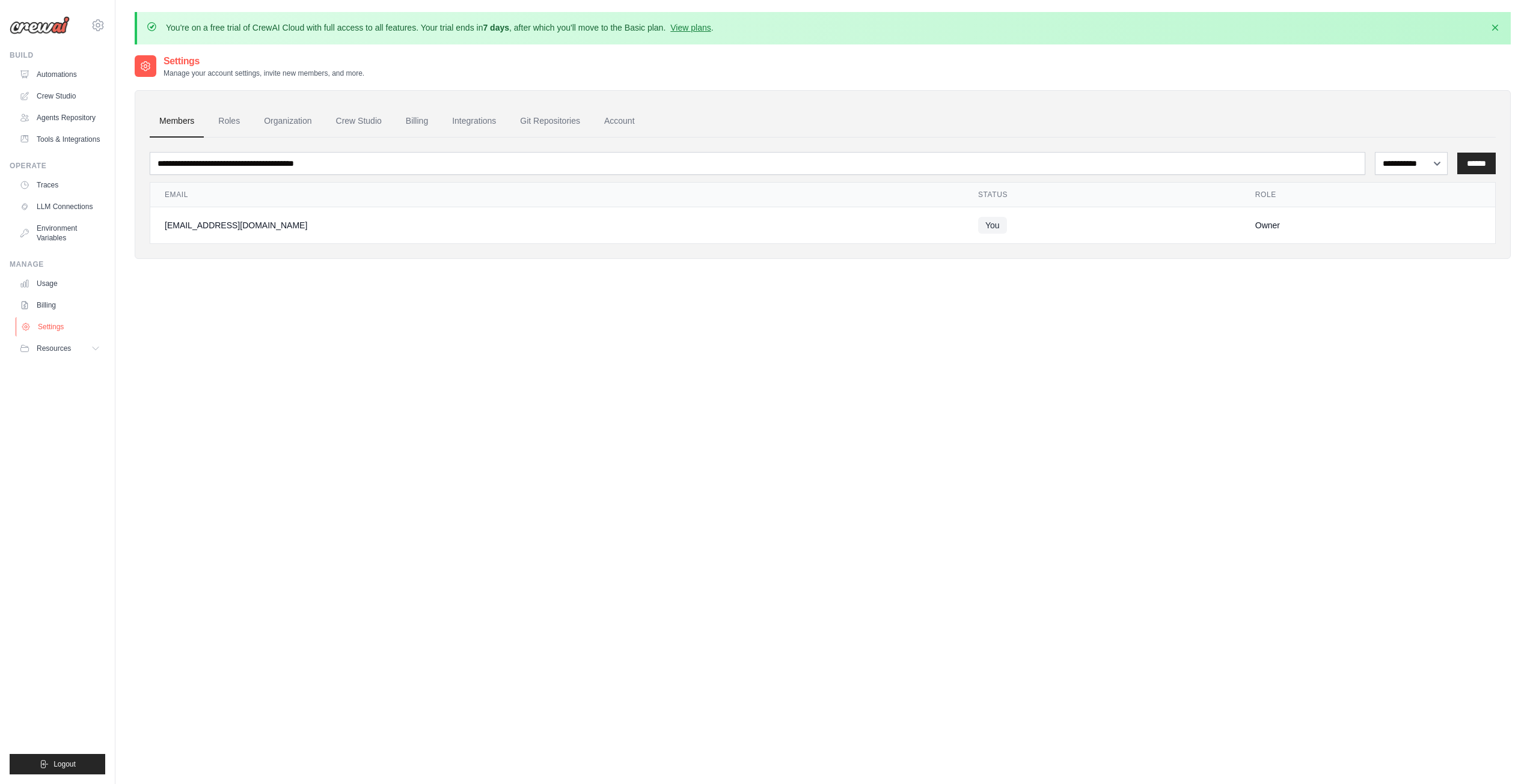
click at [48, 329] on link "Settings" at bounding box center [61, 327] width 91 height 19
click at [238, 123] on link "Roles" at bounding box center [229, 122] width 41 height 32
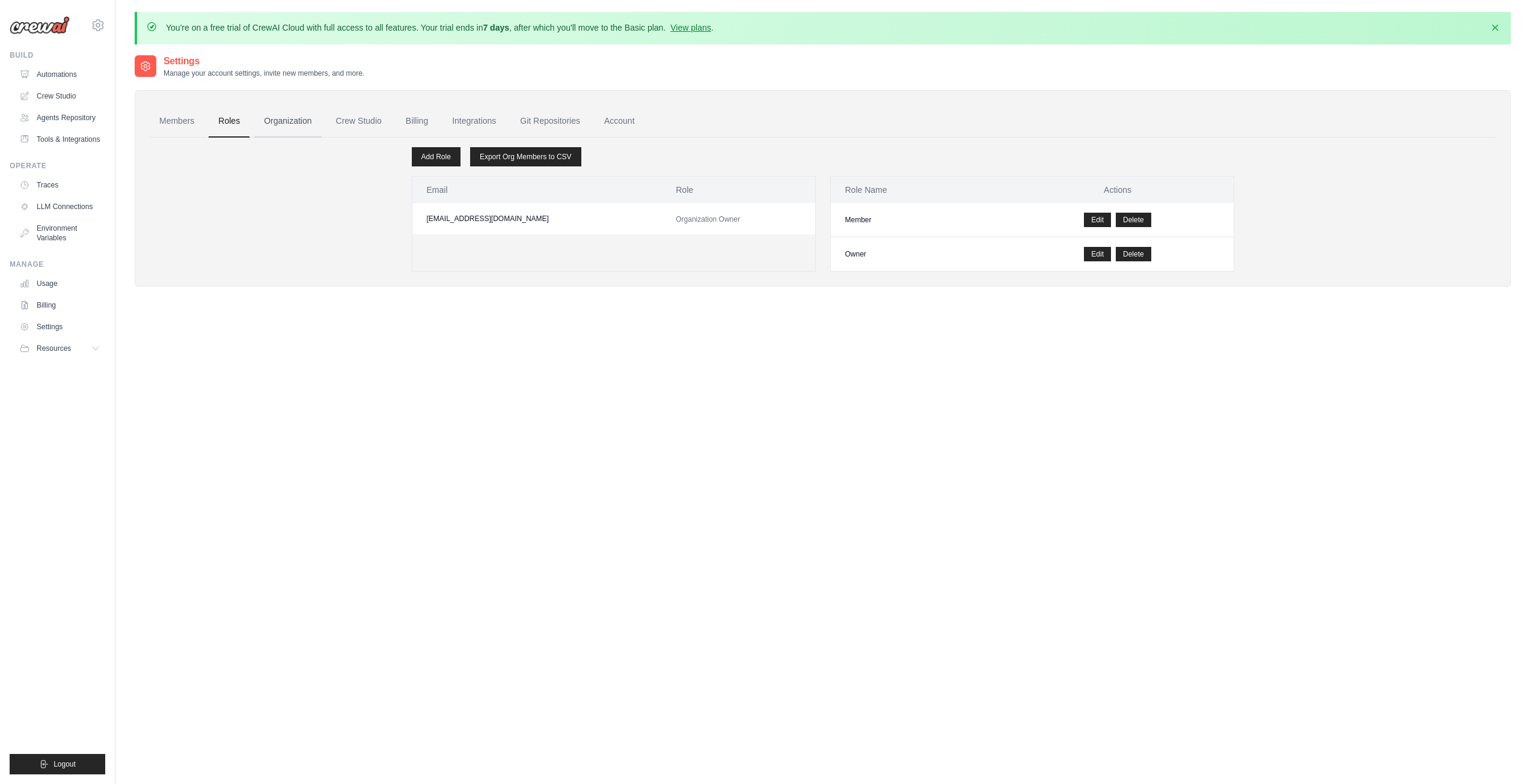
click at [304, 123] on link "Organization" at bounding box center [287, 122] width 67 height 32
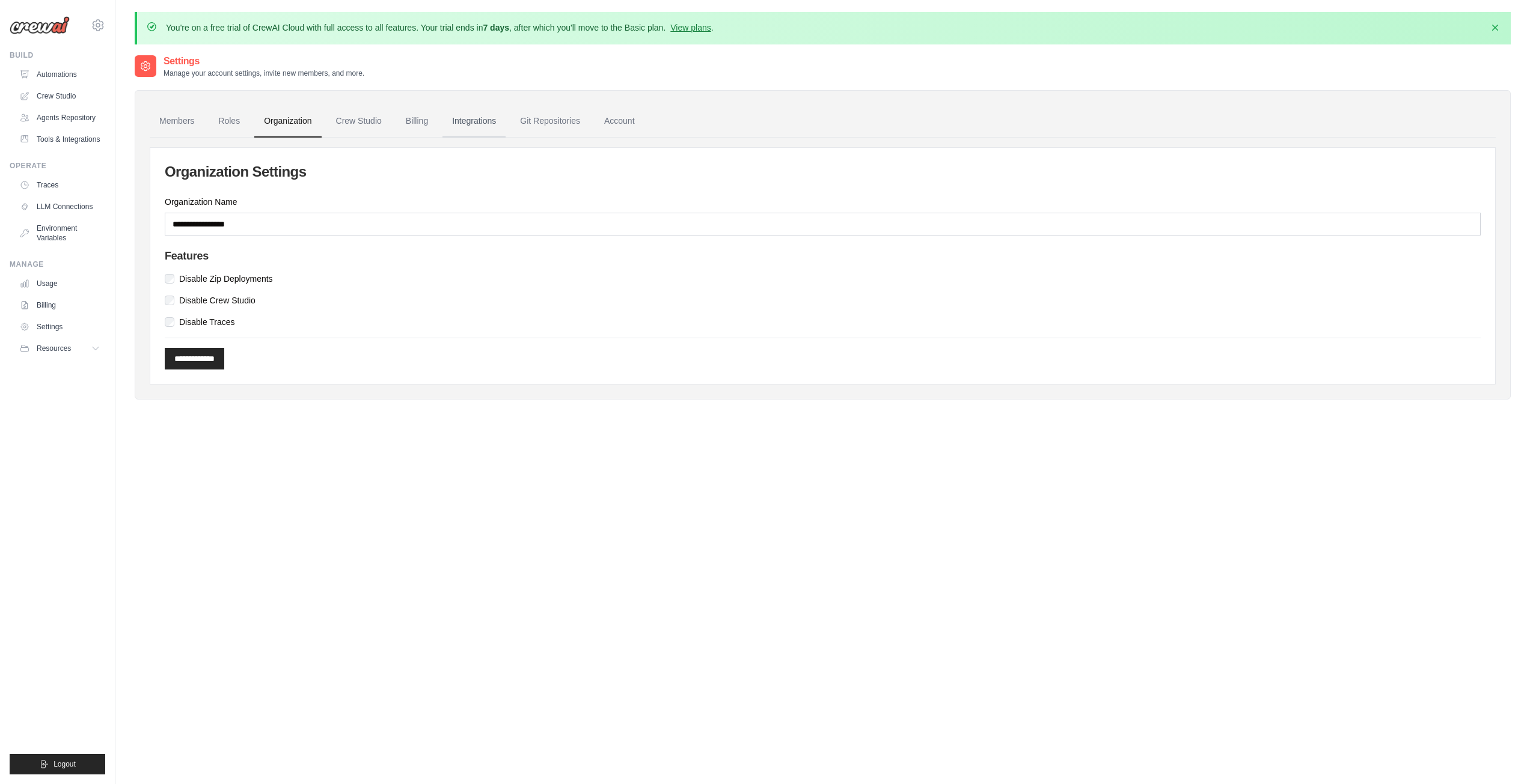
click at [448, 119] on link "Integrations" at bounding box center [474, 122] width 63 height 32
click at [561, 122] on link "Git Repositories" at bounding box center [550, 122] width 80 height 32
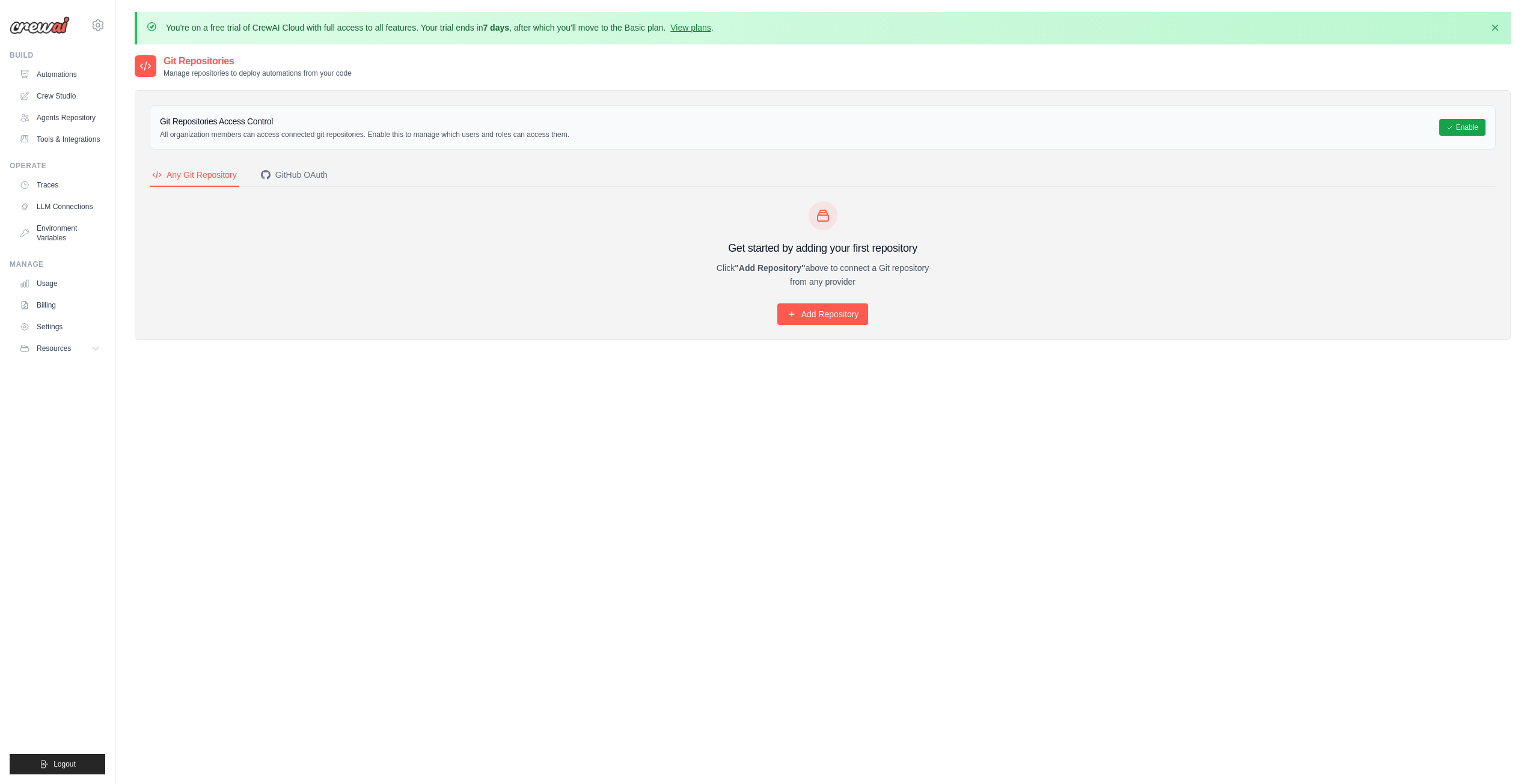
click at [629, 122] on div "Git Repositories Access Control All organization members can access connected g…" at bounding box center [822, 127] width 1325 height 24
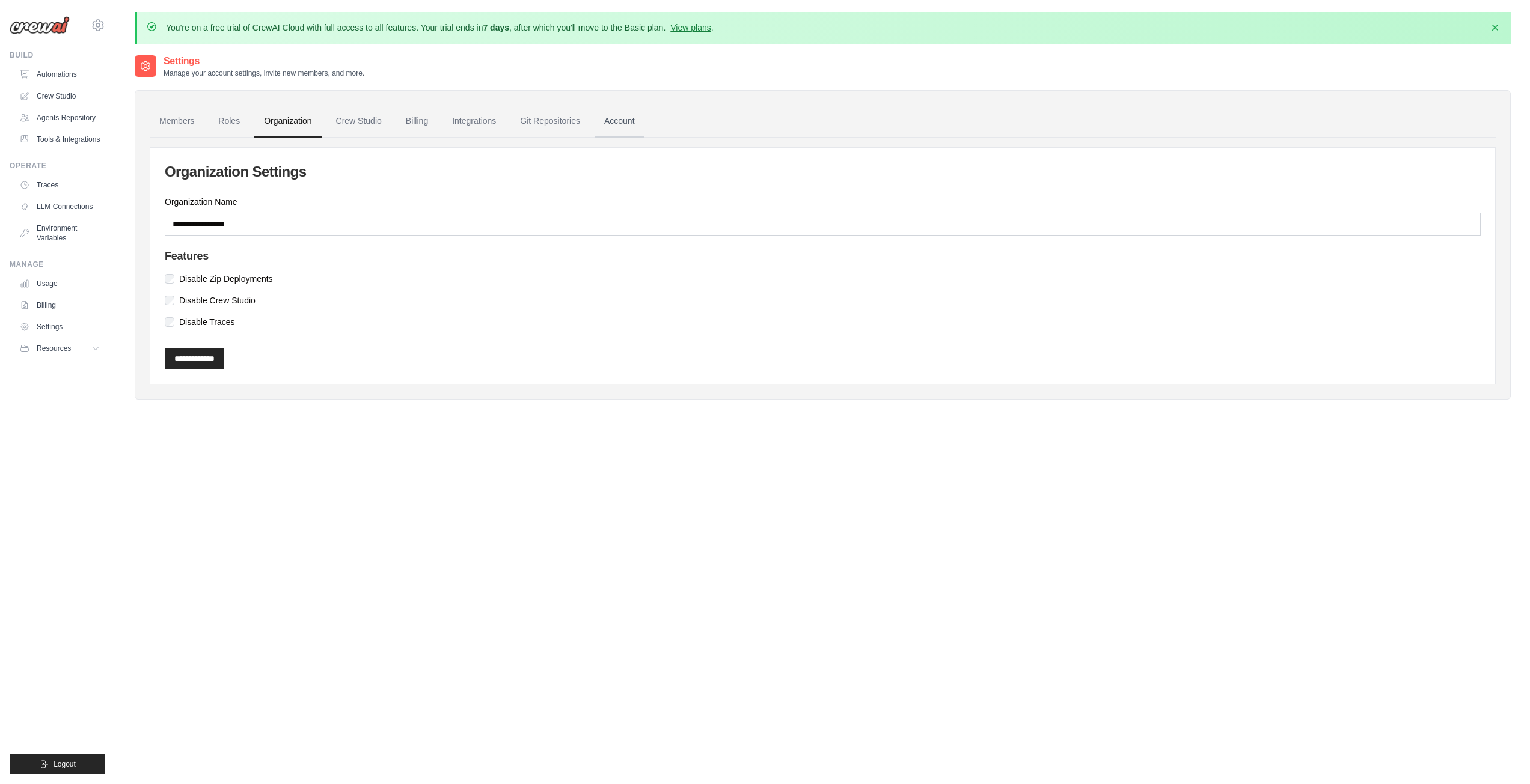
click at [629, 131] on link "Account" at bounding box center [618, 122] width 50 height 32
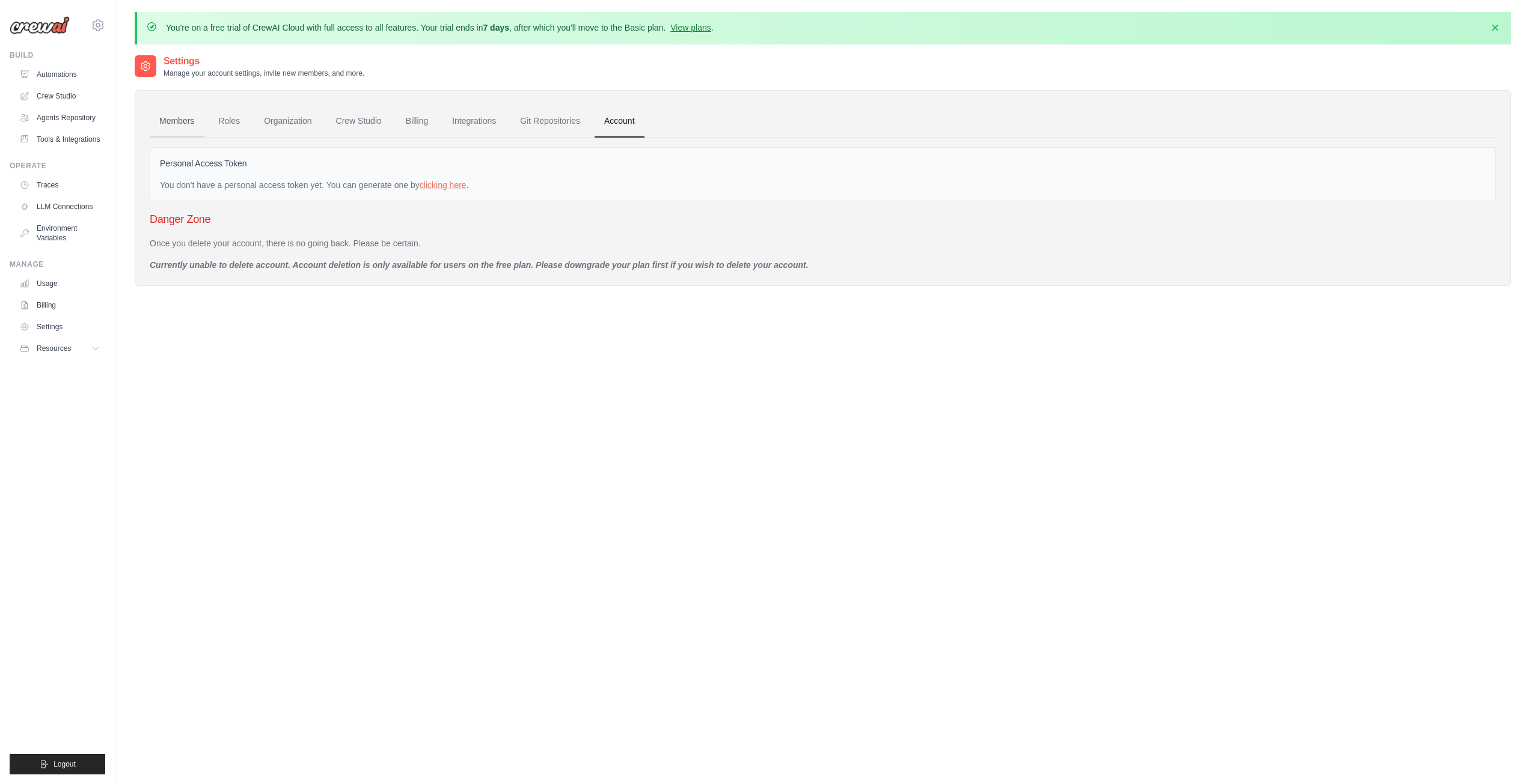
click at [168, 121] on link "Members" at bounding box center [176, 122] width 54 height 32
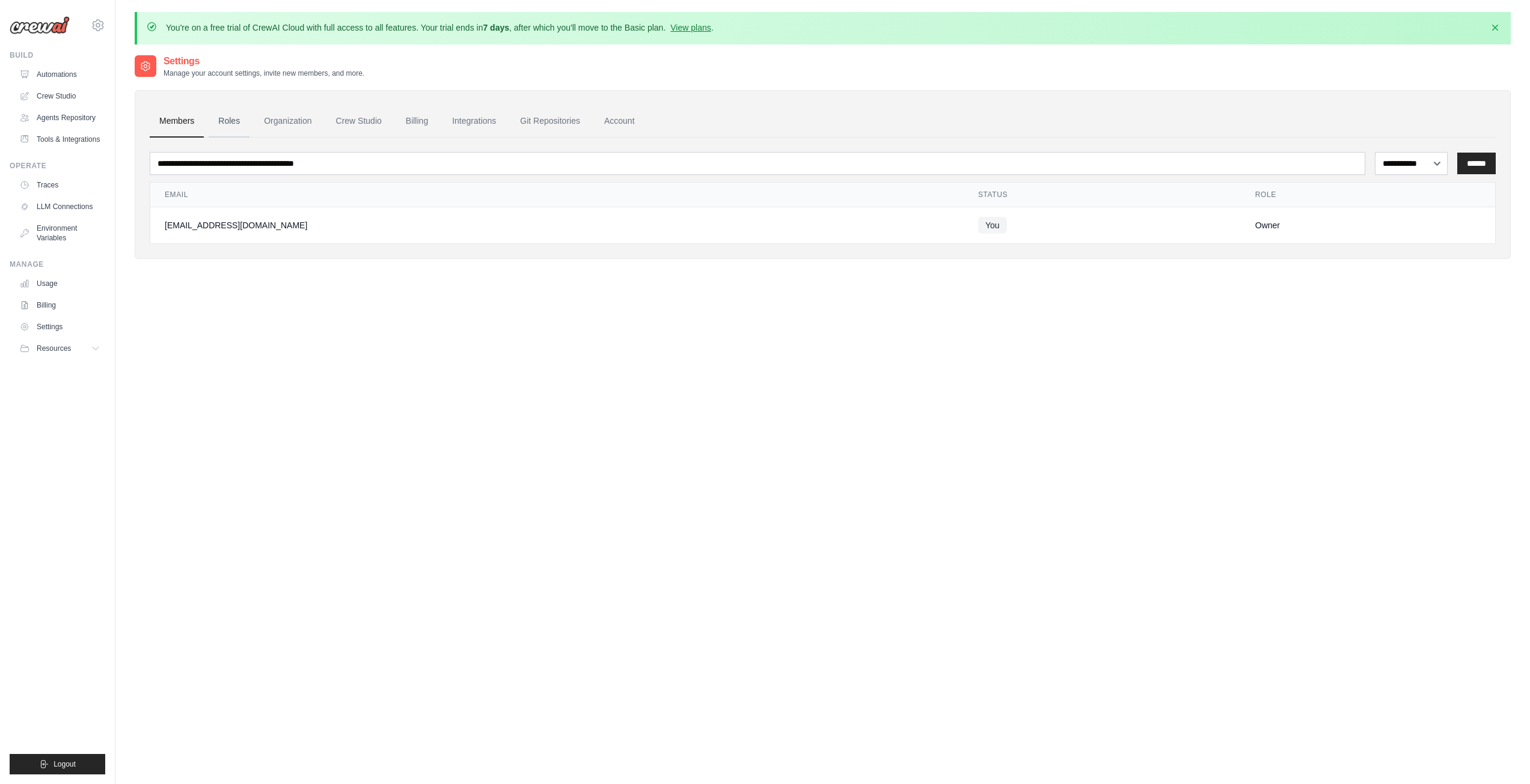
click at [239, 116] on link "Roles" at bounding box center [229, 122] width 41 height 32
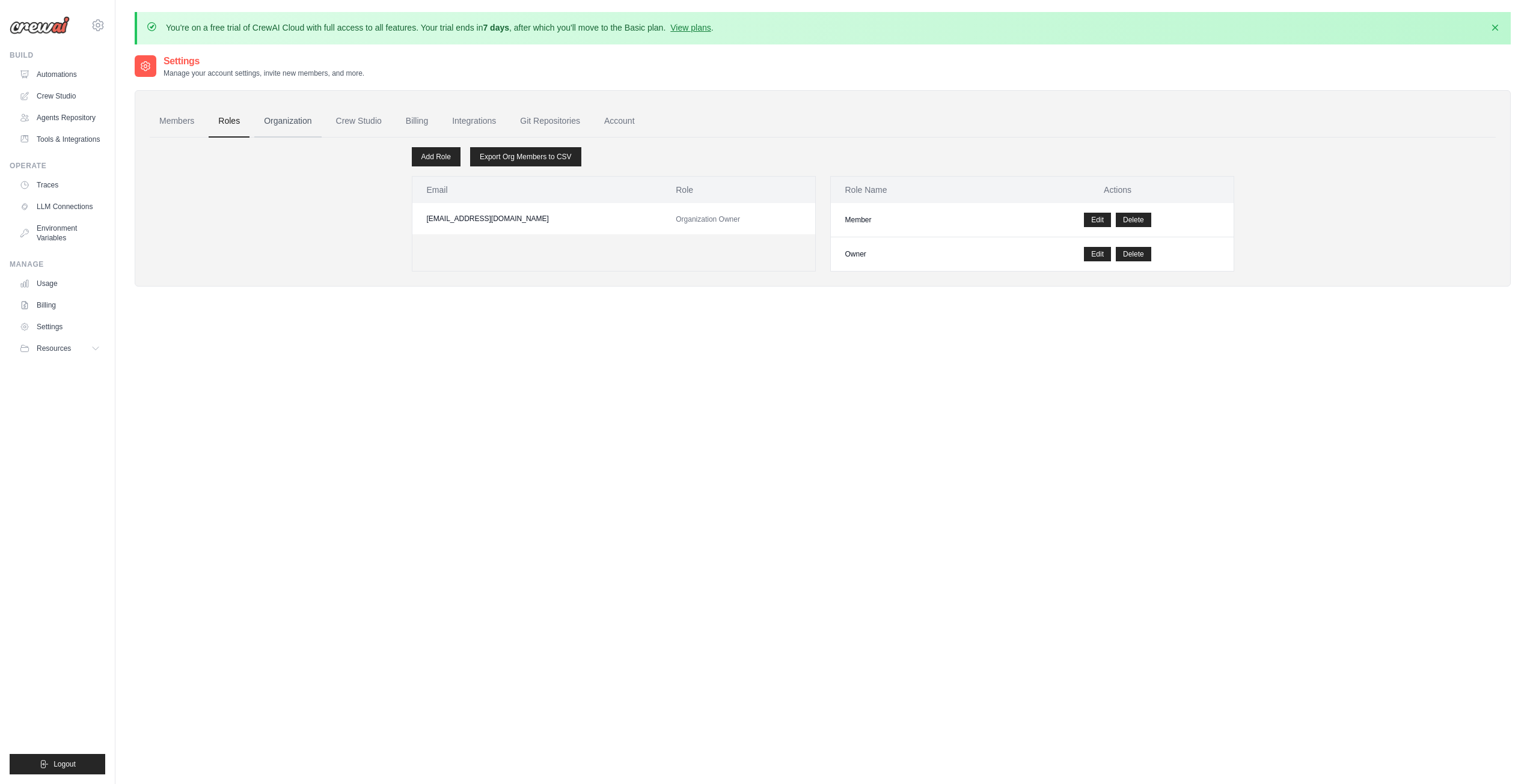
click at [278, 122] on link "Organization" at bounding box center [287, 122] width 67 height 32
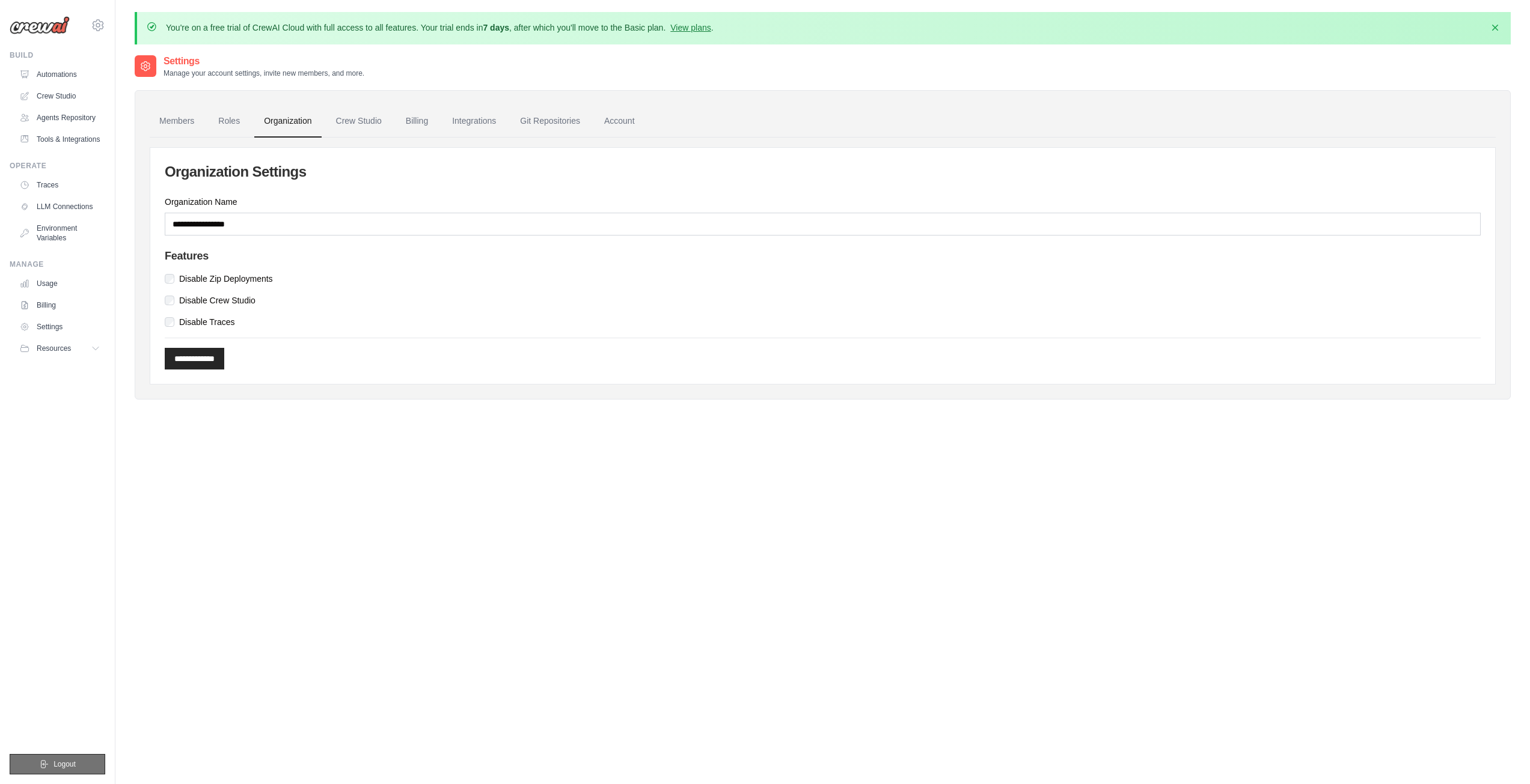
click at [41, 772] on button "Logout" at bounding box center [58, 764] width 96 height 20
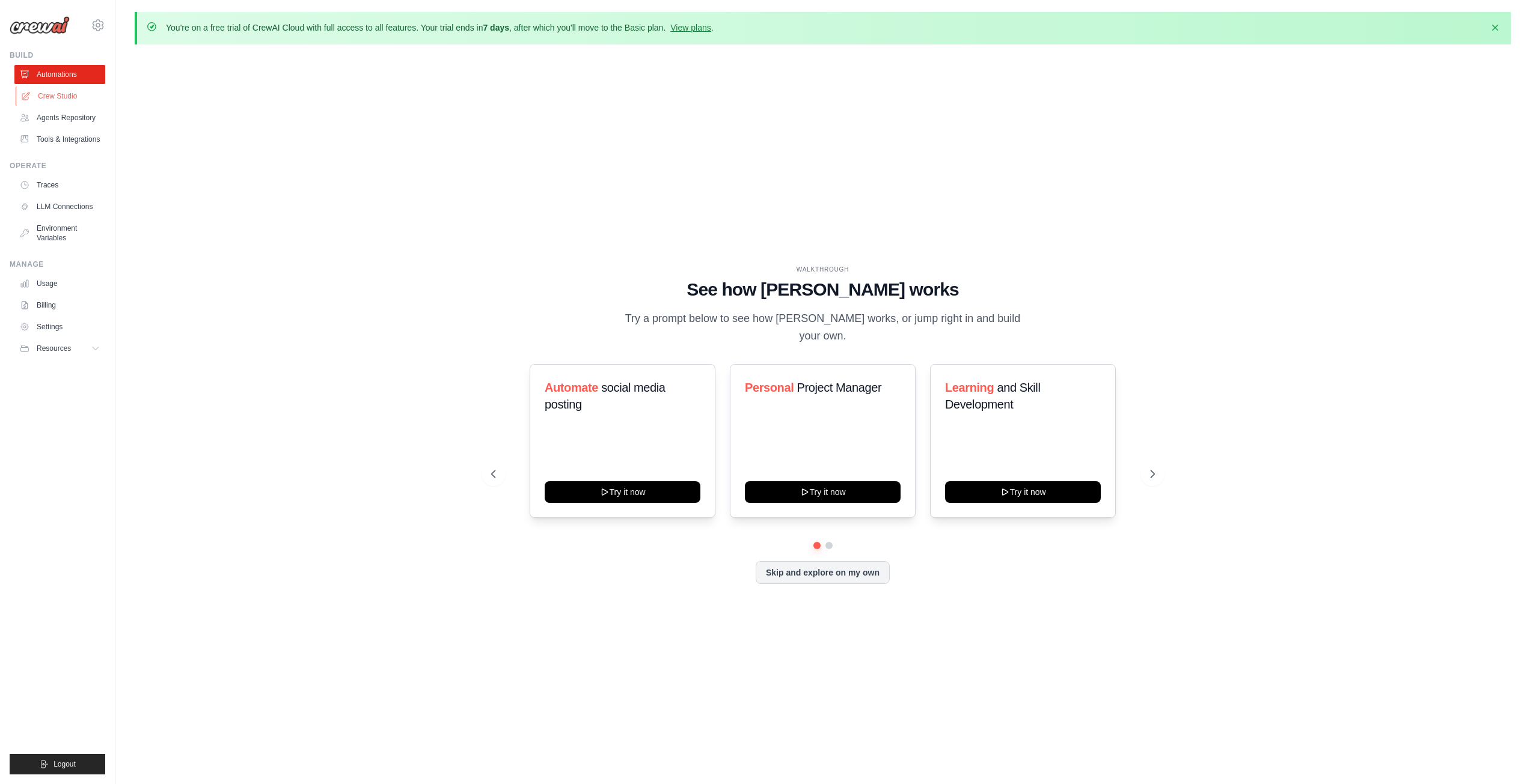
click at [45, 101] on link "Crew Studio" at bounding box center [61, 97] width 91 height 19
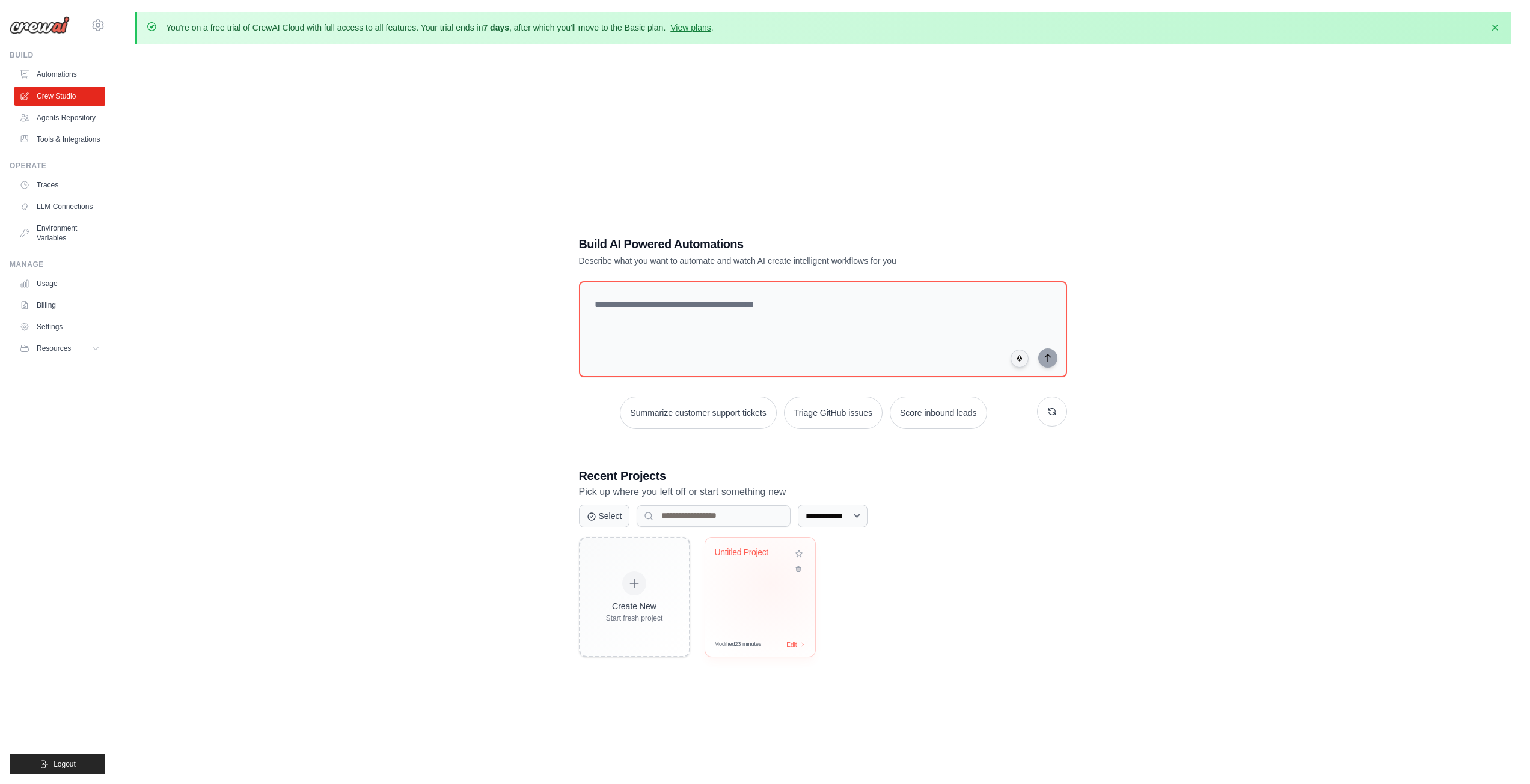
click at [771, 584] on div "Untitled Project" at bounding box center [761, 585] width 110 height 95
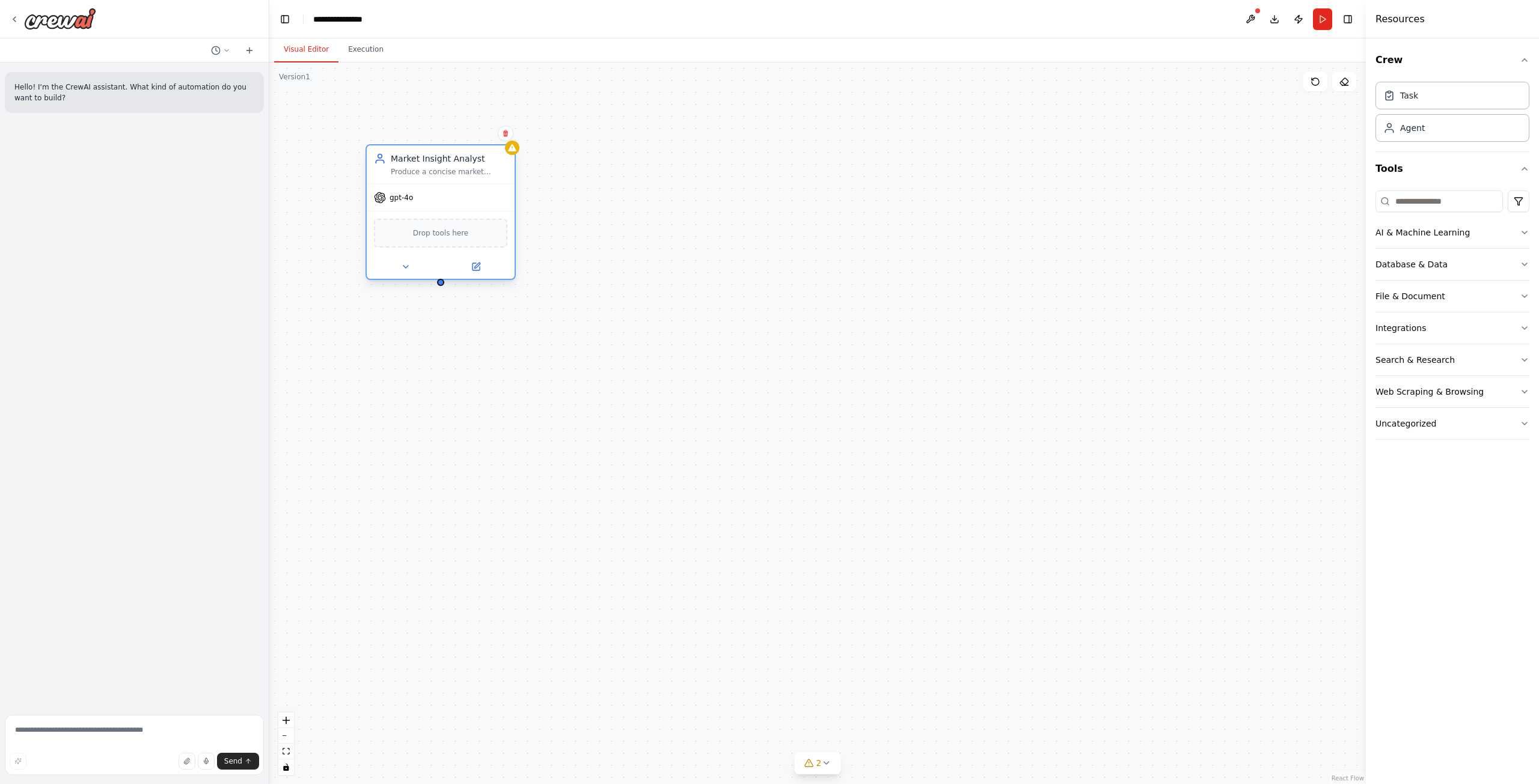
click at [407, 276] on div at bounding box center [441, 267] width 148 height 24
click at [407, 269] on icon at bounding box center [406, 267] width 10 height 10
